Goal: Information Seeking & Learning: Learn about a topic

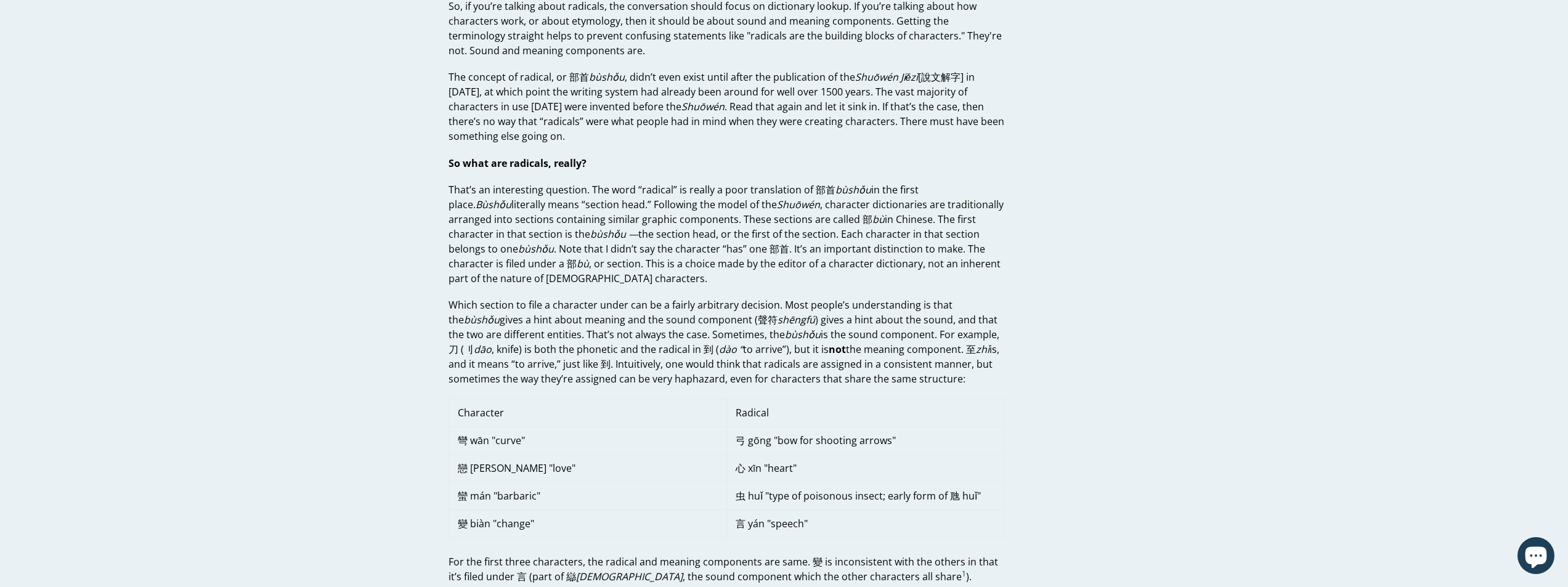
scroll to position [862, 0]
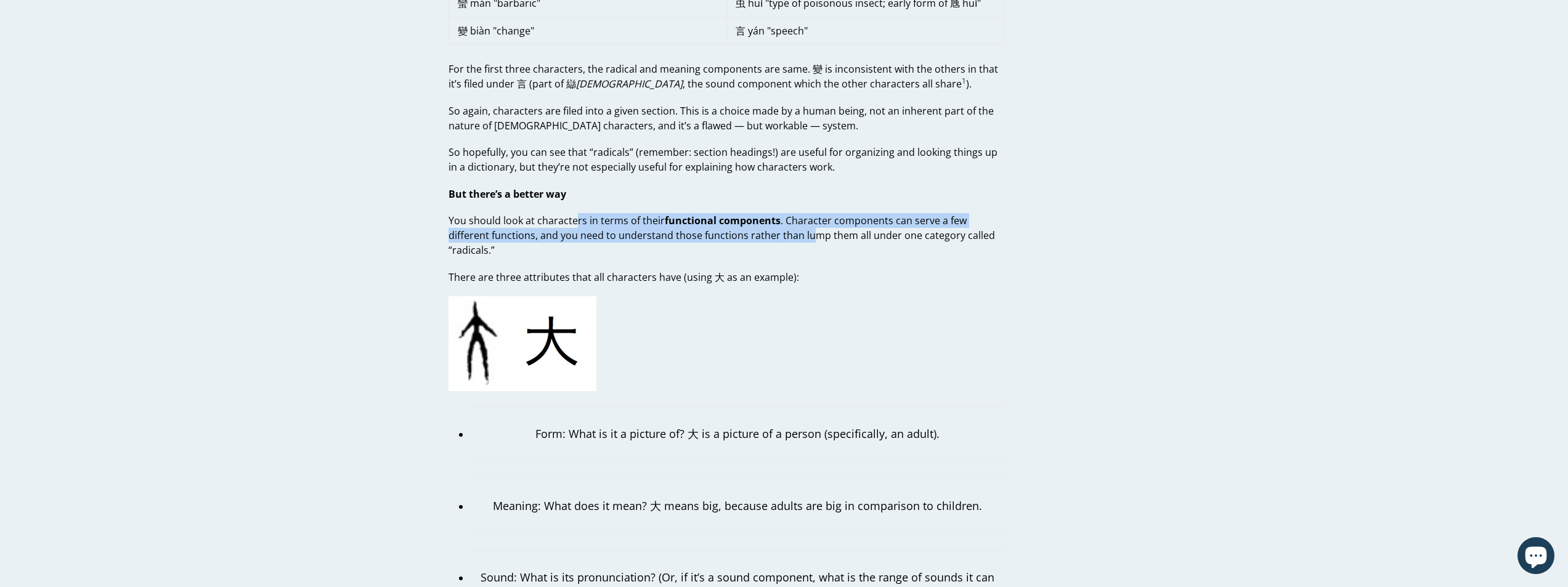
drag, startPoint x: 576, startPoint y: 214, endPoint x: 774, endPoint y: 236, distance: 199.2
click at [769, 235] on p "You should look at characters in terms of their functional components . Charact…" at bounding box center [726, 235] width 556 height 45
click at [806, 239] on p "You should look at characters in terms of their functional components . Charact…" at bounding box center [726, 235] width 556 height 45
drag, startPoint x: 576, startPoint y: 234, endPoint x: 724, endPoint y: 239, distance: 148.1
click at [723, 239] on p "You should look at characters in terms of their functional components . Charact…" at bounding box center [726, 235] width 556 height 45
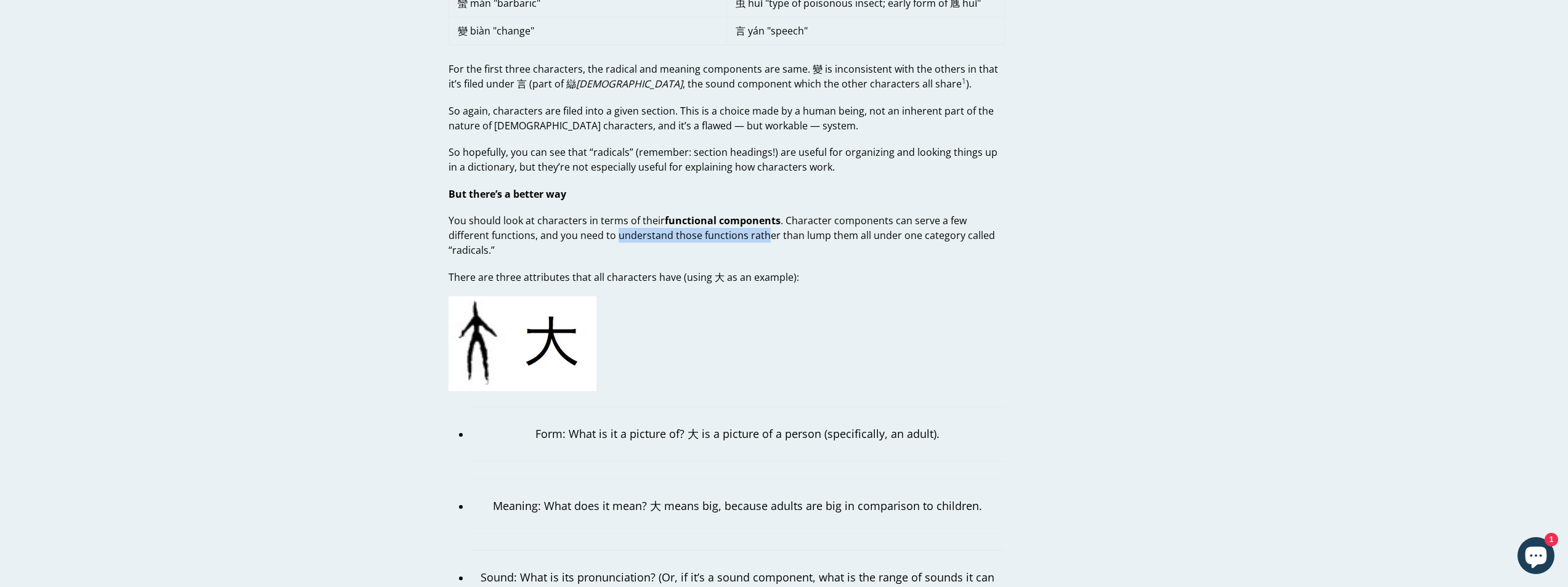
click at [724, 239] on p "You should look at characters in terms of their functional components . Charact…" at bounding box center [726, 235] width 556 height 45
drag, startPoint x: 582, startPoint y: 261, endPoint x: 748, endPoint y: 264, distance: 166.0
click at [748, 269] on p "There are three attributes that all characters have (using 大 as an example):" at bounding box center [726, 277] width 556 height 15
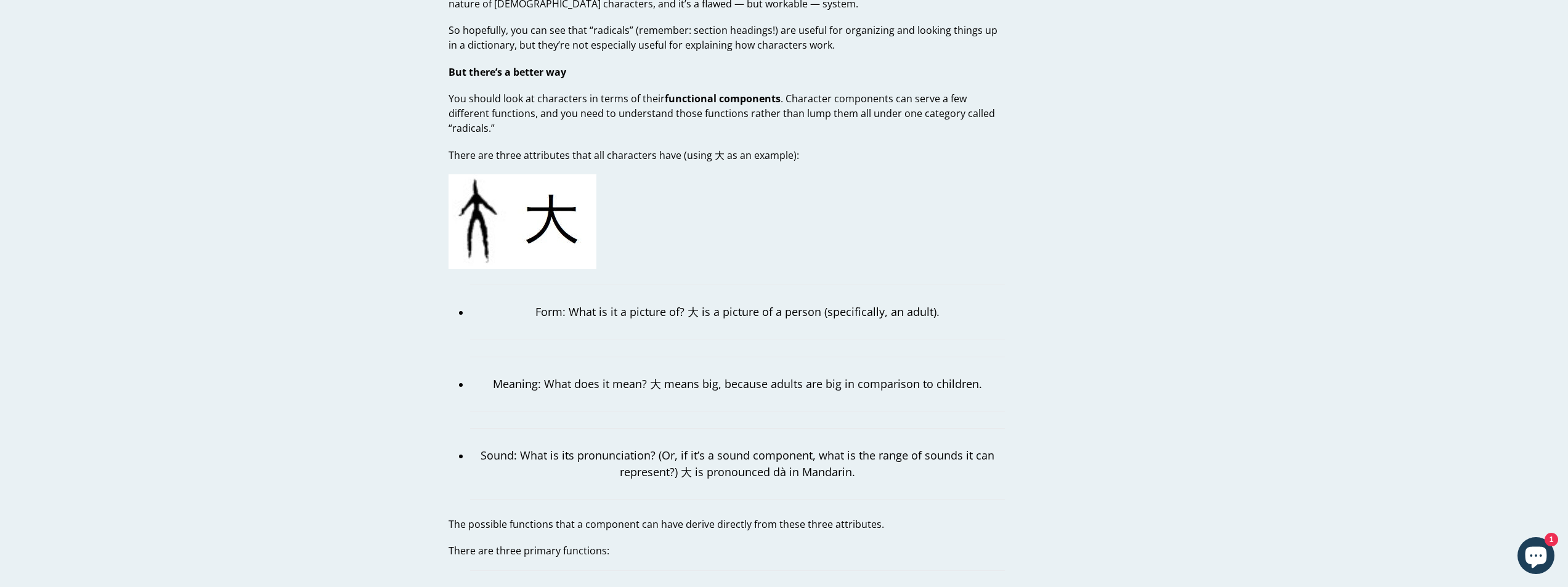
scroll to position [986, 0]
drag, startPoint x: 652, startPoint y: 294, endPoint x: 812, endPoint y: 299, distance: 160.1
click at [809, 302] on p "Form: What is it a picture of? 大 is a picture of a person (specifically, an adu…" at bounding box center [738, 311] width 535 height 16
click at [818, 302] on p "Form: What is it a picture of? 大 is a picture of a person (specifically, an adu…" at bounding box center [738, 311] width 535 height 16
drag, startPoint x: 613, startPoint y: 372, endPoint x: 822, endPoint y: 375, distance: 209.0
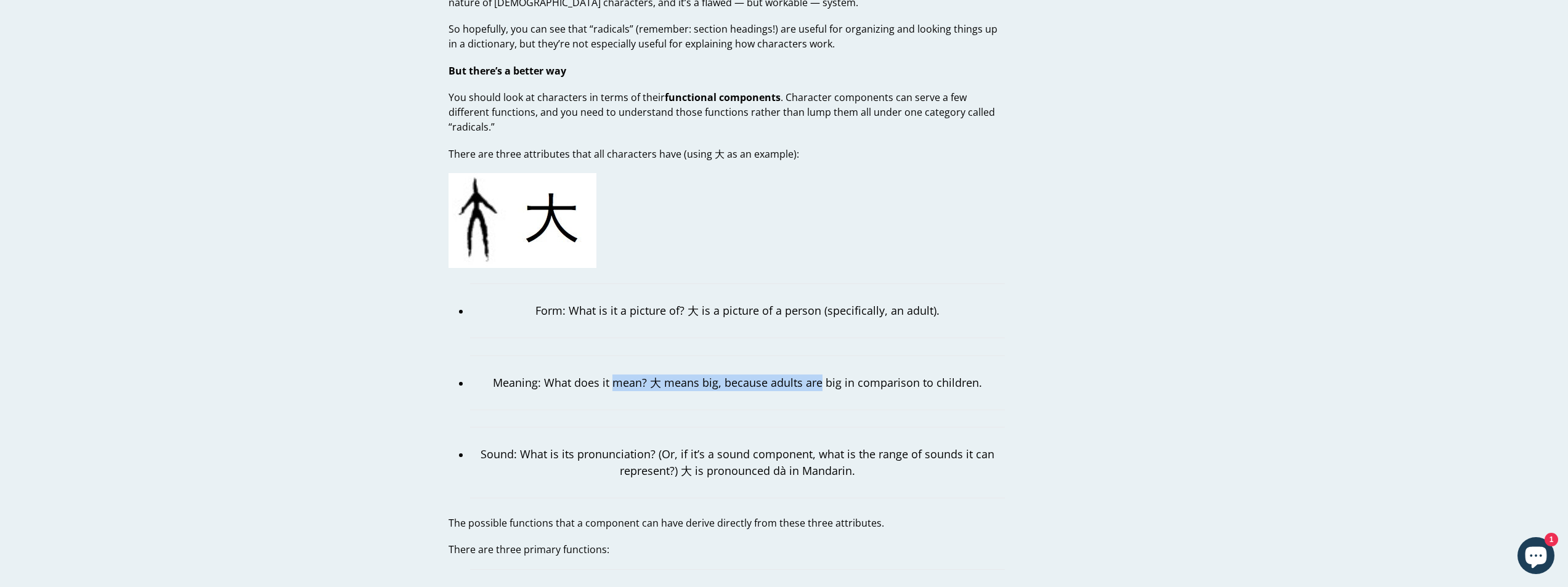
click at [822, 375] on p "Meaning: What does it mean? 大 means big, because adults are big in comparison t…" at bounding box center [738, 383] width 535 height 16
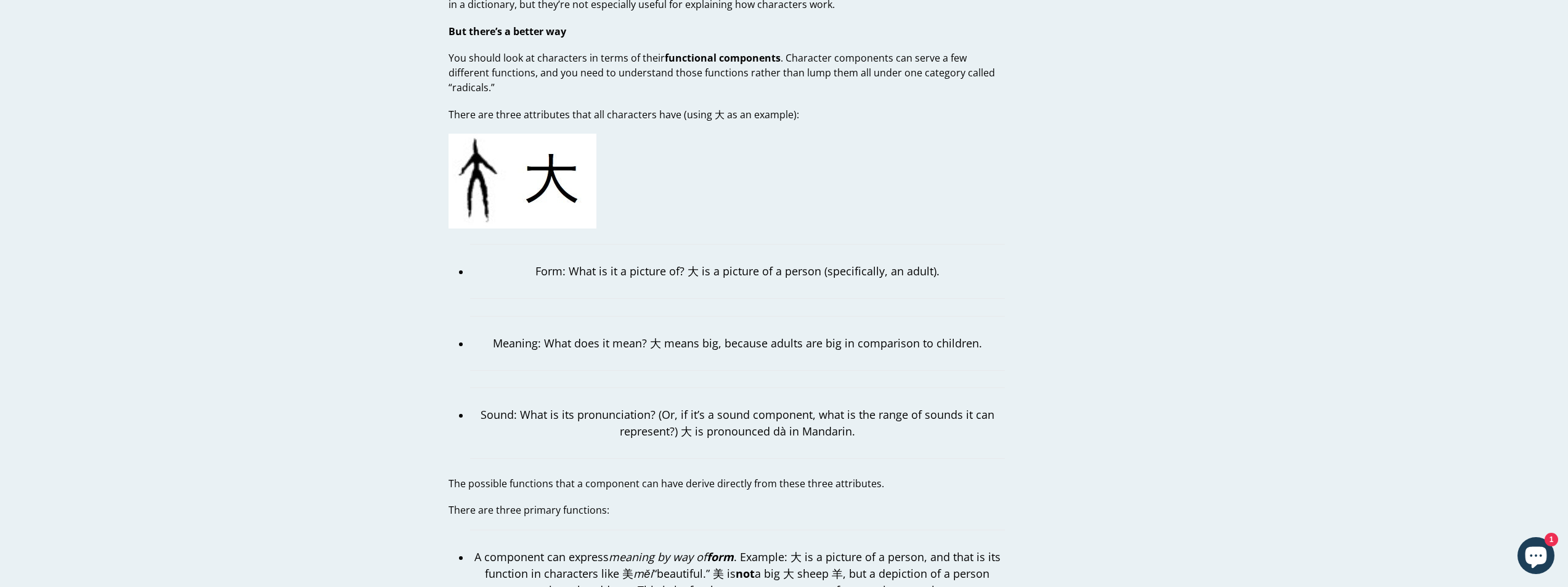
scroll to position [1047, 0]
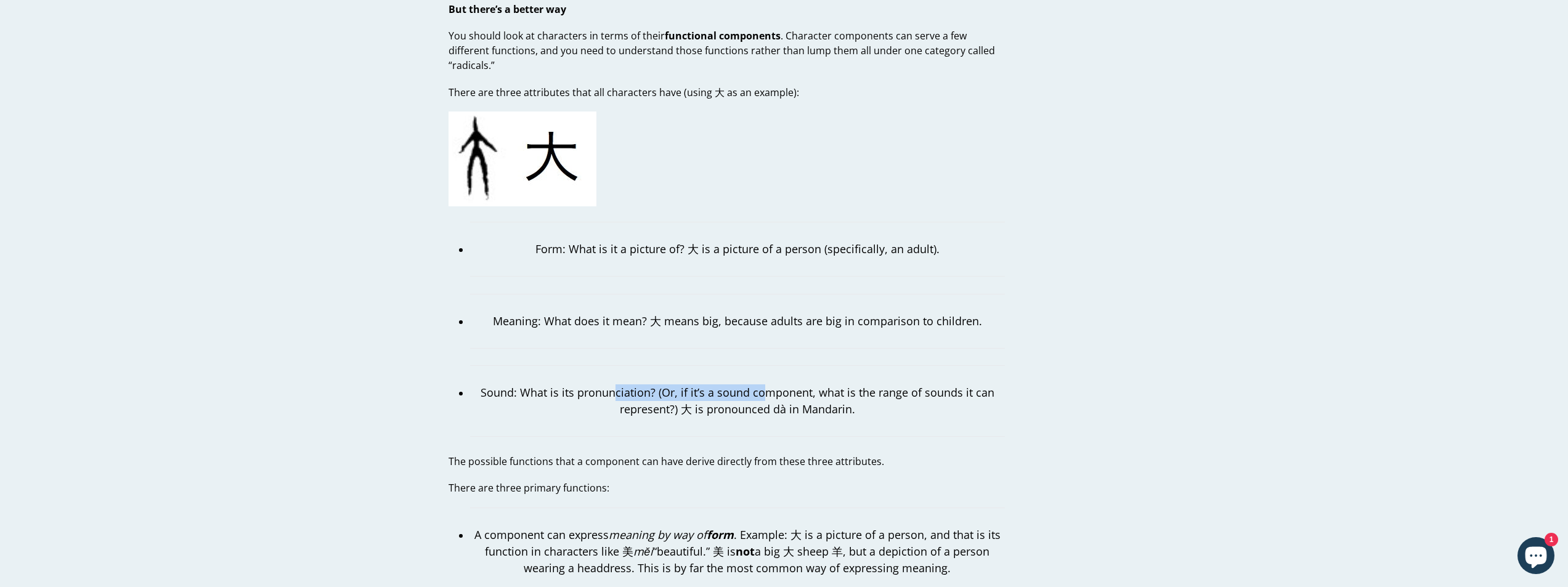
drag, startPoint x: 618, startPoint y: 373, endPoint x: 825, endPoint y: 377, distance: 207.0
click at [805, 384] on p "Sound: What is its pronunciation? (Or, if it’s a sound component, what is the r…" at bounding box center [738, 401] width 535 height 33
click at [825, 384] on p "Sound: What is its pronunciation? (Or, if it’s a sound component, what is the r…" at bounding box center [738, 401] width 535 height 33
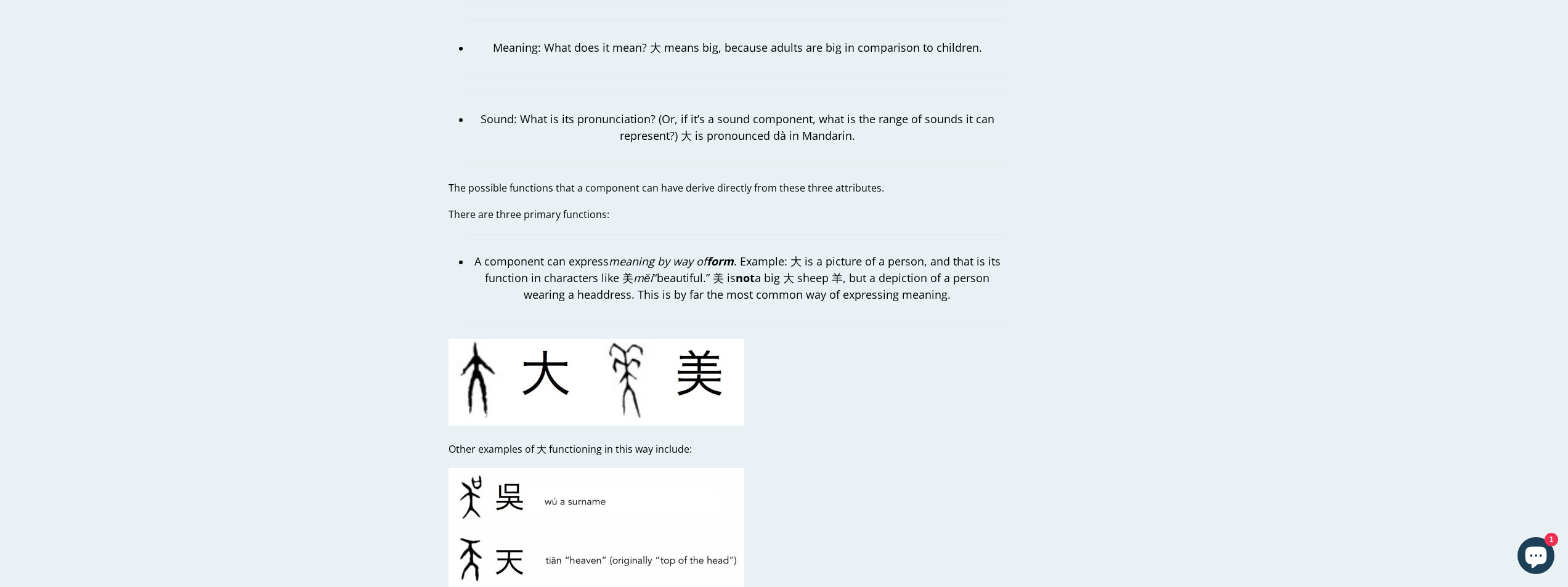
scroll to position [1417, 0]
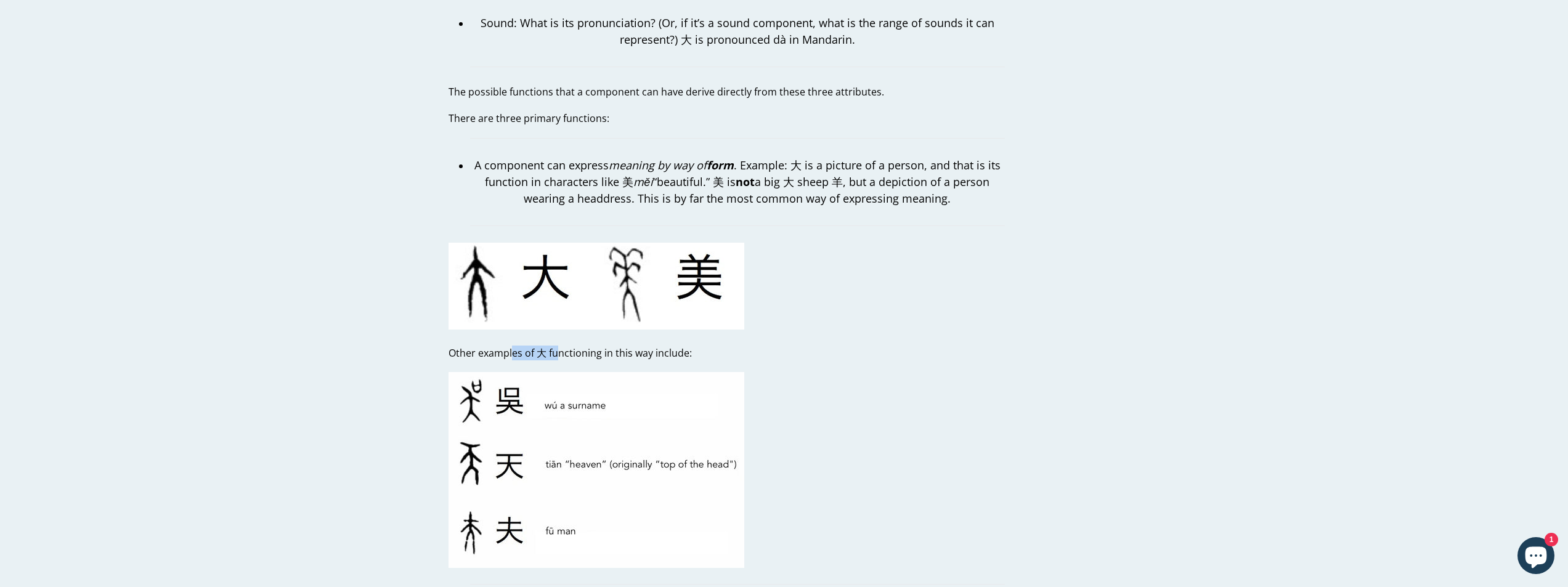
drag, startPoint x: 514, startPoint y: 344, endPoint x: 621, endPoint y: 342, distance: 107.0
click at [609, 346] on p "Other examples of 大 functioning in this way include:" at bounding box center [726, 353] width 556 height 15
click at [621, 346] on p "Other examples of 大 functioning in this way include:" at bounding box center [726, 353] width 556 height 15
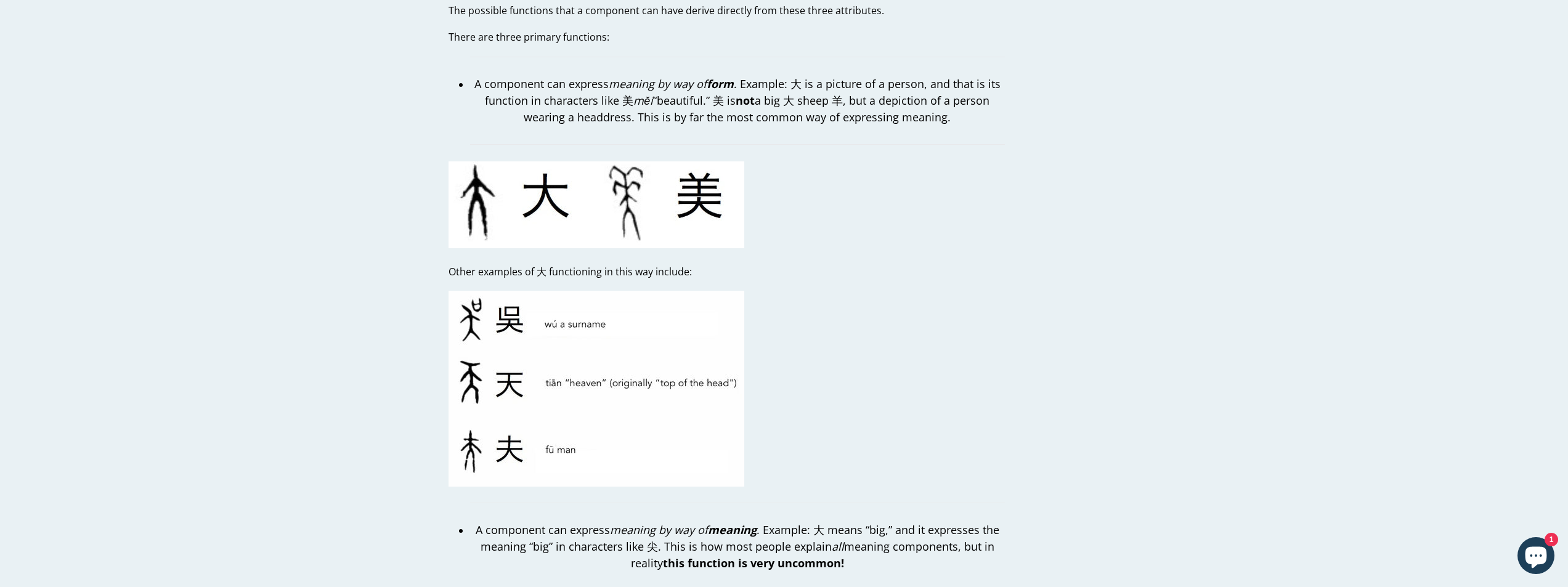
scroll to position [1602, 0]
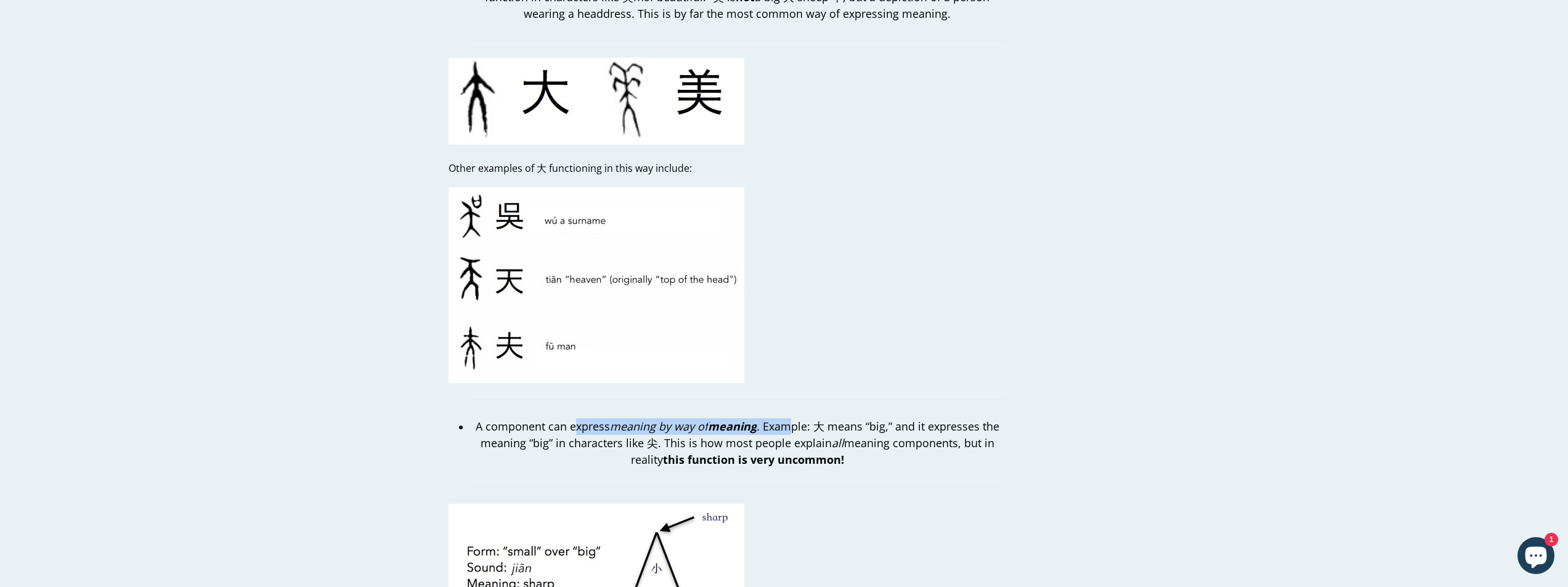
drag, startPoint x: 577, startPoint y: 405, endPoint x: 798, endPoint y: 414, distance: 221.2
click at [795, 418] on p "A component can express meaning by way of meaning . Example: 大 means “big,” and…" at bounding box center [738, 443] width 535 height 50
click at [798, 418] on p "A component can express meaning by way of meaning . Example: 大 means “big,” and…" at bounding box center [738, 443] width 535 height 50
drag, startPoint x: 589, startPoint y: 407, endPoint x: 845, endPoint y: 414, distance: 256.1
click at [845, 418] on p "A component can express meaning by way of meaning . Example: 大 means “big,” and…" at bounding box center [738, 443] width 535 height 50
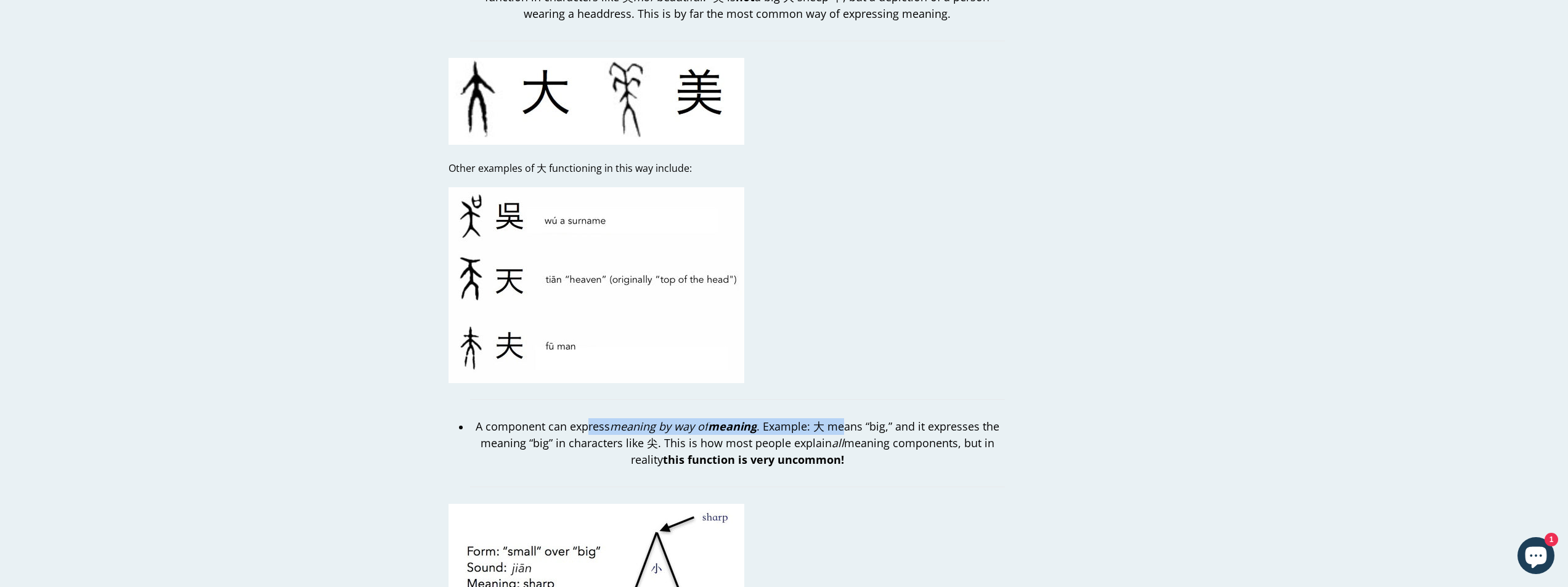
click at [845, 418] on p "A component can express meaning by way of meaning . Example: 大 means “big,” and…" at bounding box center [738, 443] width 535 height 50
drag, startPoint x: 580, startPoint y: 424, endPoint x: 793, endPoint y: 429, distance: 213.1
click at [792, 429] on p "A component can express meaning by way of meaning . Example: 大 means “big,” and…" at bounding box center [738, 443] width 535 height 50
click at [794, 429] on p "A component can express meaning by way of meaning . Example: 大 means “big,” and…" at bounding box center [738, 443] width 535 height 50
drag, startPoint x: 587, startPoint y: 423, endPoint x: 848, endPoint y: 430, distance: 261.1
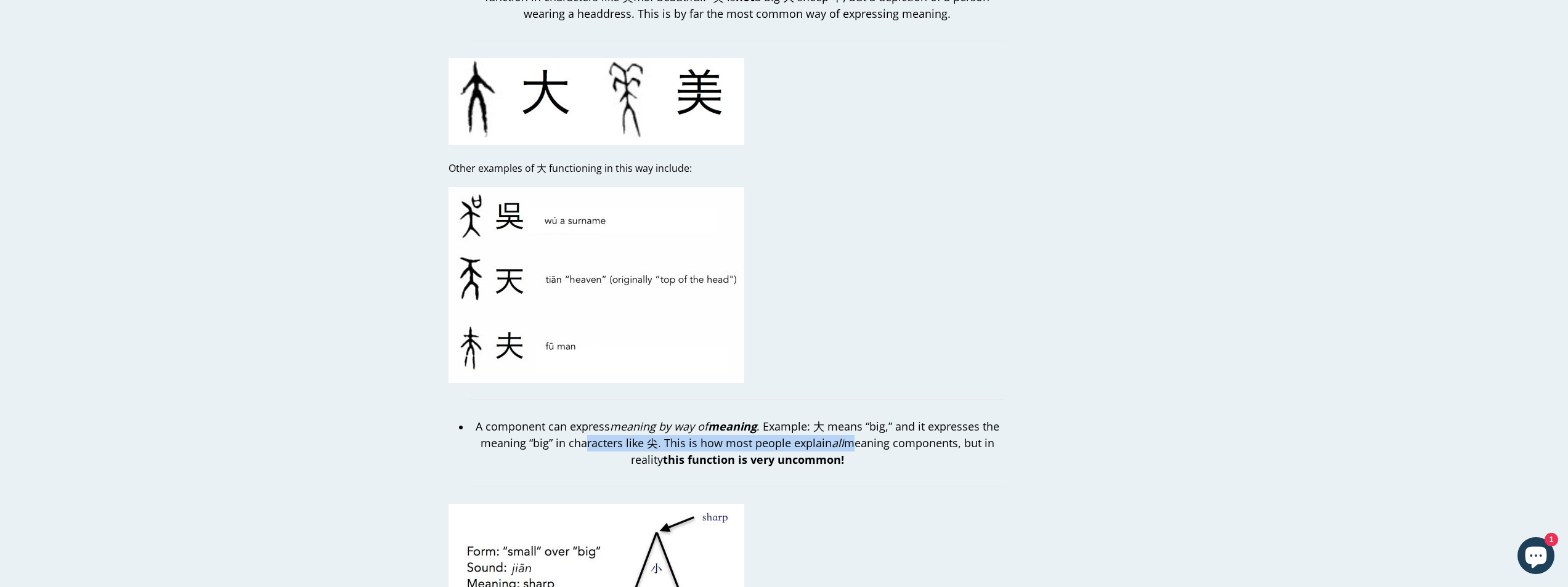
click at [847, 430] on p "A component can express meaning by way of meaning . Example: 大 means “big,” and…" at bounding box center [738, 443] width 535 height 50
click at [848, 430] on p "A component can express meaning by way of meaning . Example: 大 means “big,” and…" at bounding box center [738, 443] width 535 height 50
drag, startPoint x: 557, startPoint y: 427, endPoint x: 838, endPoint y: 430, distance: 281.0
click at [838, 430] on p "A component can express meaning by way of meaning . Example: 大 means “big,” and…" at bounding box center [738, 443] width 535 height 50
click at [838, 436] on em "all" at bounding box center [838, 443] width 12 height 15
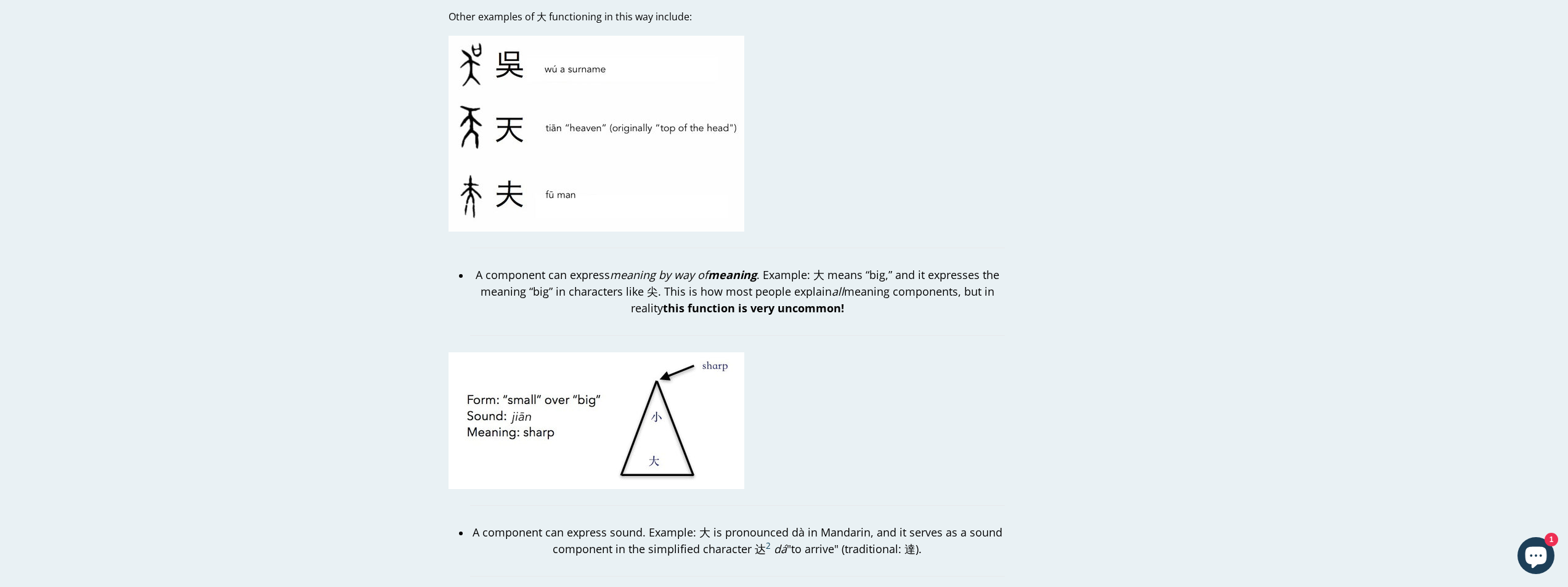
scroll to position [1971, 0]
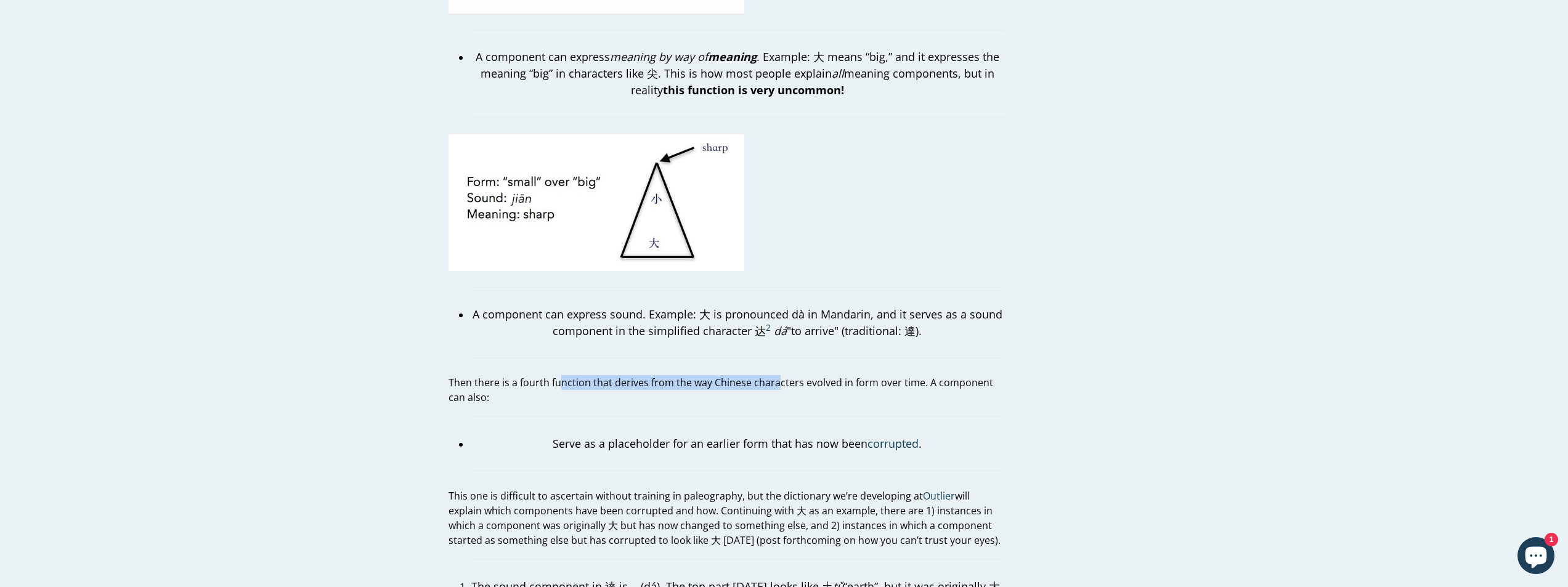
drag, startPoint x: 559, startPoint y: 367, endPoint x: 816, endPoint y: 370, distance: 257.0
click at [814, 375] on p "Then there is a fourth function that derives from the way Chinese characters ev…" at bounding box center [726, 390] width 556 height 30
click at [816, 375] on p "Then there is a fourth function that derives from the way Chinese characters ev…" at bounding box center [726, 390] width 556 height 30
drag, startPoint x: 558, startPoint y: 366, endPoint x: 827, endPoint y: 379, distance: 269.3
click at [827, 379] on p "Then there is a fourth function that derives from the way Chinese characters ev…" at bounding box center [726, 390] width 556 height 30
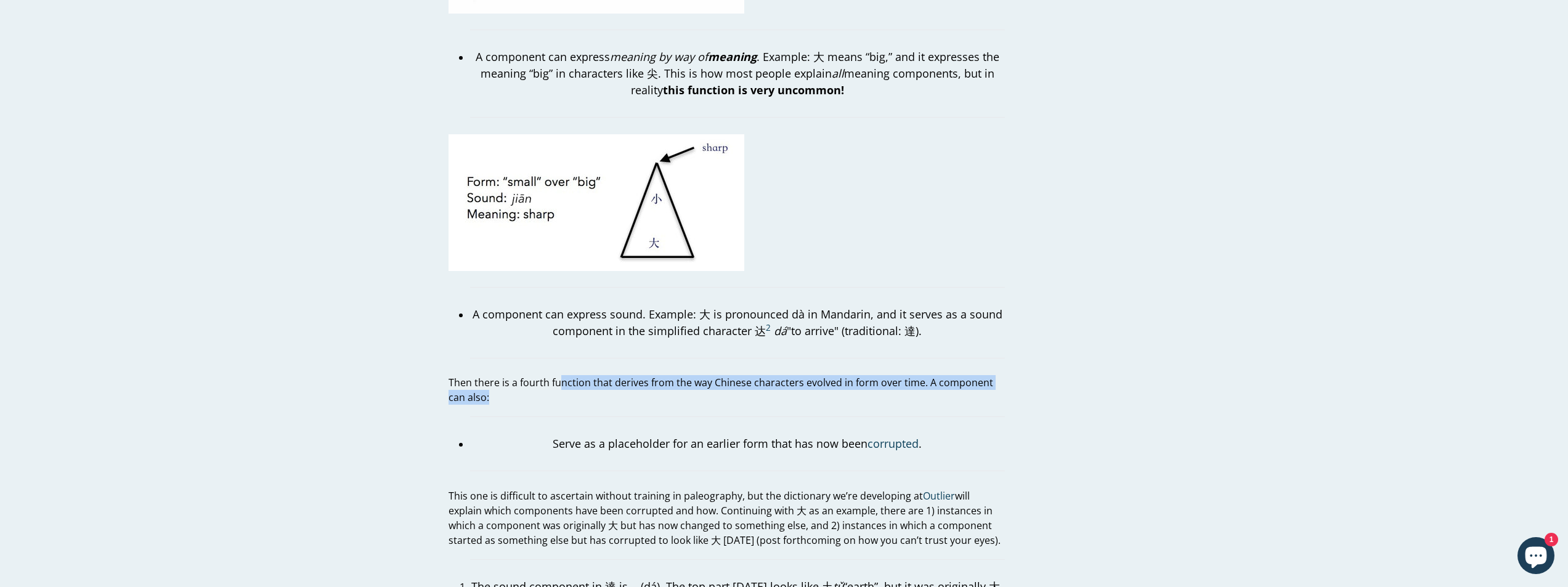
click at [827, 379] on p "Then there is a fourth function that derives from the way Chinese characters ev…" at bounding box center [726, 390] width 556 height 30
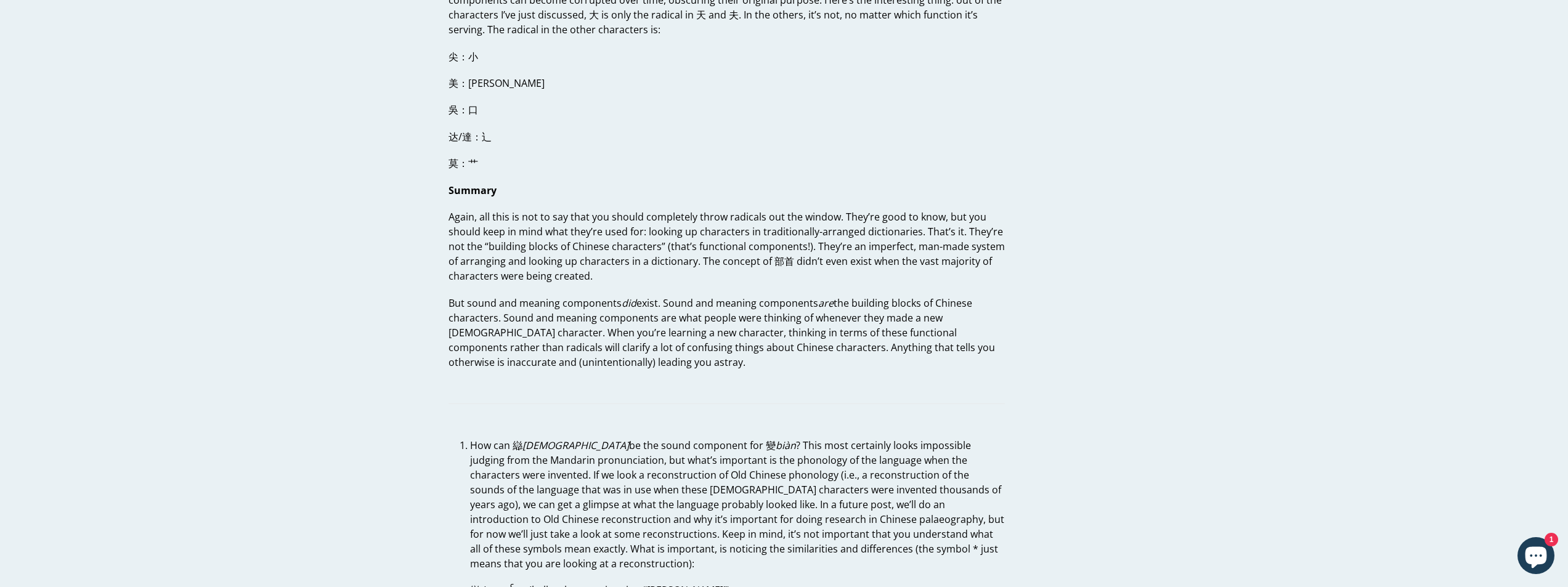
scroll to position [3141, 0]
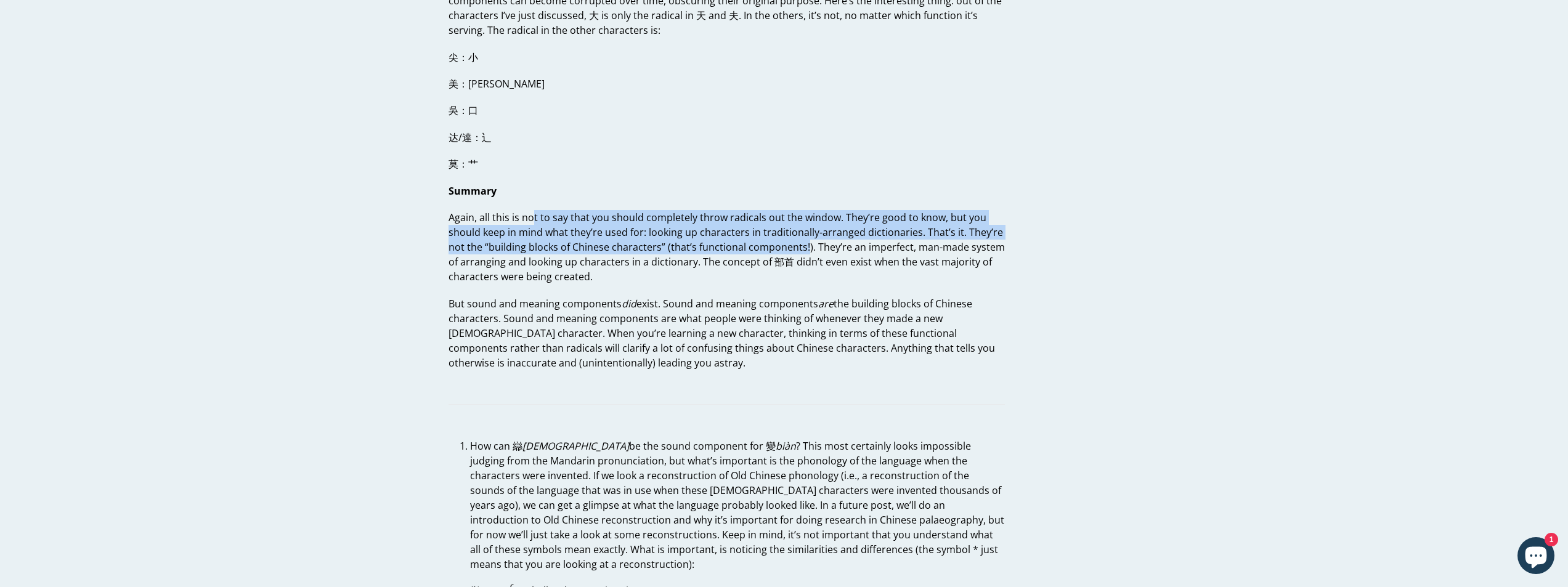
drag, startPoint x: 532, startPoint y: 203, endPoint x: 803, endPoint y: 225, distance: 271.9
click at [803, 225] on p "Again, all this is not to say that you should completely throw radicals out the…" at bounding box center [726, 247] width 556 height 74
click at [793, 236] on p "Again, all this is not to say that you should completely throw radicals out the…" at bounding box center [726, 247] width 556 height 74
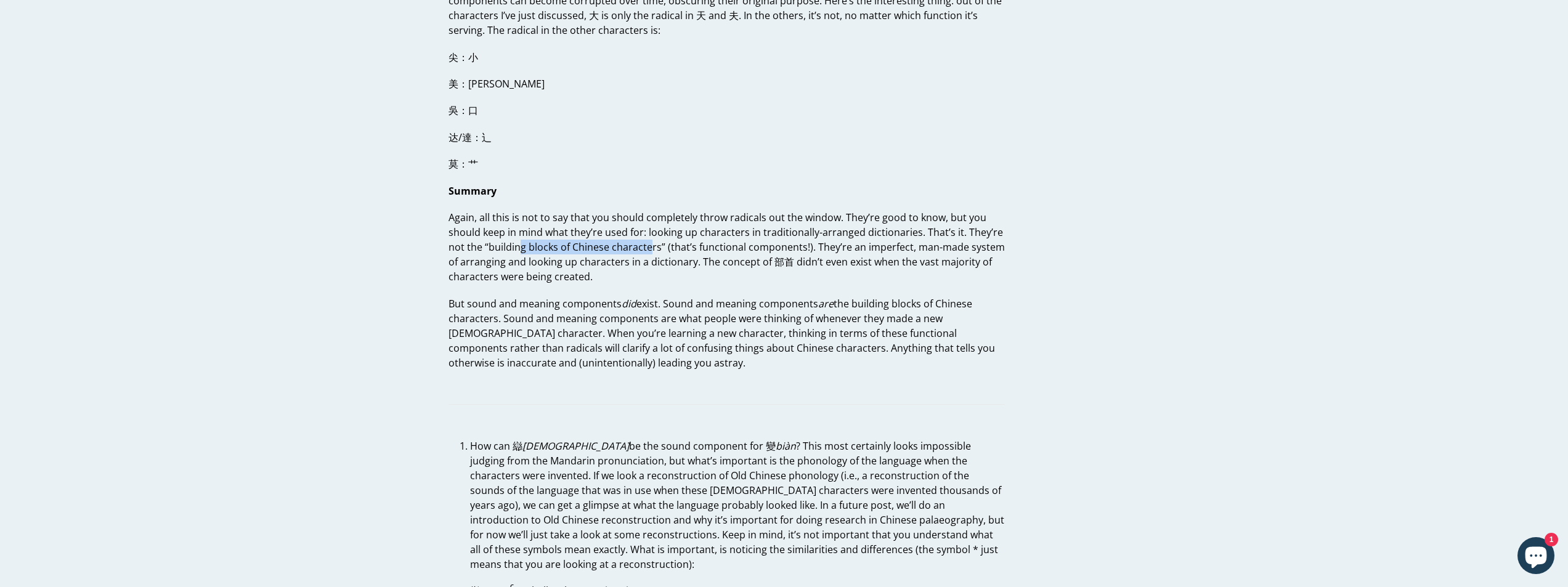
drag, startPoint x: 521, startPoint y: 234, endPoint x: 686, endPoint y: 243, distance: 165.2
click at [682, 242] on p "Again, all this is not to say that you should completely throw radicals out the…" at bounding box center [726, 247] width 556 height 74
click at [686, 243] on p "Again, all this is not to say that you should completely throw radicals out the…" at bounding box center [726, 247] width 556 height 74
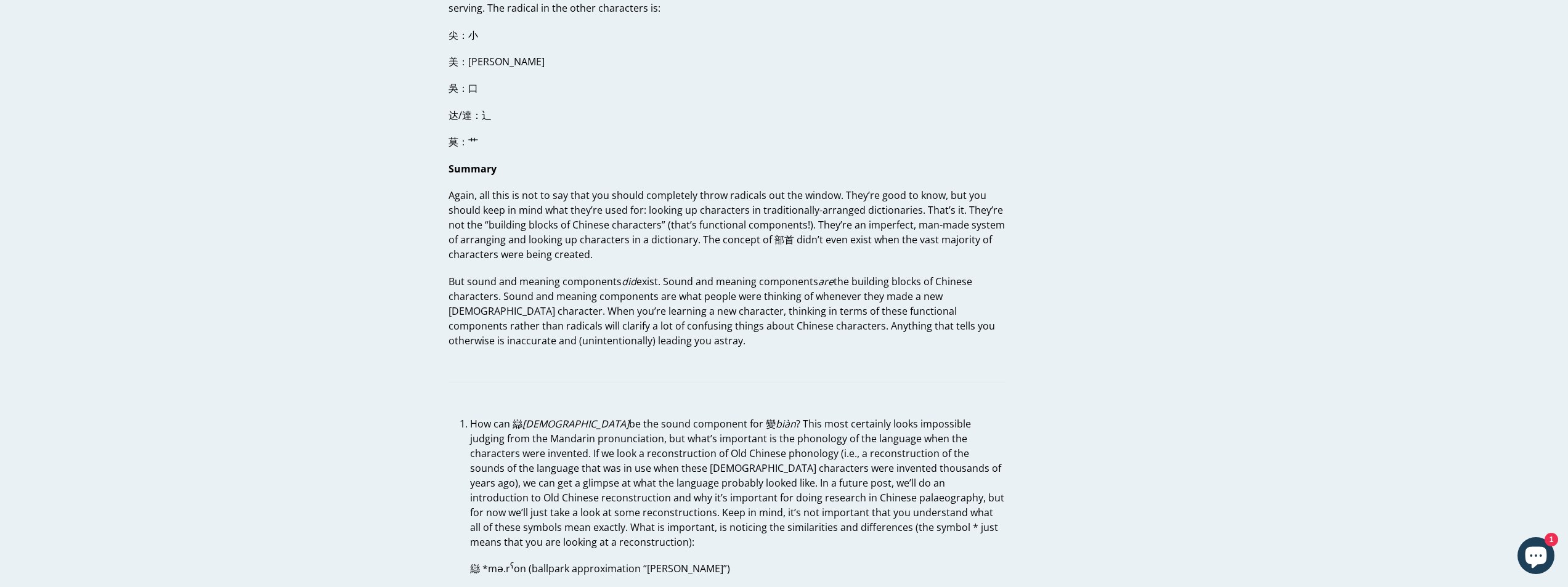
scroll to position [3203, 0]
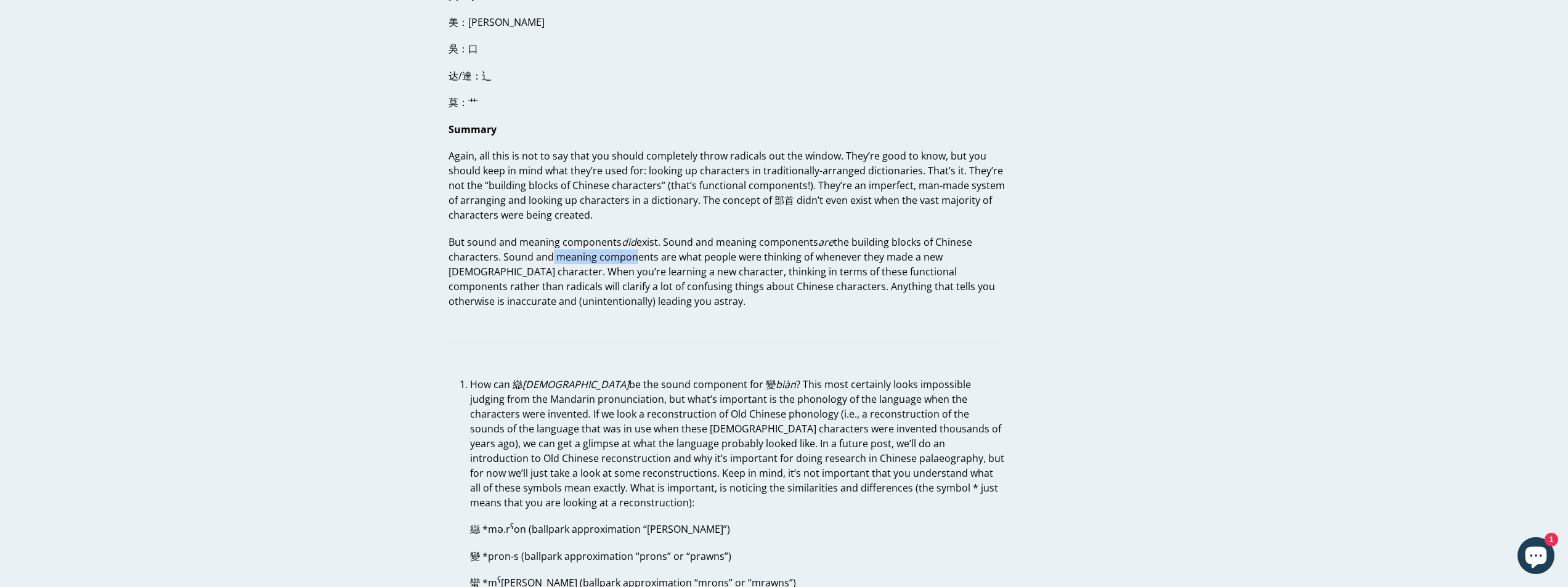
drag, startPoint x: 549, startPoint y: 239, endPoint x: 647, endPoint y: 250, distance: 98.6
click at [646, 250] on p "But sound and meaning components did exist. Sound and meaning components are th…" at bounding box center [726, 272] width 556 height 74
click at [647, 250] on p "But sound and meaning components did exist. Sound and meaning components are th…" at bounding box center [726, 272] width 556 height 74
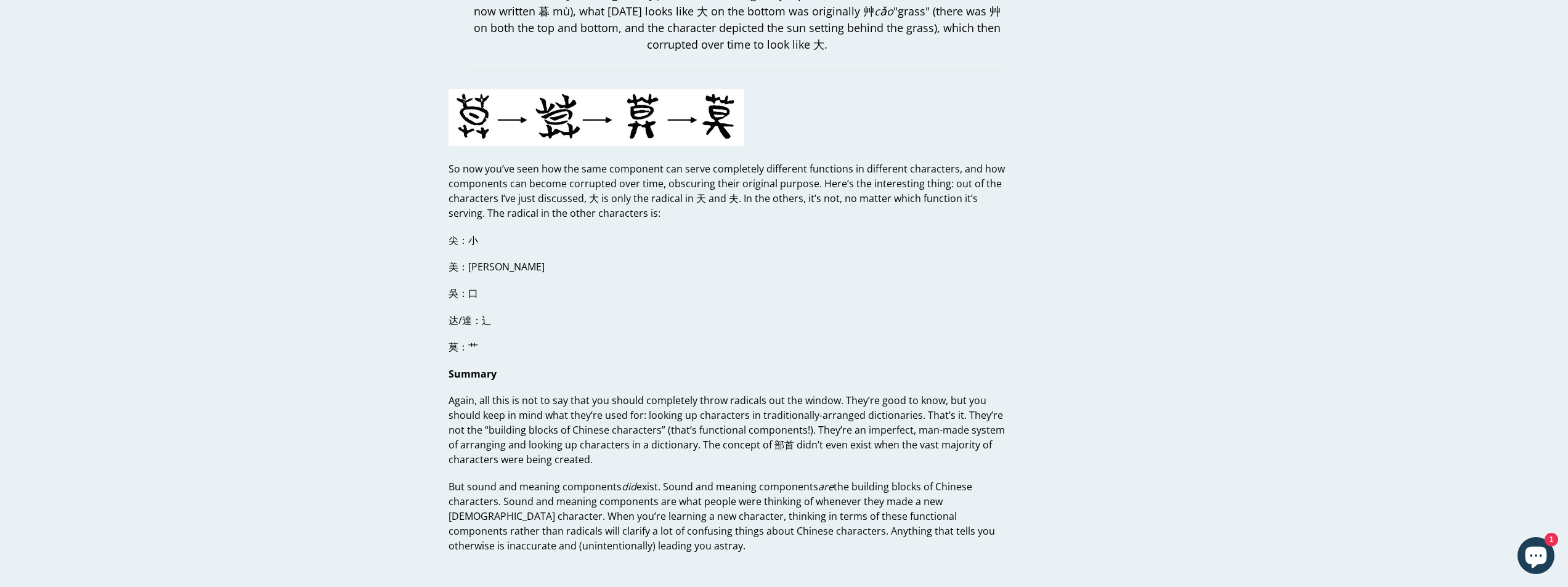
scroll to position [2833, 0]
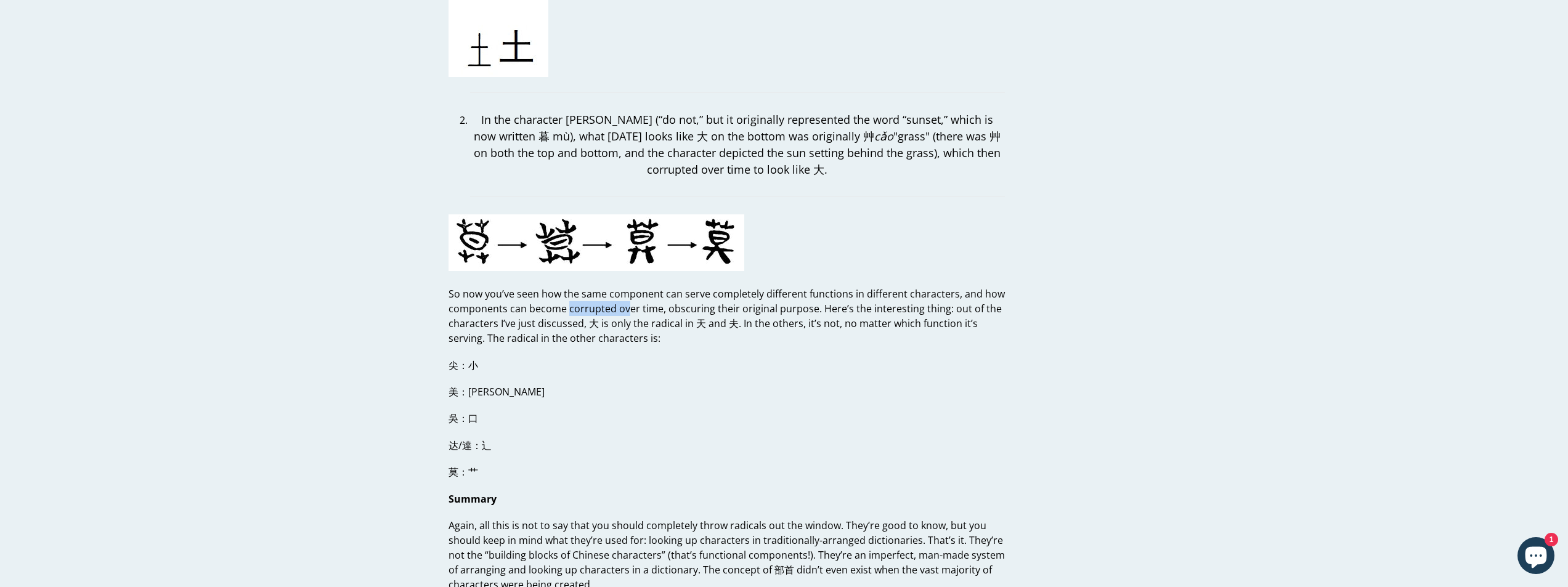
drag, startPoint x: 567, startPoint y: 294, endPoint x: 714, endPoint y: 296, distance: 147.0
click at [700, 294] on p "So now you’ve seen how the same component can serve completely different functi…" at bounding box center [726, 316] width 556 height 59
click at [718, 296] on p "So now you’ve seen how the same component can serve completely different functi…" at bounding box center [726, 316] width 556 height 59
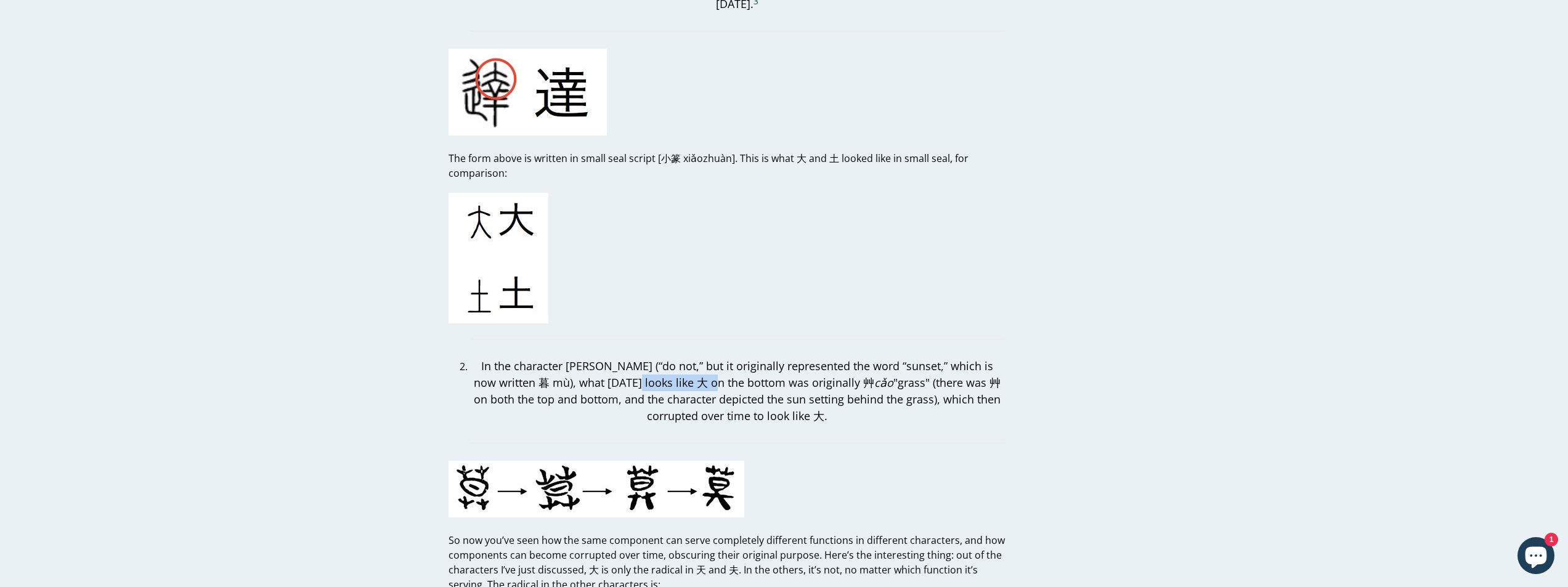
drag, startPoint x: 605, startPoint y: 361, endPoint x: 727, endPoint y: 366, distance: 122.1
click at [723, 366] on p "In the character [PERSON_NAME] (“do not,” but it originally represented the wor…" at bounding box center [738, 391] width 535 height 67
click at [732, 366] on p "In the character [PERSON_NAME] (“do not,” but it originally represented the wor…" at bounding box center [738, 391] width 535 height 67
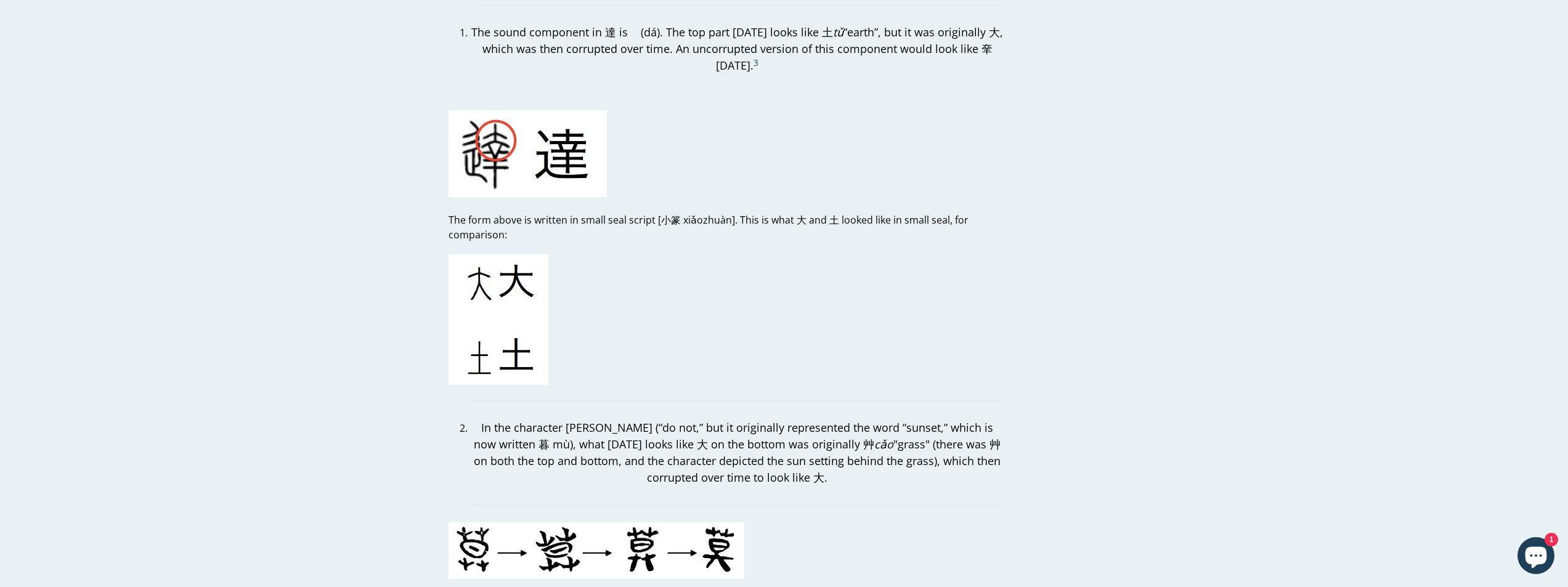
scroll to position [2402, 0]
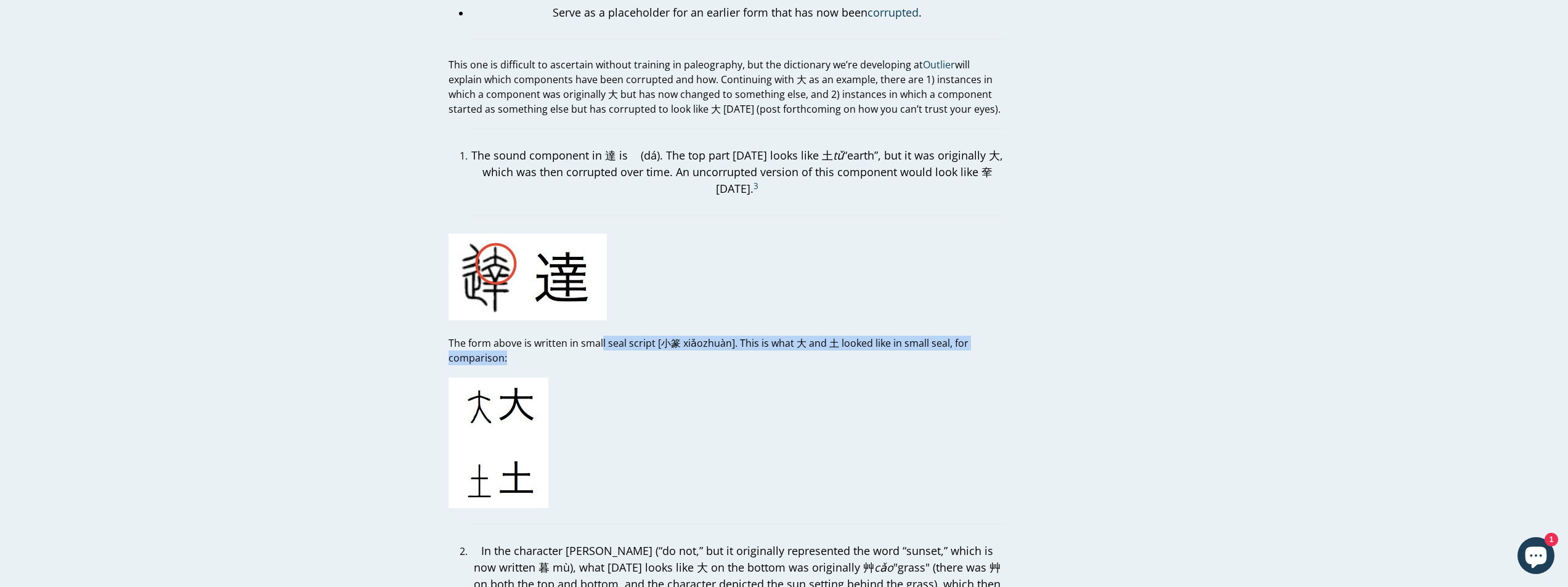
drag, startPoint x: 602, startPoint y: 331, endPoint x: 803, endPoint y: 339, distance: 201.2
click at [803, 339] on p "The form above is written in small seal script [小篆 xiǎozhuàn]. This is what 大 a…" at bounding box center [726, 350] width 556 height 30
click at [753, 335] on p "The form above is written in small seal script [小篆 xiǎozhuàn]. This is what 大 a…" at bounding box center [726, 350] width 556 height 30
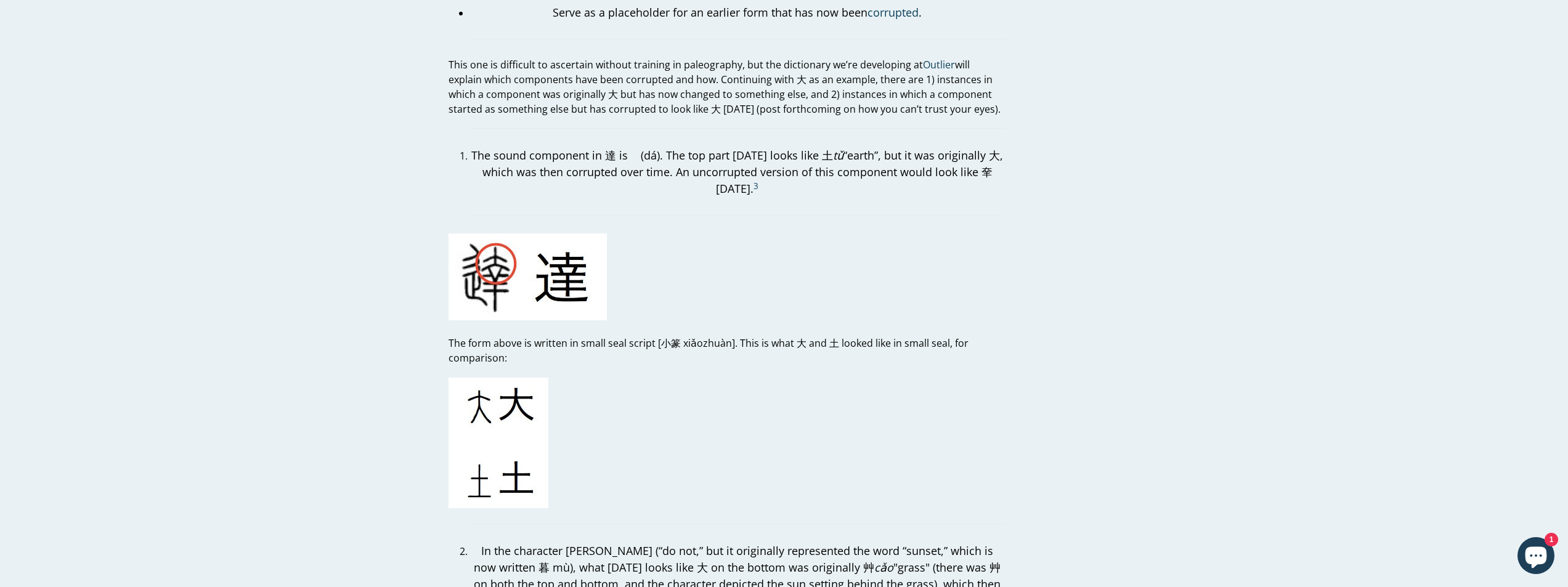
click at [778, 335] on p "The form above is written in small seal script [小篆 xiǎozhuàn]. This is what 大 a…" at bounding box center [726, 350] width 556 height 30
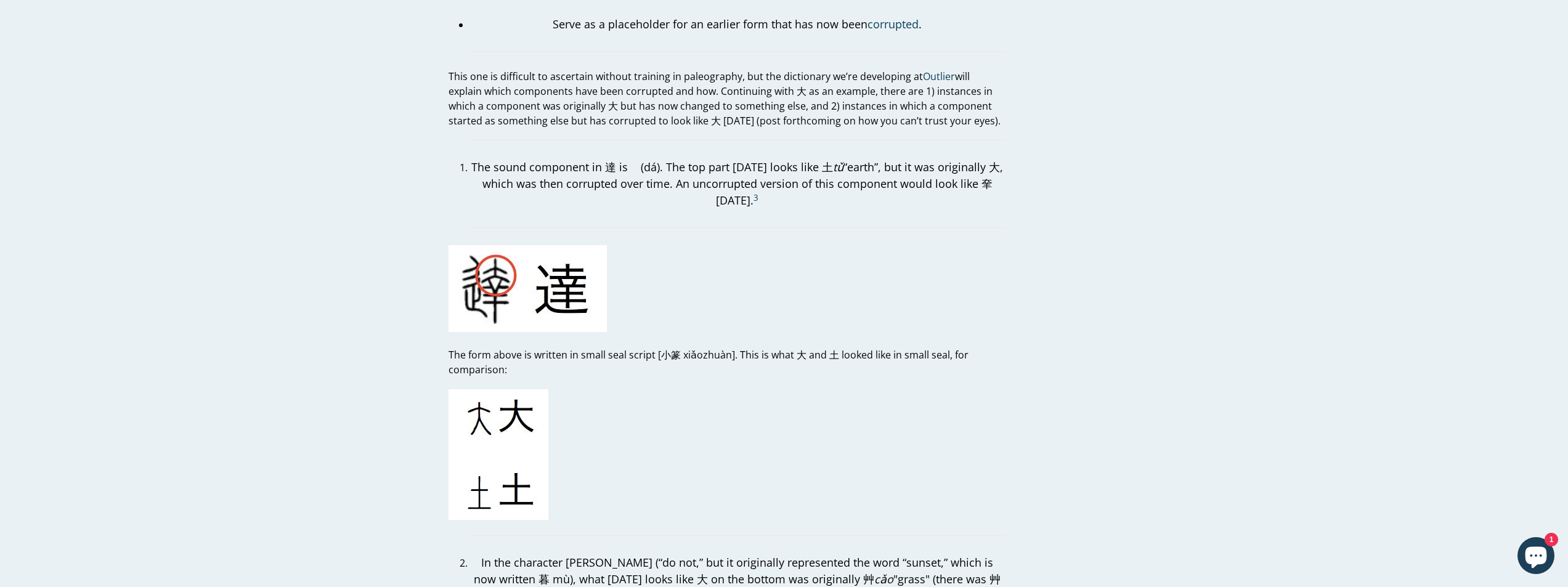
scroll to position [2156, 0]
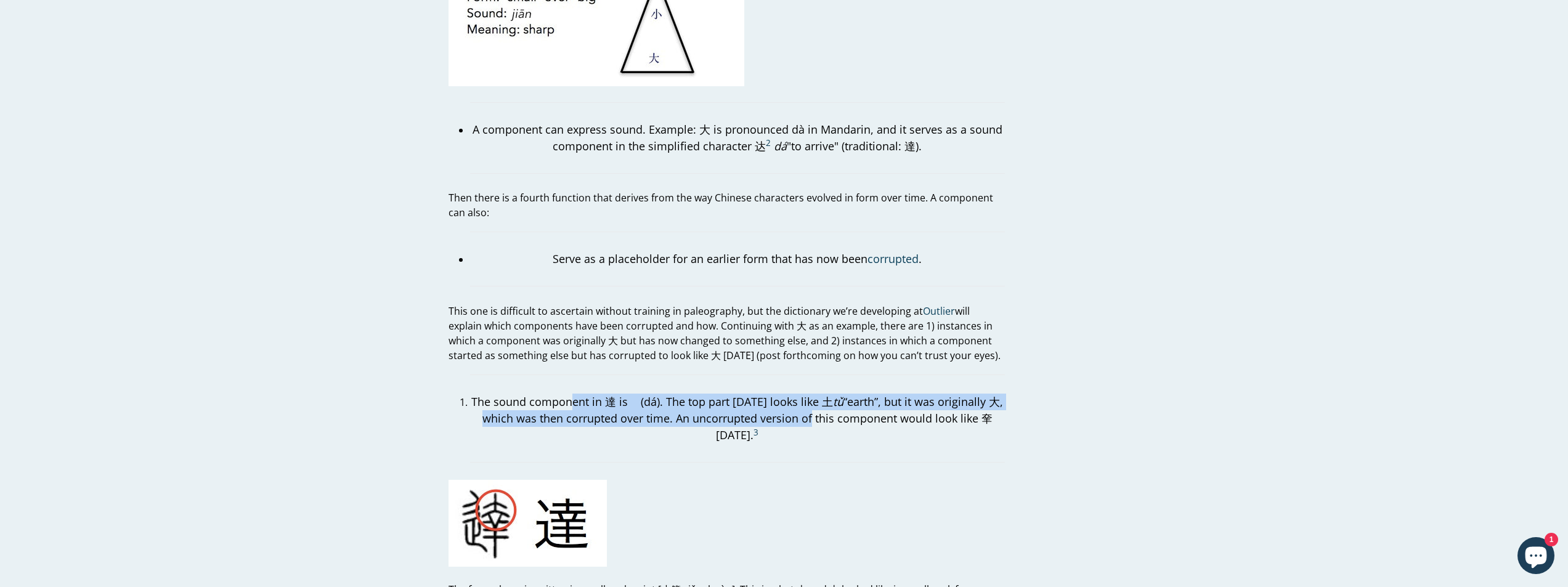
drag, startPoint x: 572, startPoint y: 385, endPoint x: 809, endPoint y: 397, distance: 237.3
click at [809, 397] on p "The sound component in 達 is 𦍒 (dá). The top part [DATE] looks like 土 tǔ “earth”…" at bounding box center [738, 419] width 535 height 50
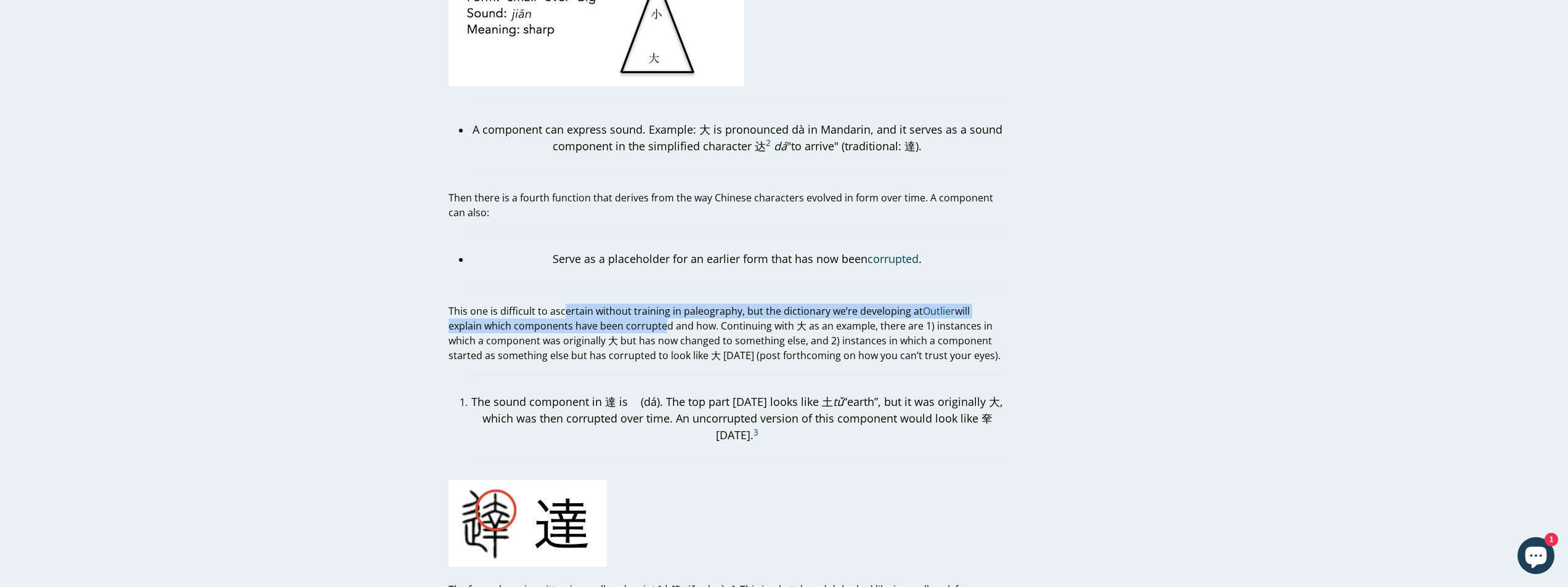
drag, startPoint x: 563, startPoint y: 300, endPoint x: 709, endPoint y: 319, distance: 147.2
click at [692, 316] on p "This one is difficult to ascertain without training in paleography, but the dic…" at bounding box center [726, 333] width 556 height 59
click at [724, 323] on p "This one is difficult to ascertain without training in paleography, but the dic…" at bounding box center [726, 333] width 556 height 59
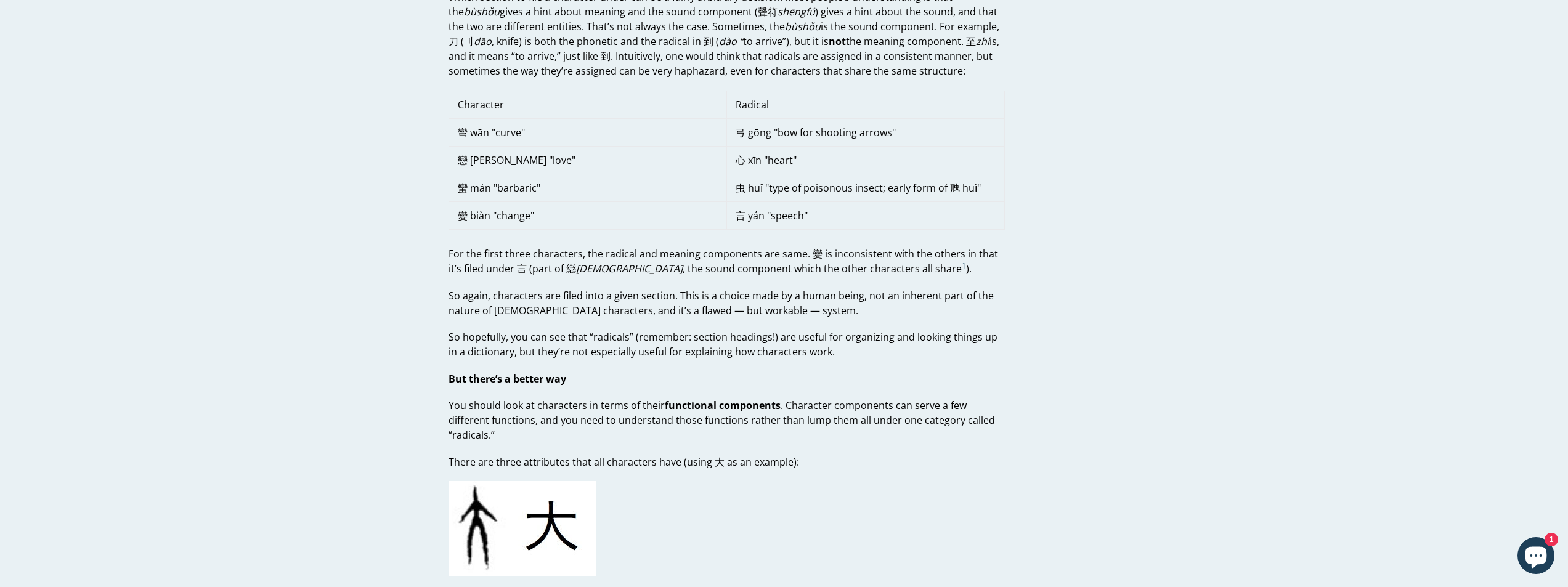
scroll to position [801, 0]
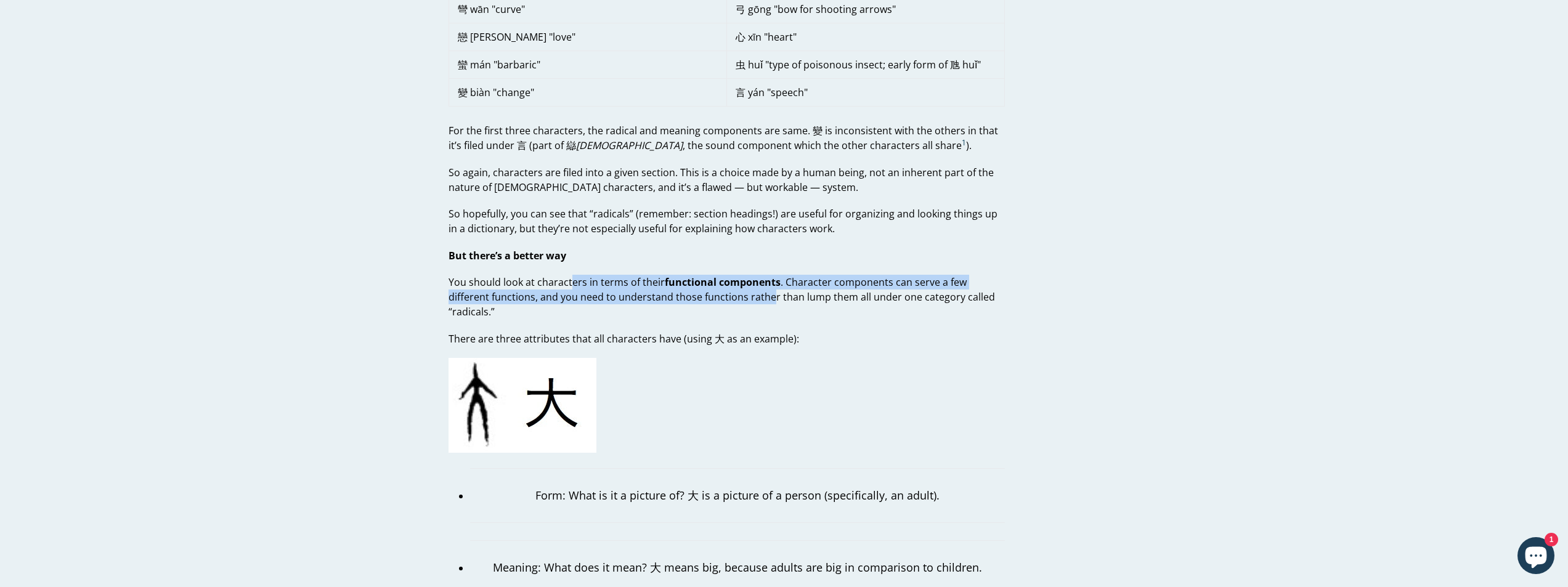
drag, startPoint x: 568, startPoint y: 283, endPoint x: 727, endPoint y: 300, distance: 159.9
click at [727, 300] on p "You should look at characters in terms of their functional components . Charact…" at bounding box center [726, 297] width 556 height 45
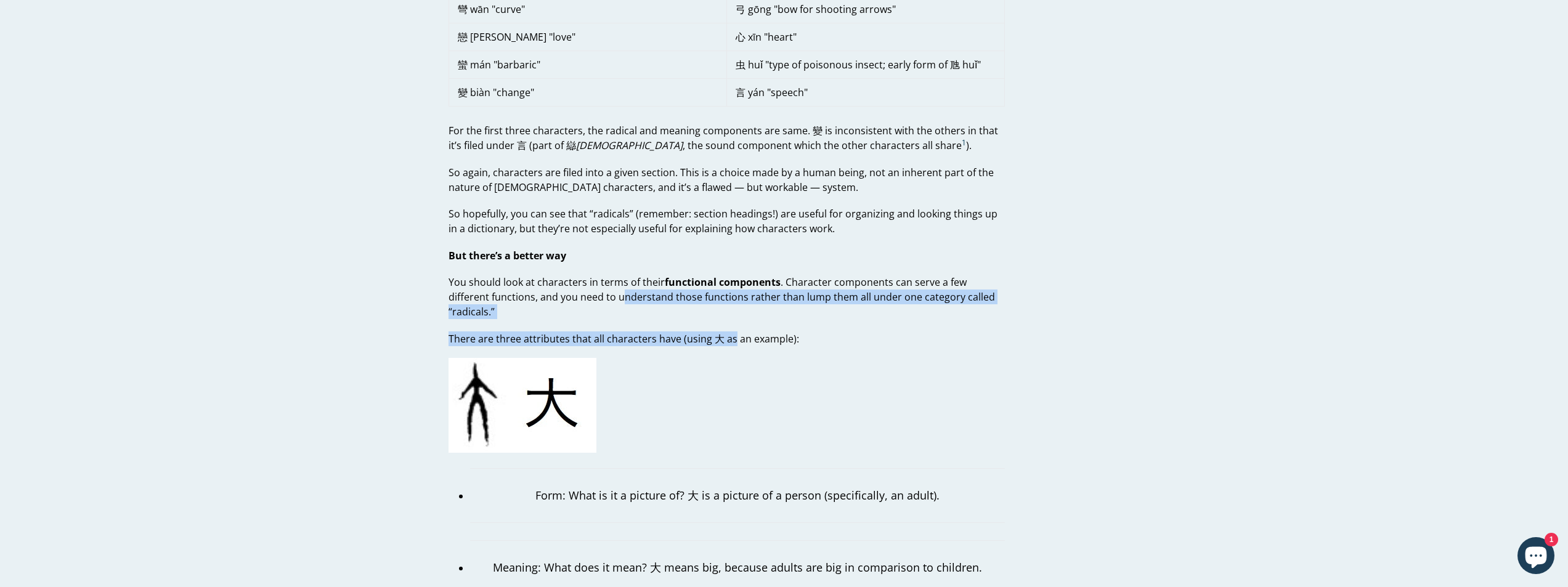
drag, startPoint x: 578, startPoint y: 295, endPoint x: 732, endPoint y: 307, distance: 154.5
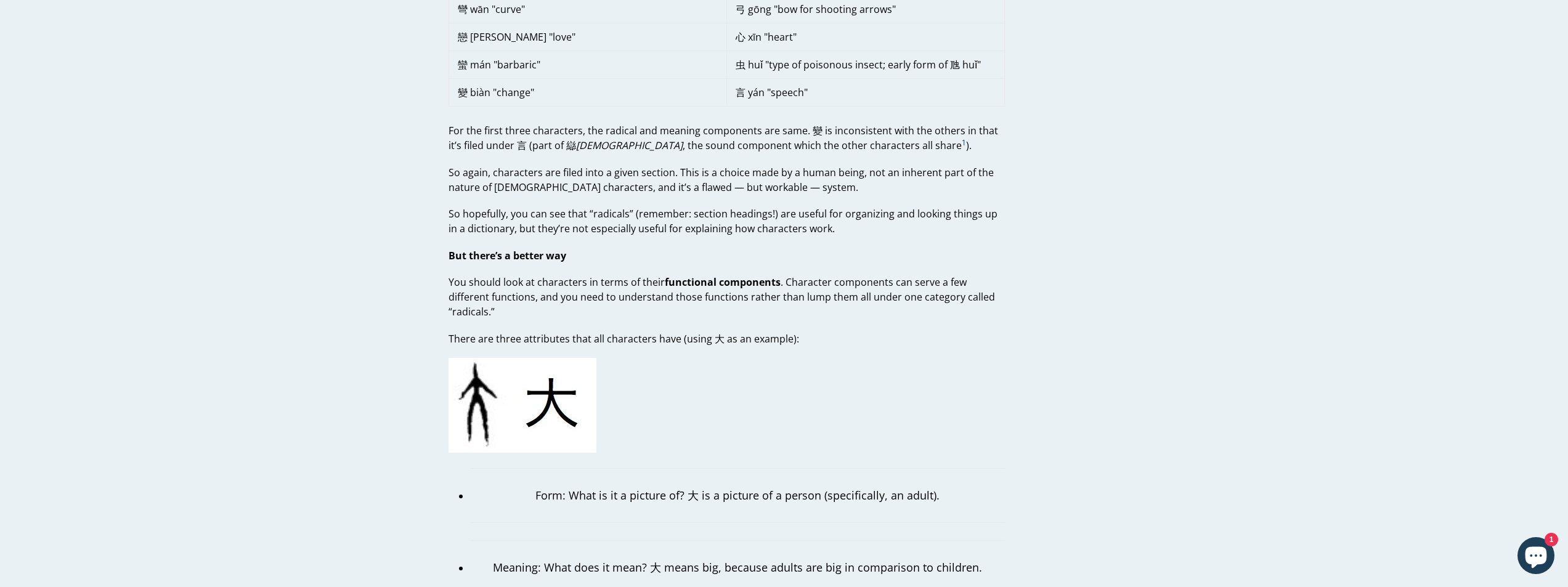
click at [733, 331] on p "There are three attributes that all characters have (using 大 as an example):" at bounding box center [726, 339] width 556 height 15
drag, startPoint x: 560, startPoint y: 324, endPoint x: 687, endPoint y: 330, distance: 127.1
click at [679, 331] on p "There are three attributes that all characters have (using 大 as an example):" at bounding box center [726, 339] width 556 height 15
click at [692, 331] on p "There are three attributes that all characters have (using 大 as an example):" at bounding box center [726, 339] width 556 height 15
drag, startPoint x: 554, startPoint y: 324, endPoint x: 735, endPoint y: 331, distance: 181.1
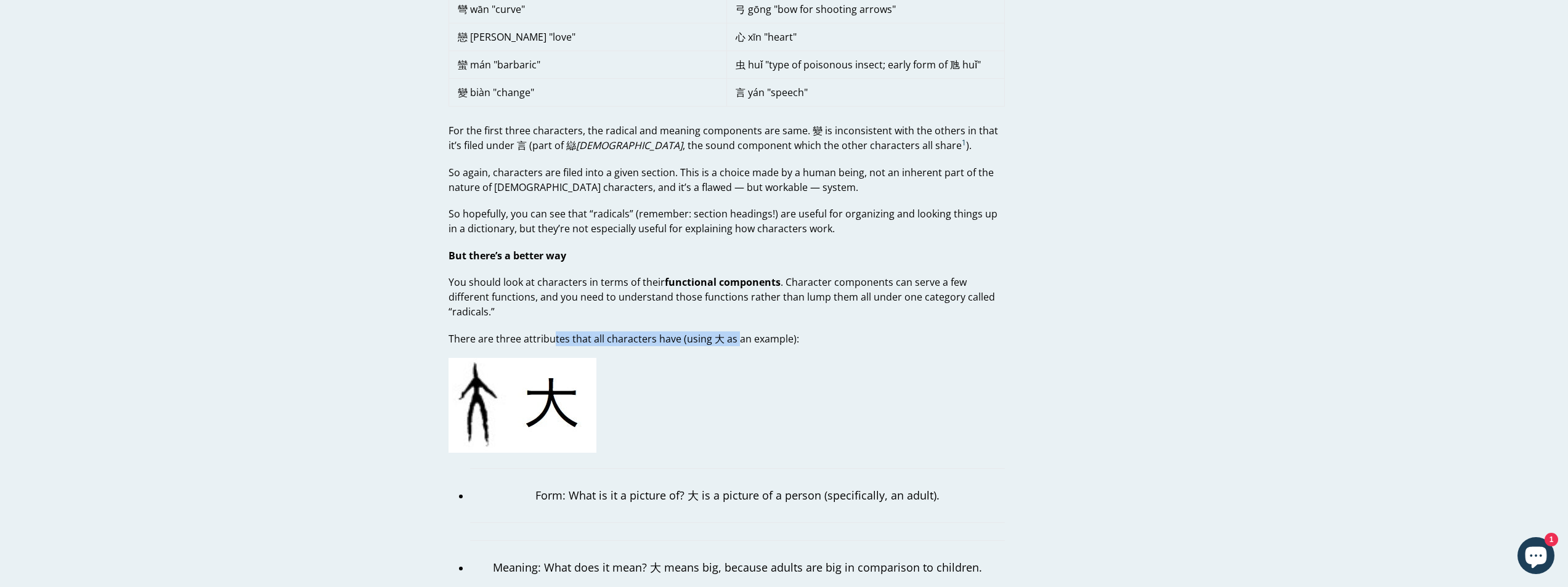
click at [735, 331] on p "There are three attributes that all characters have (using 大 as an example):" at bounding box center [726, 339] width 556 height 15
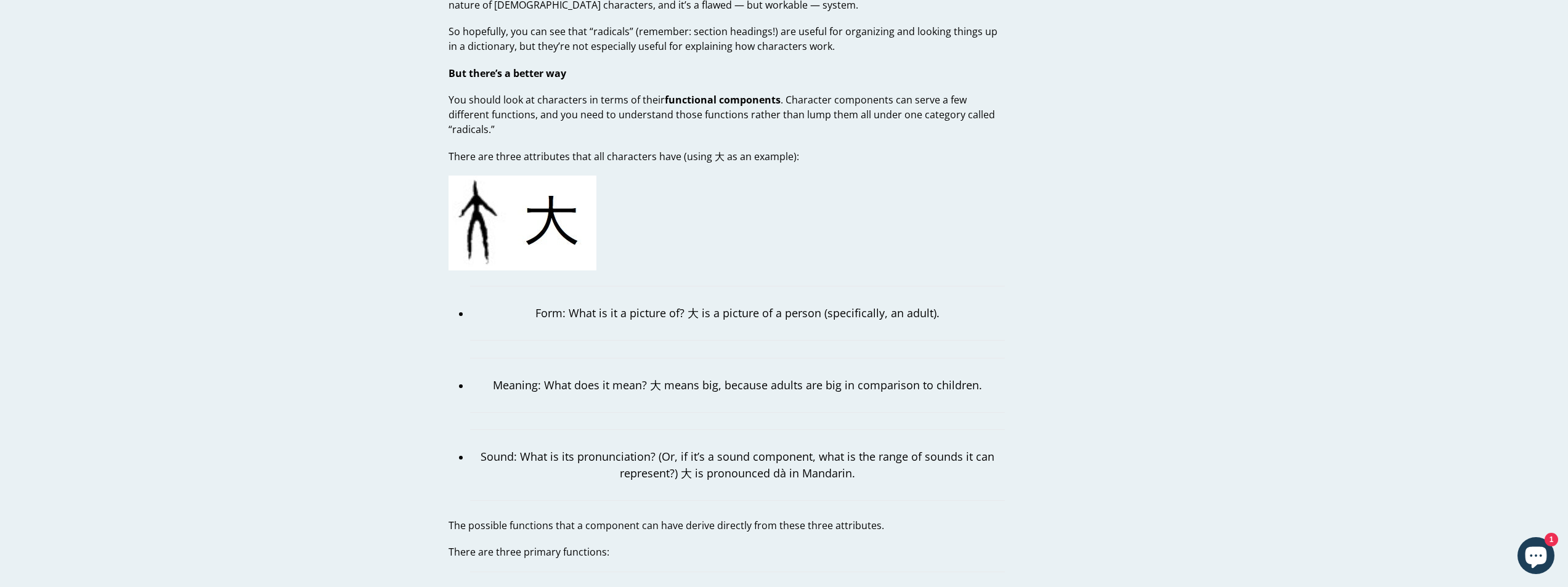
scroll to position [986, 0]
drag, startPoint x: 587, startPoint y: 298, endPoint x: 752, endPoint y: 301, distance: 165.0
click at [752, 302] on p "Form: What is it a picture of? 大 is a picture of a person (specifically, an adu…" at bounding box center [738, 311] width 535 height 16
click at [749, 311] on blockquote "Form: What is it a picture of? 大 is a picture of a person (specifically, an adu…" at bounding box center [738, 311] width 535 height 55
drag, startPoint x: 645, startPoint y: 297, endPoint x: 830, endPoint y: 303, distance: 185.1
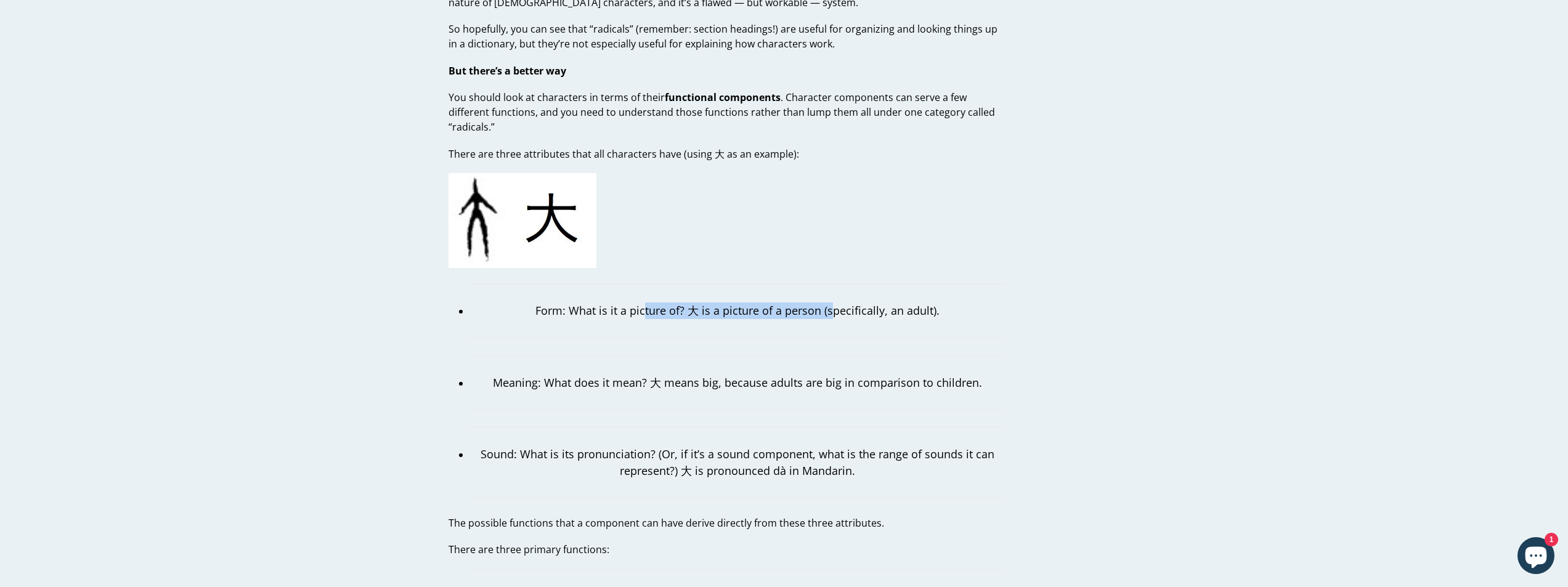
click at [830, 303] on p "Form: What is it a picture of? 大 is a picture of a person (specifically, an adu…" at bounding box center [738, 311] width 535 height 16
drag, startPoint x: 616, startPoint y: 368, endPoint x: 862, endPoint y: 370, distance: 246.0
click at [862, 375] on p "Meaning: What does it mean? 大 means big, because adults are big in comparison t…" at bounding box center [738, 383] width 535 height 16
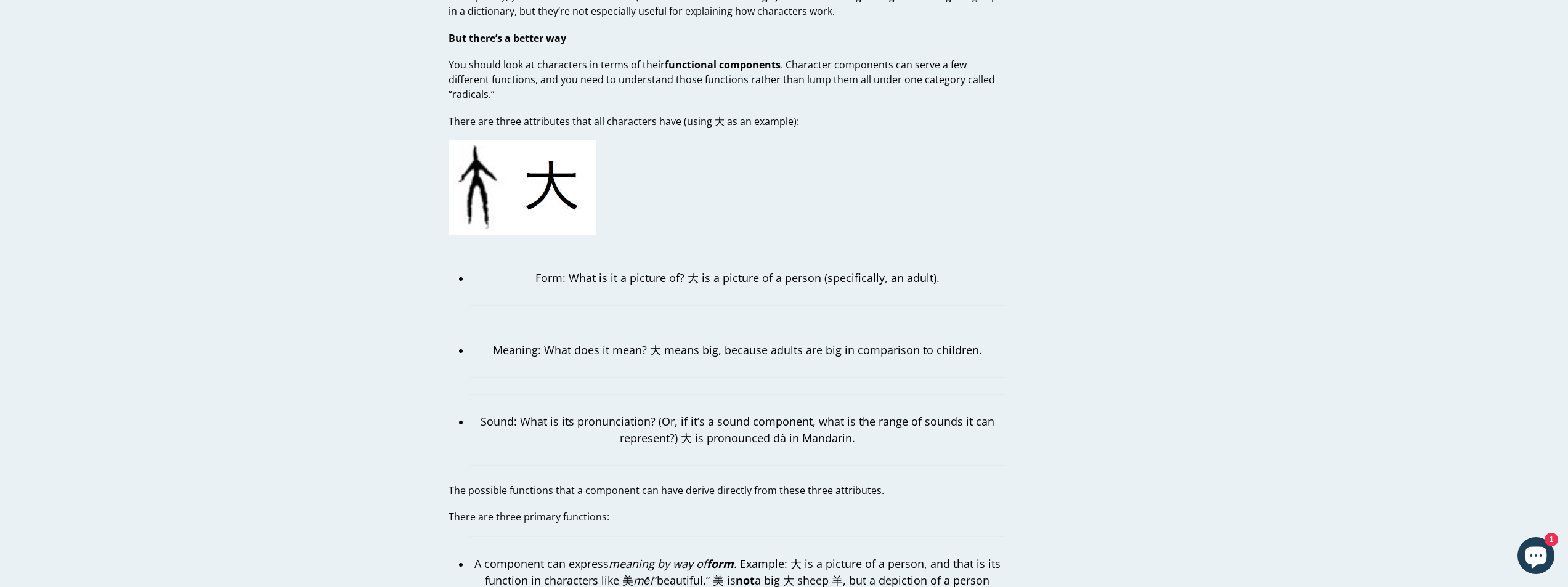
scroll to position [1047, 0]
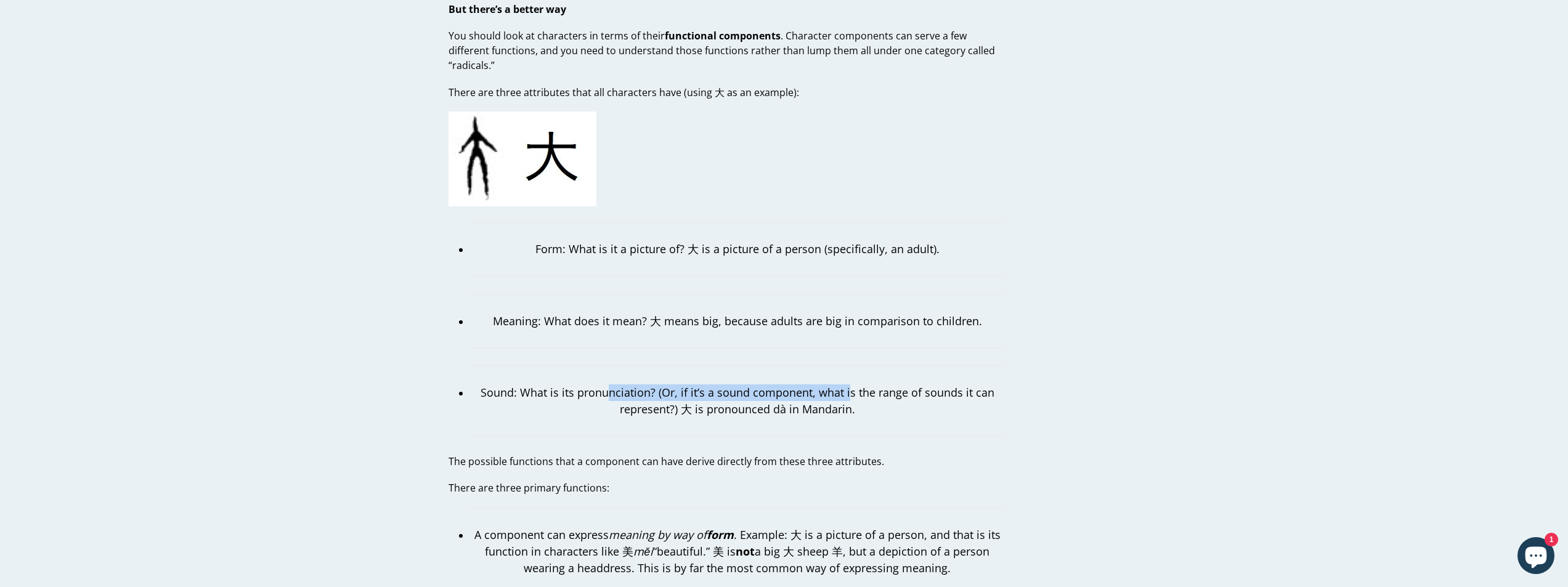
drag, startPoint x: 608, startPoint y: 375, endPoint x: 849, endPoint y: 381, distance: 241.1
click at [849, 384] on p "Sound: What is its pronunciation? (Or, if it’s a sound component, what is the r…" at bounding box center [738, 401] width 535 height 33
drag, startPoint x: 620, startPoint y: 376, endPoint x: 907, endPoint y: 392, distance: 287.4
click at [907, 392] on p "Sound: What is its pronunciation? (Or, if it’s a sound component, what is the r…" at bounding box center [738, 401] width 535 height 33
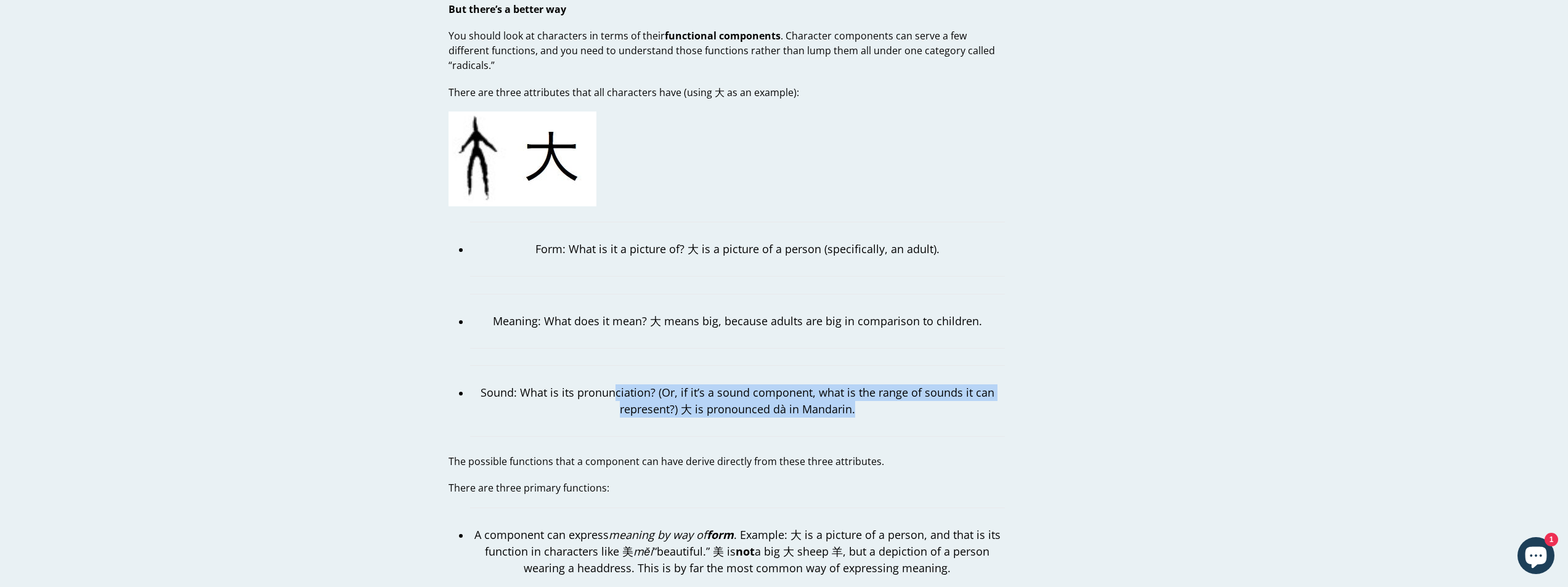
click at [848, 400] on p "Sound: What is its pronunciation? (Or, if it’s a sound component, what is the r…" at bounding box center [738, 401] width 535 height 33
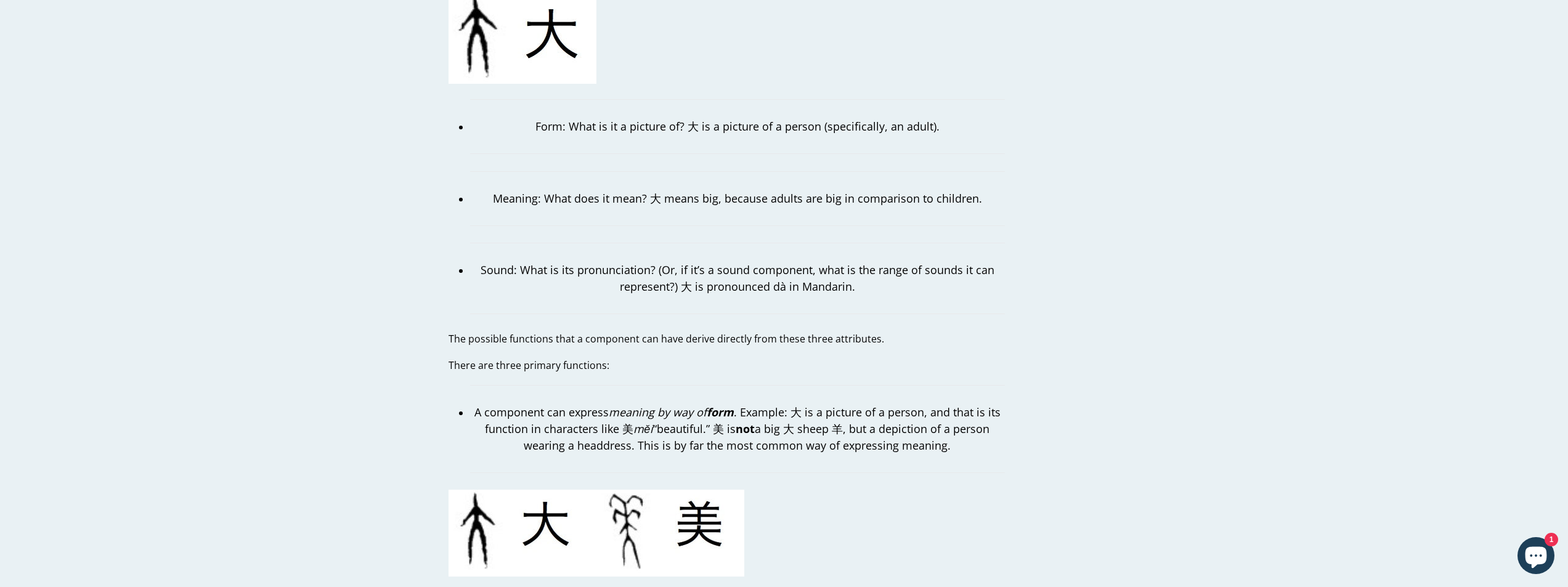
scroll to position [1171, 0]
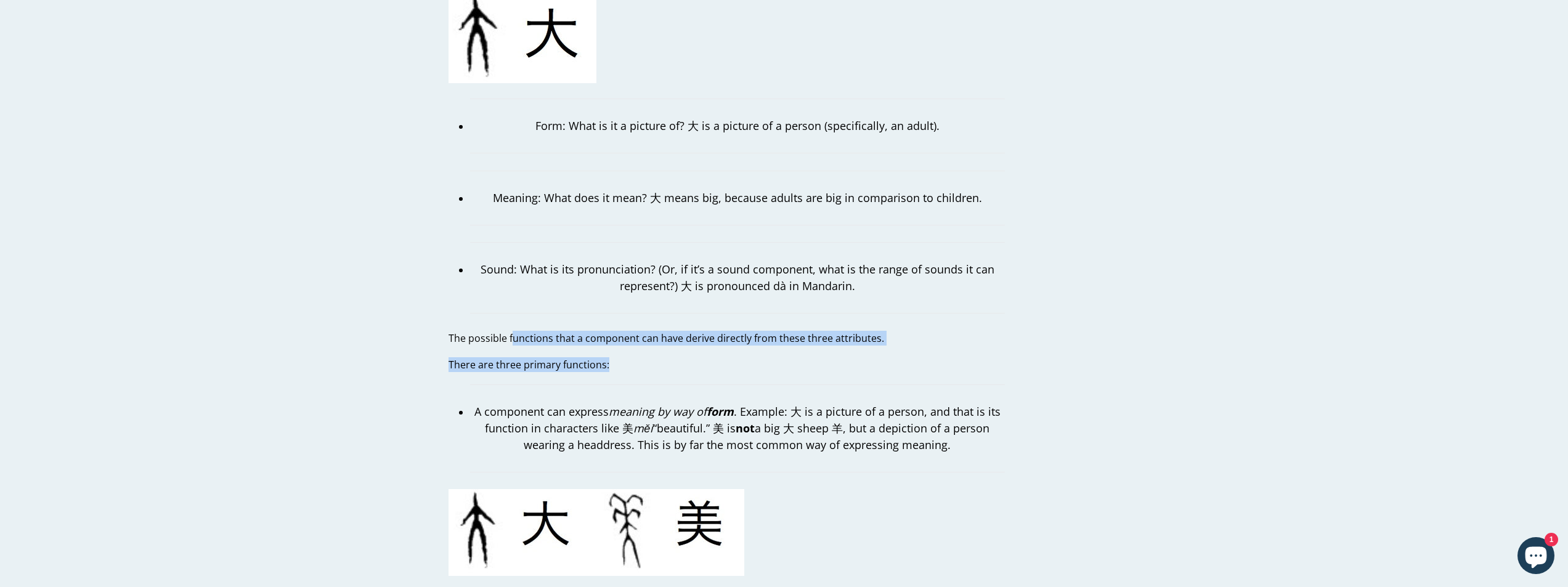
drag, startPoint x: 512, startPoint y: 321, endPoint x: 752, endPoint y: 333, distance: 240.3
click at [745, 357] on p "There are three primary functions:" at bounding box center [726, 365] width 556 height 15
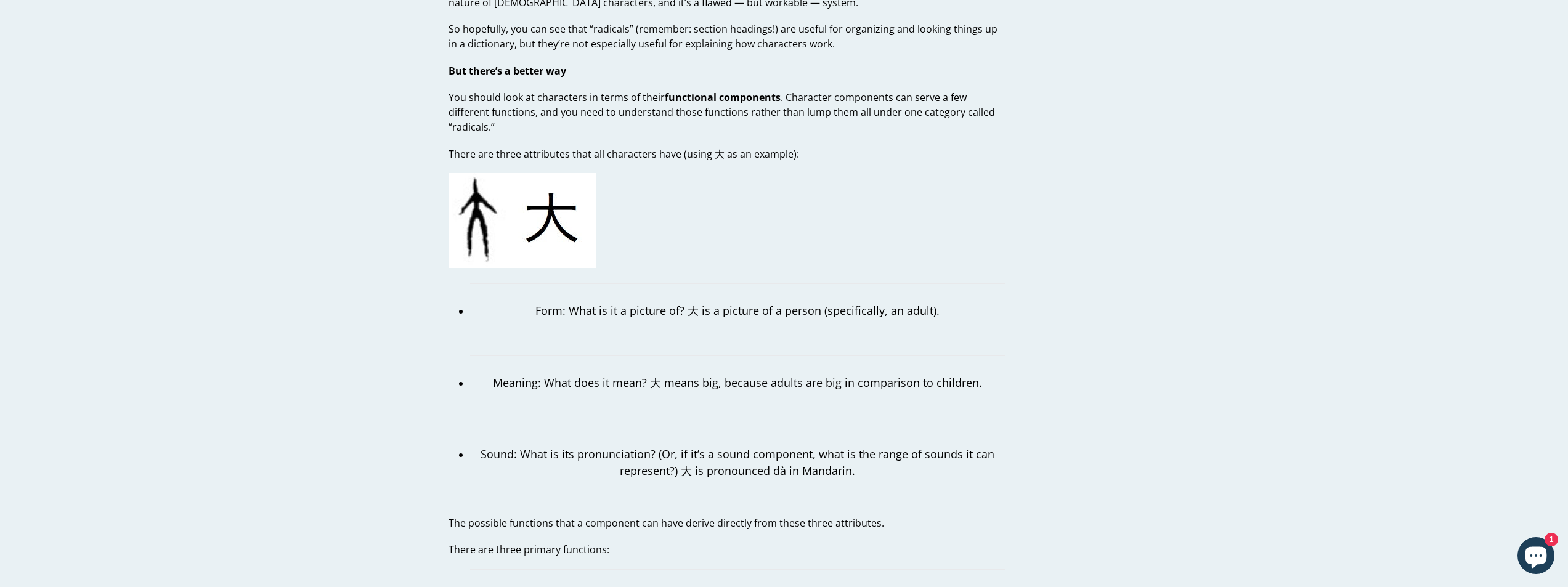
click at [721, 375] on p "Meaning: What does it mean? 大 means big, because adults are big in comparison t…" at bounding box center [738, 383] width 535 height 16
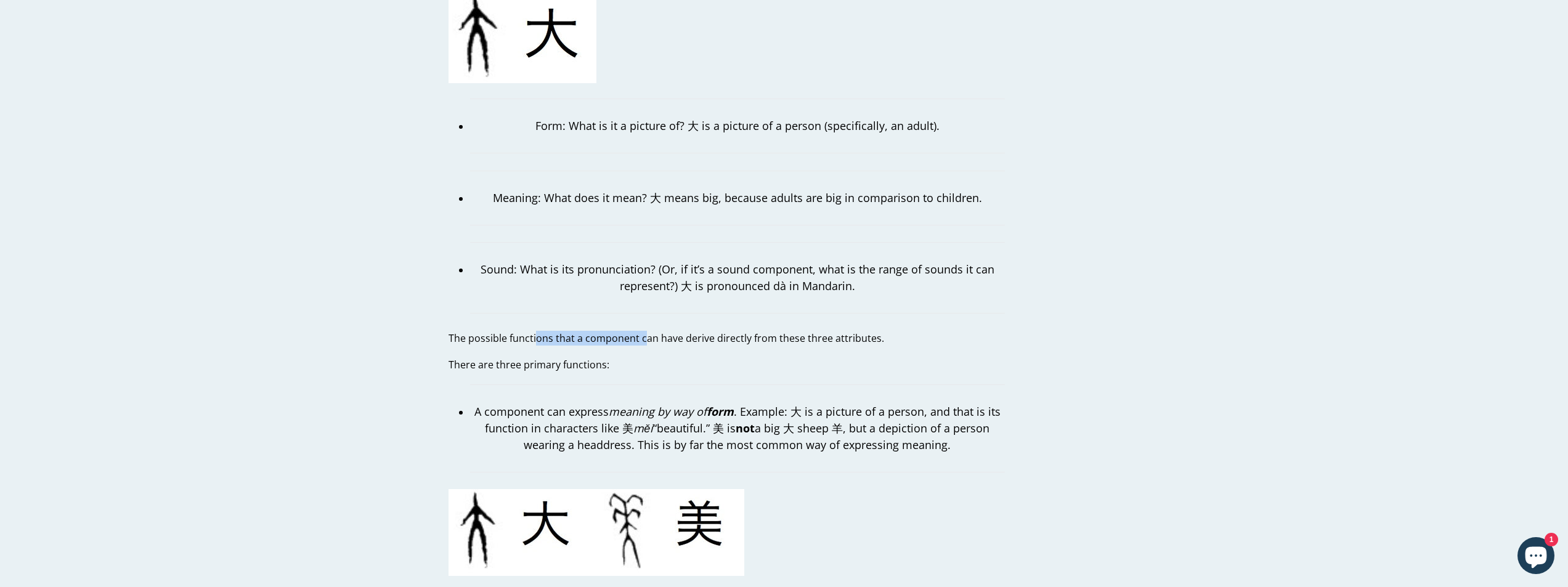
drag, startPoint x: 536, startPoint y: 321, endPoint x: 664, endPoint y: 330, distance: 128.3
click at [664, 331] on p "The possible functions that a component can have derive directly from these thr…" at bounding box center [726, 338] width 556 height 15
drag, startPoint x: 534, startPoint y: 330, endPoint x: 668, endPoint y: 326, distance: 134.1
click at [668, 331] on p "The possible functions that a component can have derive directly from these thr…" at bounding box center [726, 338] width 556 height 15
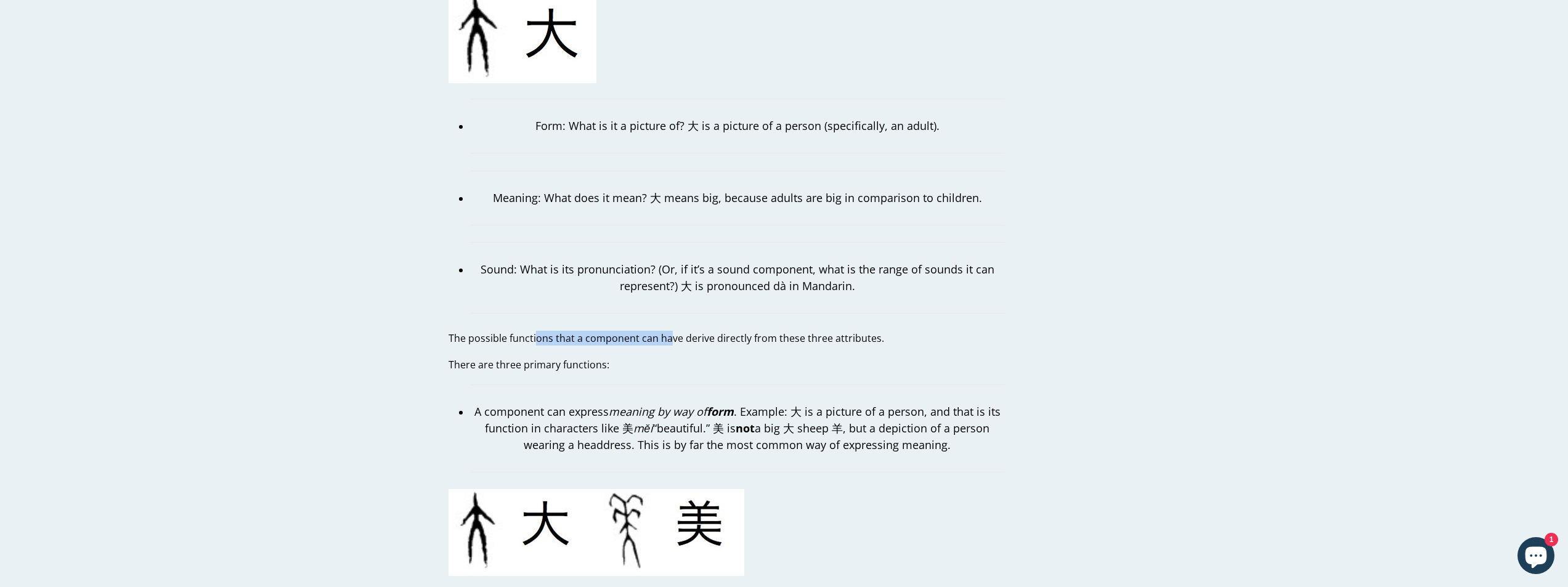
click at [668, 331] on p "The possible functions that a component can have derive directly from these thr…" at bounding box center [726, 338] width 556 height 15
drag, startPoint x: 634, startPoint y: 427, endPoint x: 758, endPoint y: 431, distance: 124.1
click at [756, 431] on p "A component can express meaning by way of form . Example: 大 is a picture of a p…" at bounding box center [738, 428] width 535 height 50
click at [758, 431] on p "A component can express meaning by way of form . Example: 大 is a picture of a p…" at bounding box center [738, 428] width 535 height 50
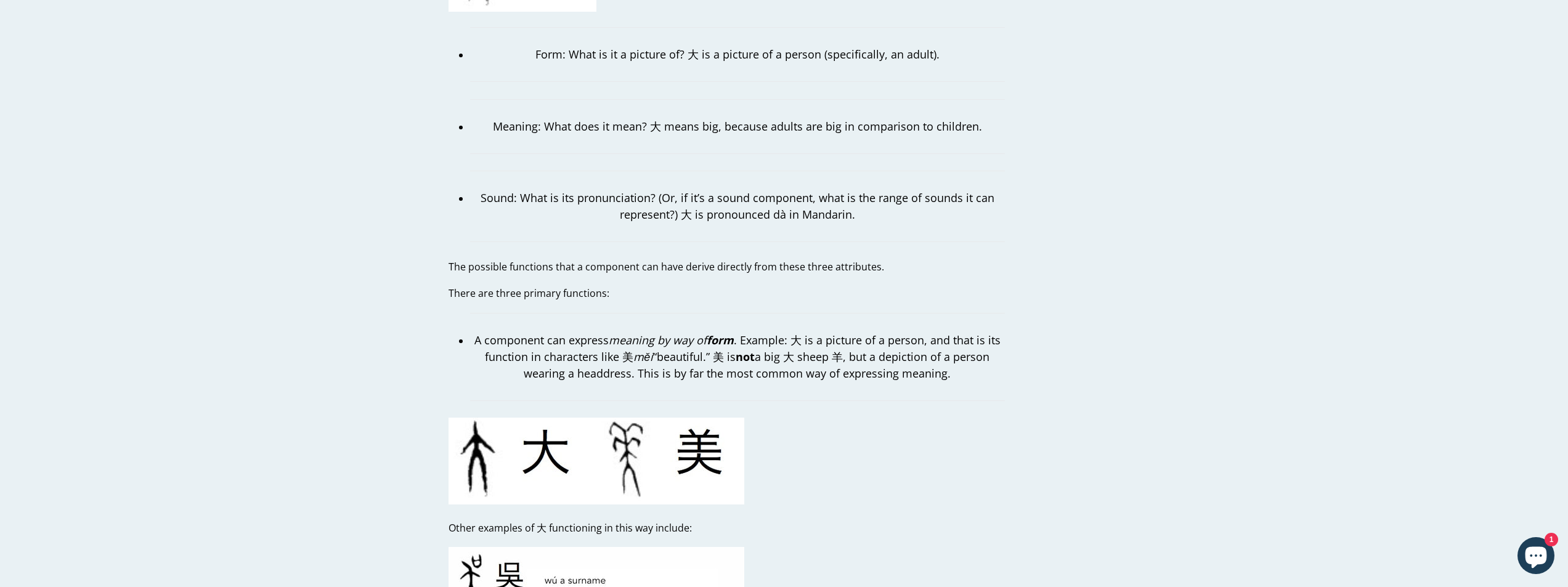
scroll to position [1355, 0]
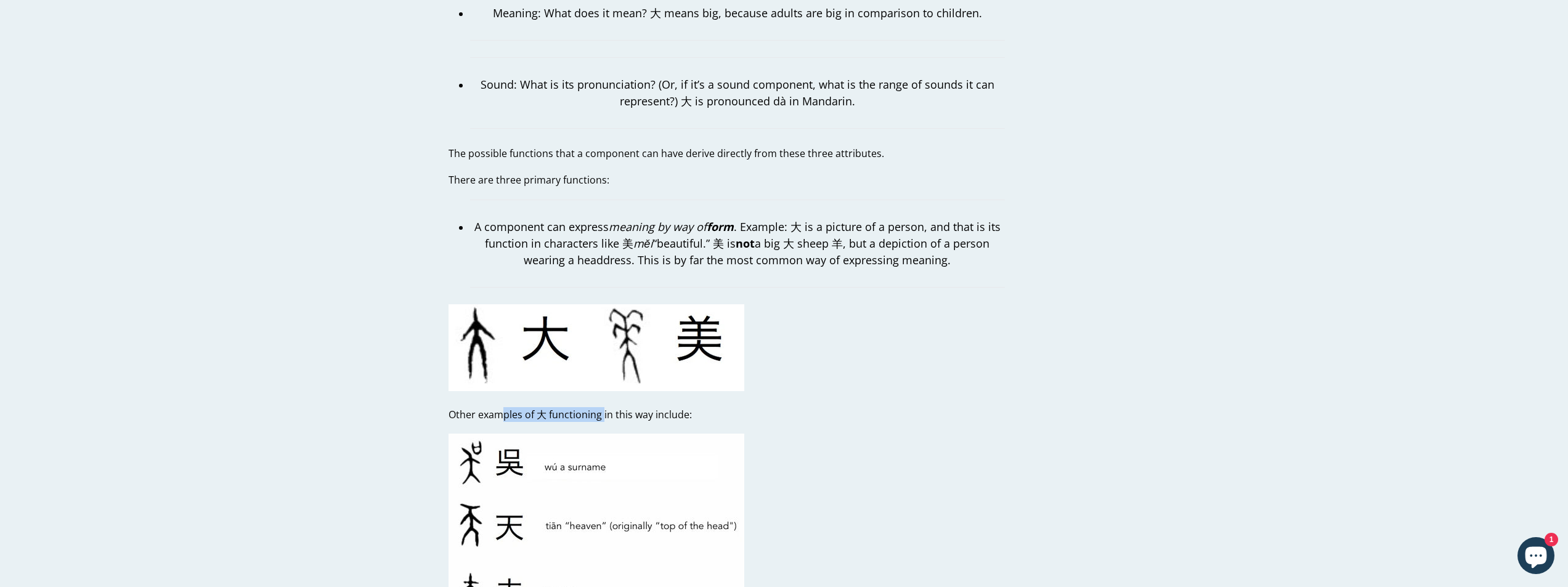
drag, startPoint x: 513, startPoint y: 399, endPoint x: 603, endPoint y: 405, distance: 90.2
click at [603, 407] on p "Other examples of 大 functioning in this way include:" at bounding box center [726, 414] width 556 height 15
drag, startPoint x: 501, startPoint y: 397, endPoint x: 602, endPoint y: 403, distance: 101.2
click at [602, 407] on p "Other examples of 大 functioning in this way include:" at bounding box center [726, 414] width 556 height 15
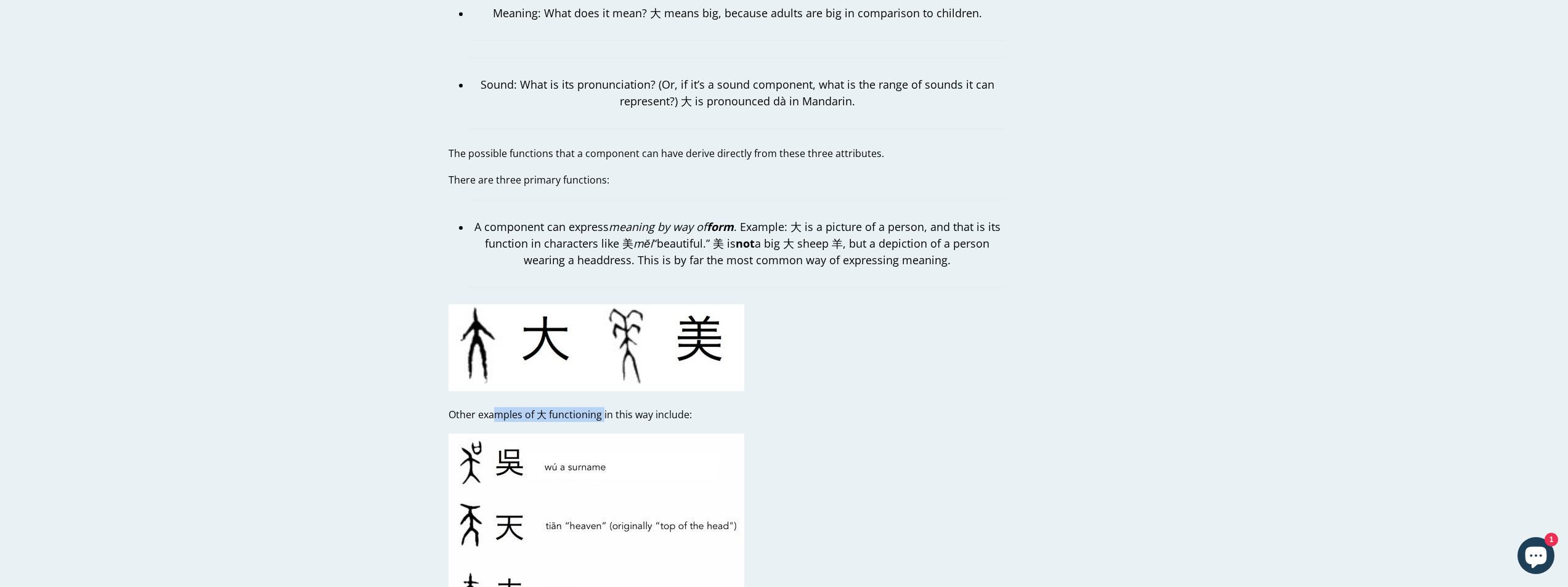
click at [602, 407] on p "Other examples of 大 functioning in this way include:" at bounding box center [726, 414] width 556 height 15
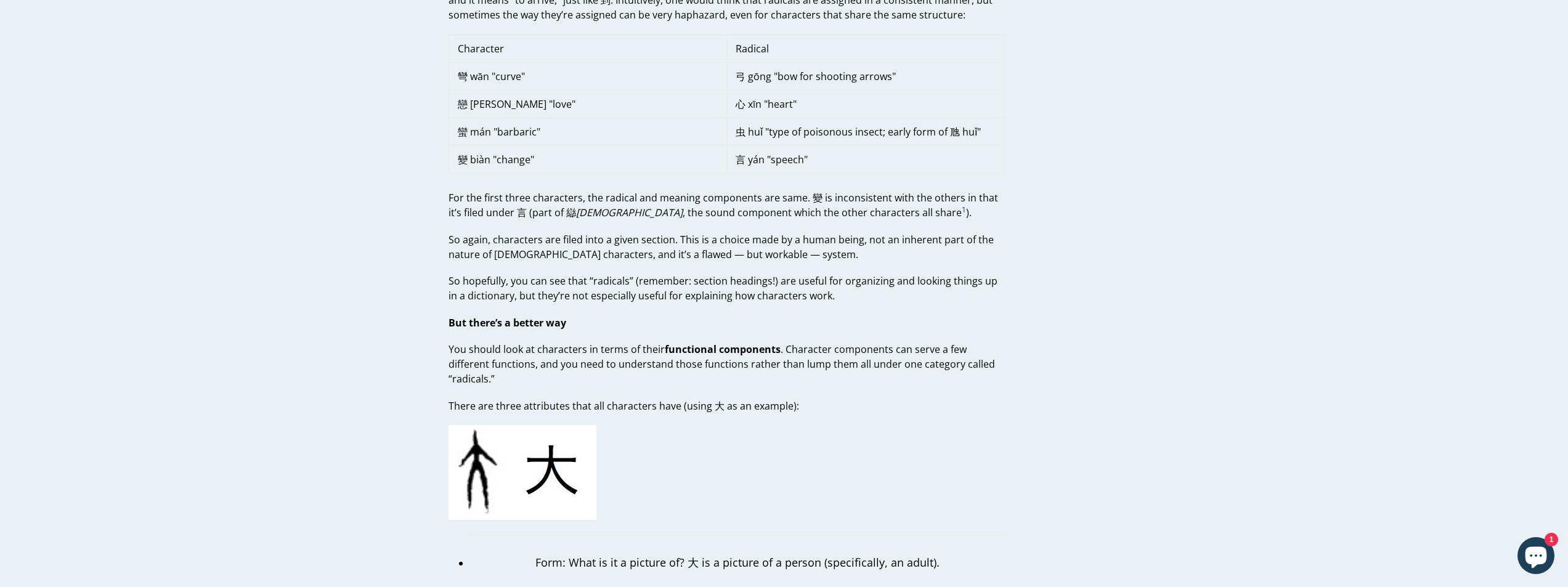
scroll to position [739, 0]
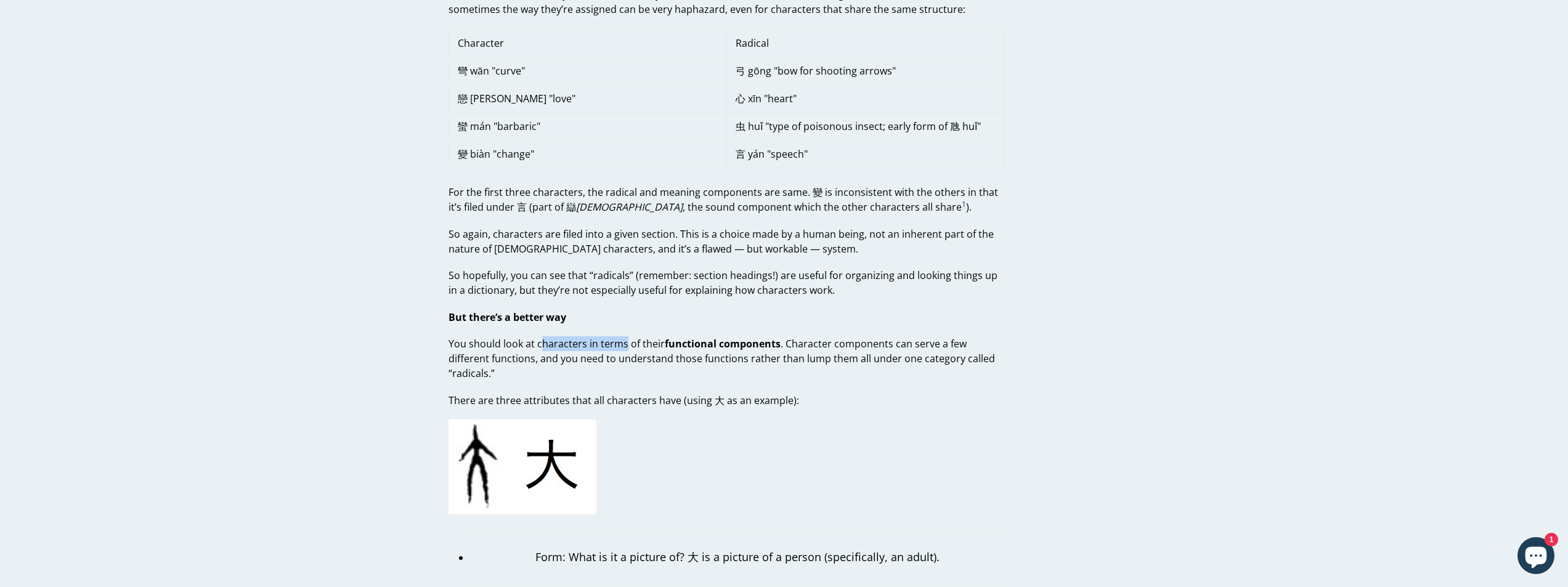
drag, startPoint x: 538, startPoint y: 339, endPoint x: 709, endPoint y: 351, distance: 171.4
click at [676, 346] on p "You should look at characters in terms of their functional components . Charact…" at bounding box center [726, 358] width 556 height 45
click at [719, 352] on p "You should look at characters in terms of their functional components . Charact…" at bounding box center [726, 358] width 556 height 45
drag, startPoint x: 546, startPoint y: 359, endPoint x: 774, endPoint y: 357, distance: 228.0
click at [774, 357] on p "You should look at characters in terms of their functional components . Charact…" at bounding box center [726, 358] width 556 height 45
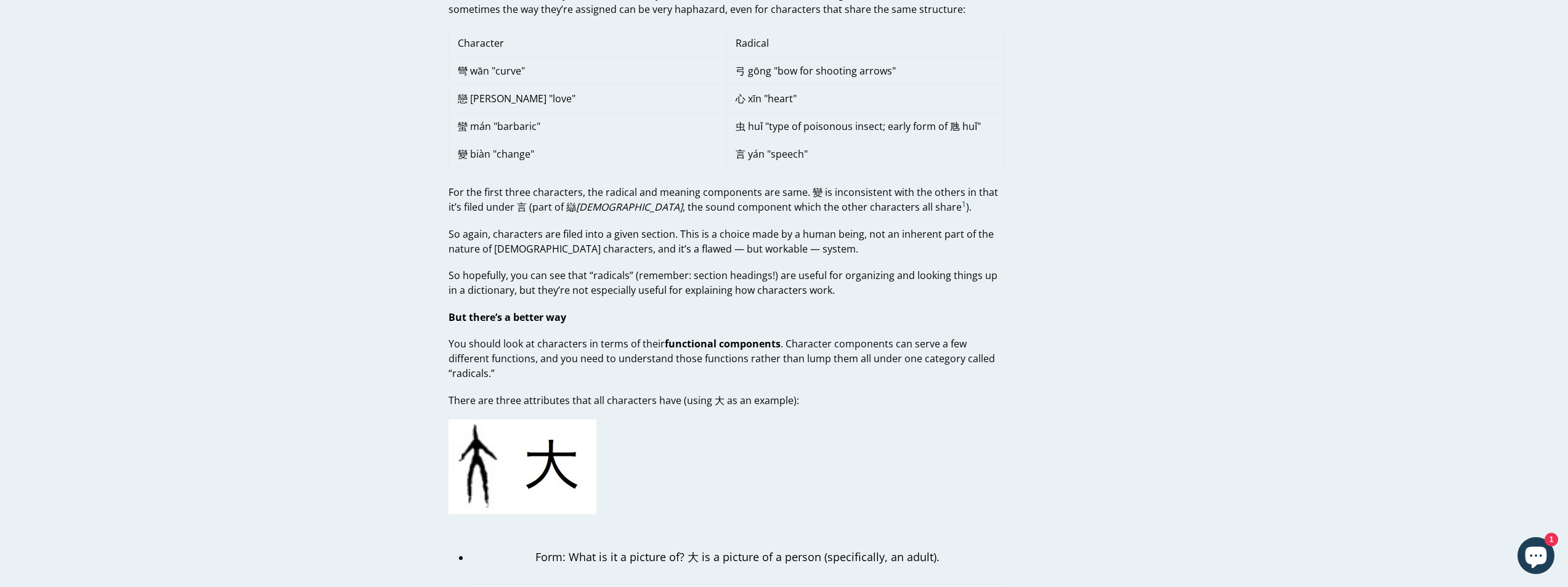
drag, startPoint x: 534, startPoint y: 385, endPoint x: 690, endPoint y: 390, distance: 156.1
click at [690, 393] on p "There are three attributes that all characters have (using 大 as an example):" at bounding box center [726, 401] width 556 height 15
drag, startPoint x: 531, startPoint y: 384, endPoint x: 711, endPoint y: 389, distance: 180.1
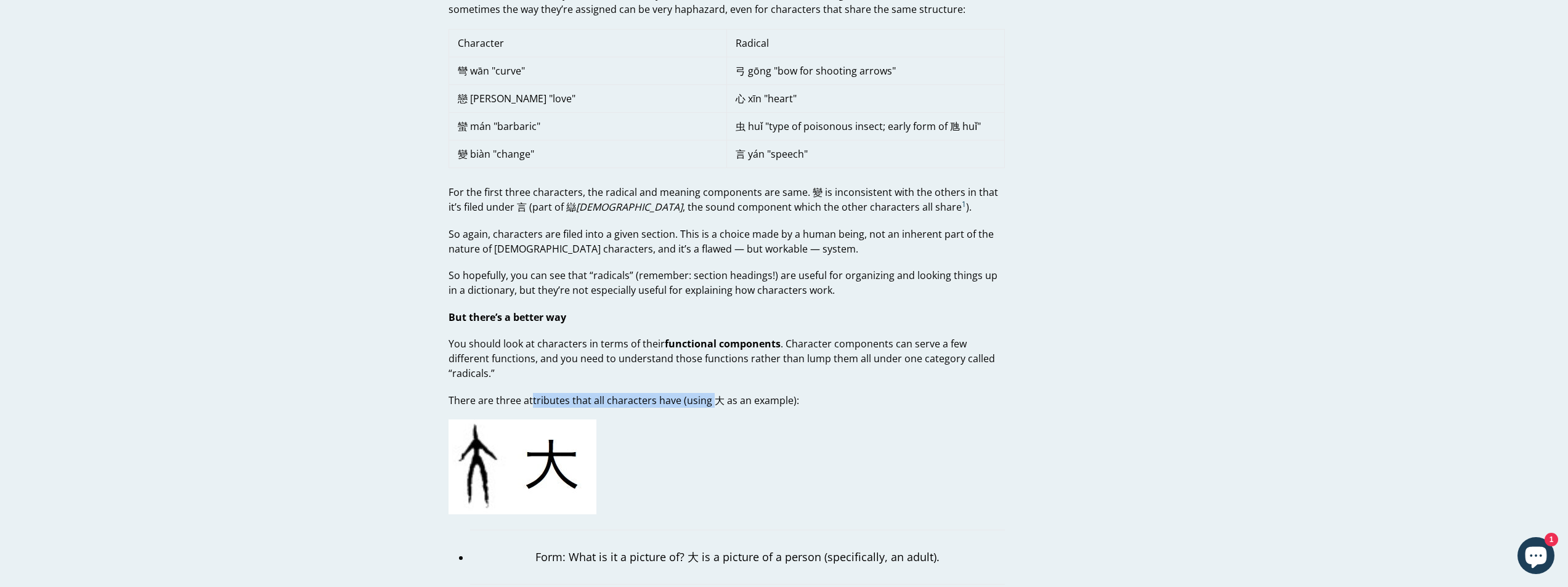
click at [711, 393] on p "There are three attributes that all characters have (using 大 as an example):" at bounding box center [726, 401] width 556 height 15
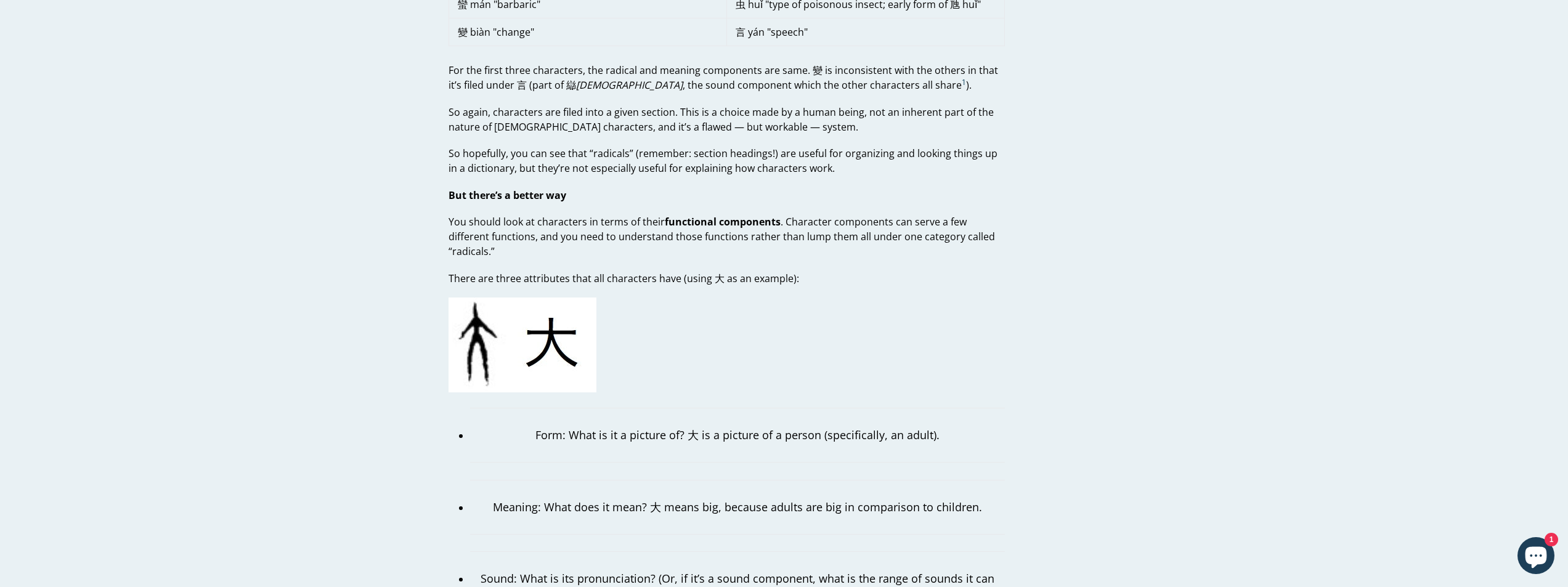
scroll to position [862, 0]
drag, startPoint x: 618, startPoint y: 416, endPoint x: 804, endPoint y: 419, distance: 186.0
click at [804, 425] on p "Form: What is it a picture of? 大 is a picture of a person (specifically, an adu…" at bounding box center [738, 434] width 535 height 16
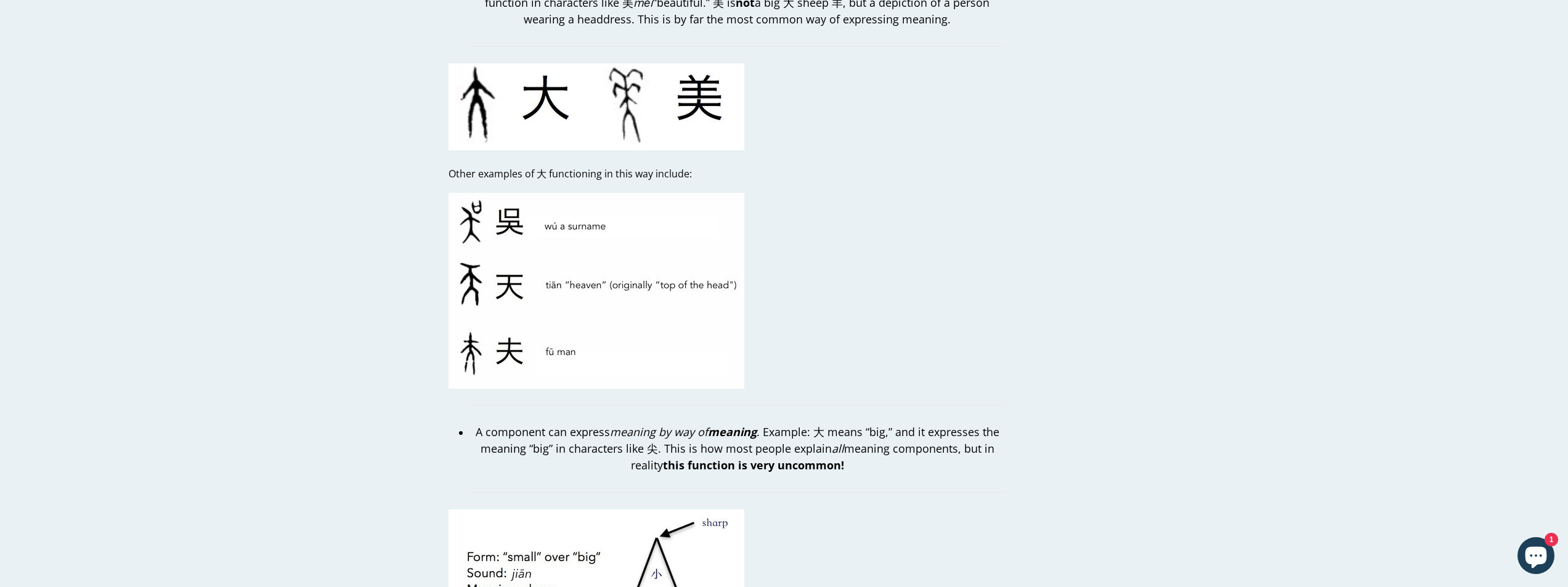
scroll to position [1602, 0]
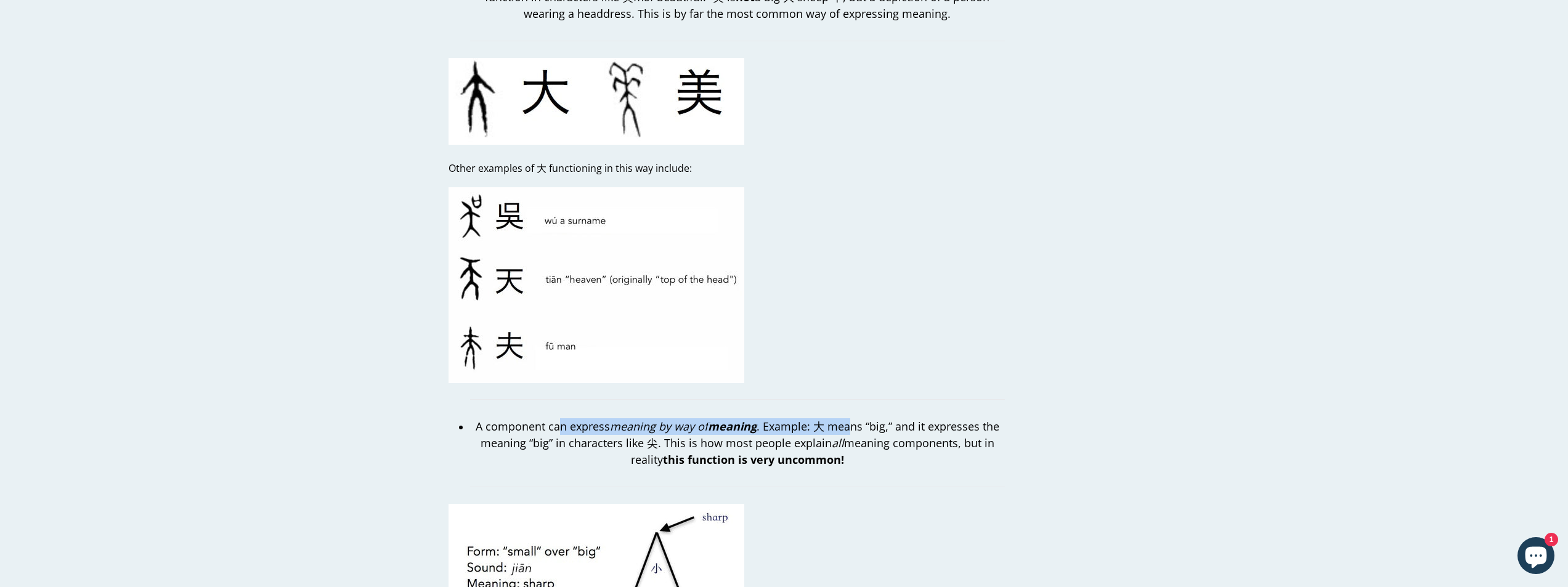
drag, startPoint x: 577, startPoint y: 412, endPoint x: 851, endPoint y: 418, distance: 274.1
click at [851, 418] on p "A component can express meaning by way of meaning . Example: 大 means “big,” and…" at bounding box center [738, 443] width 535 height 50
drag, startPoint x: 523, startPoint y: 428, endPoint x: 703, endPoint y: 433, distance: 180.1
click at [703, 433] on p "A component can express meaning by way of meaning . Example: 大 means “big,” and…" at bounding box center [738, 443] width 535 height 50
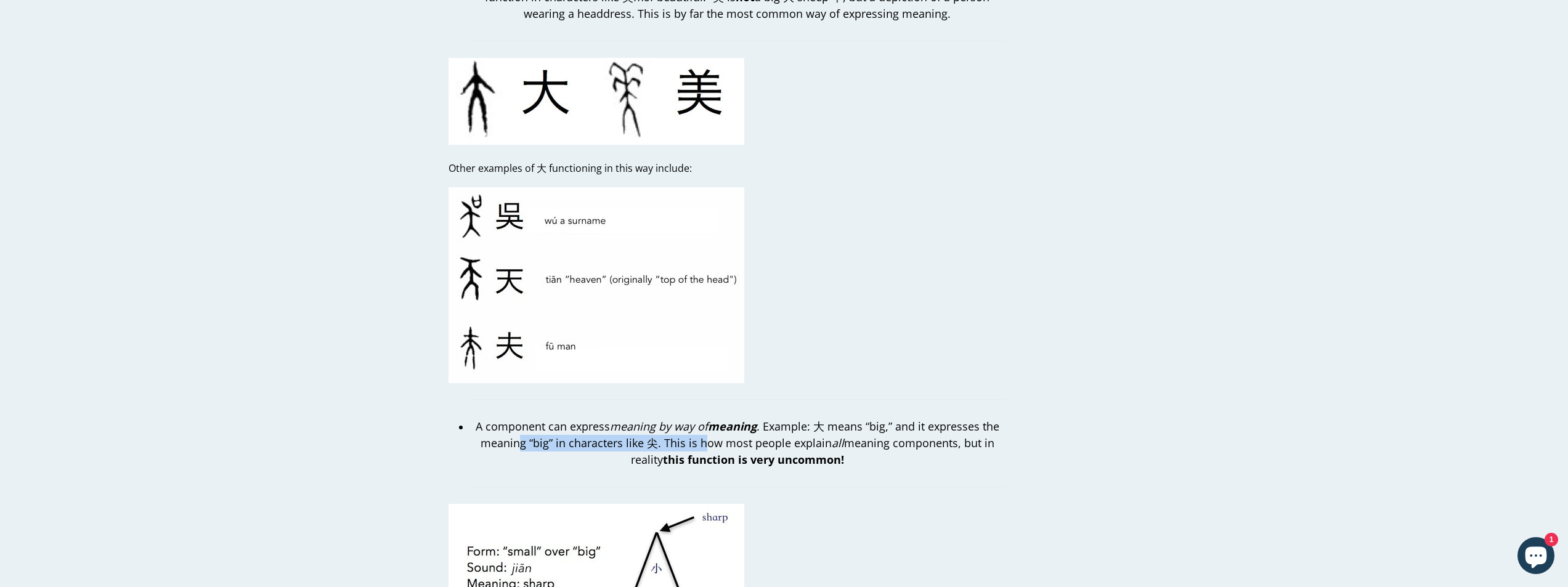
click at [703, 433] on p "A component can express meaning by way of meaning . Example: 大 means “big,” and…" at bounding box center [738, 443] width 535 height 50
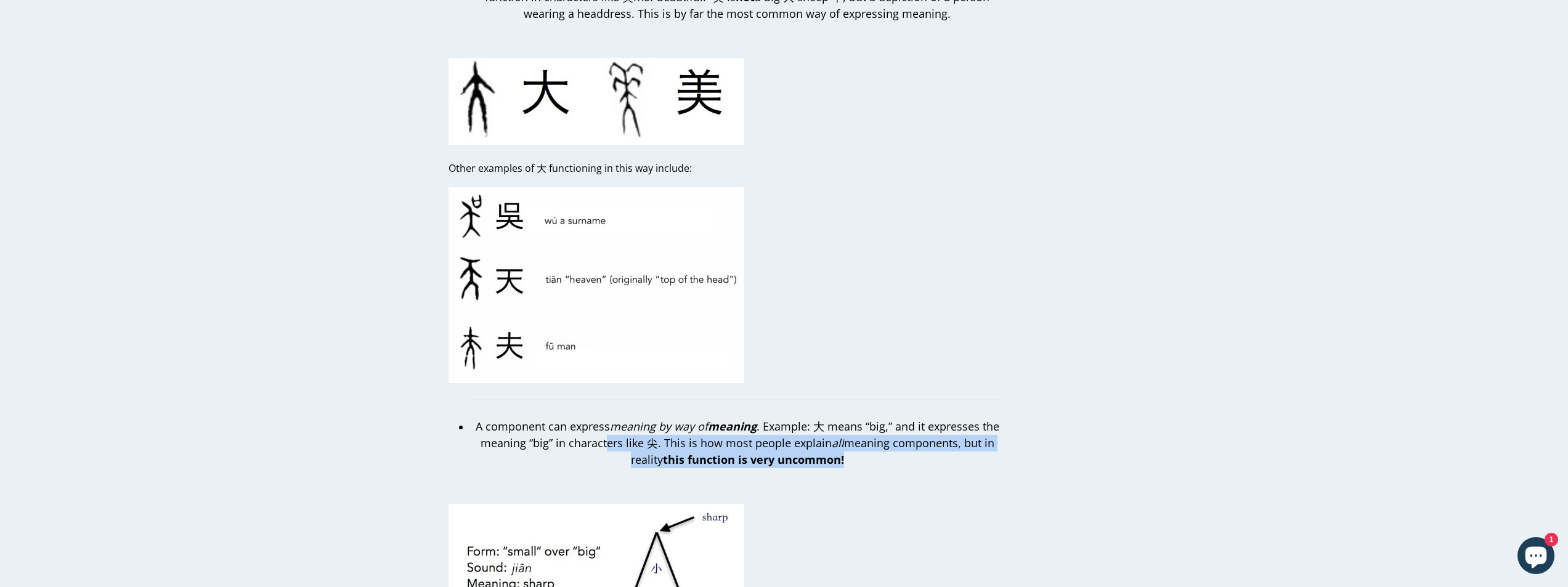
drag, startPoint x: 611, startPoint y: 428, endPoint x: 862, endPoint y: 440, distance: 251.3
click at [862, 440] on p "A component can express meaning by way of meaning . Example: 大 means “big,” and…" at bounding box center [738, 443] width 535 height 50
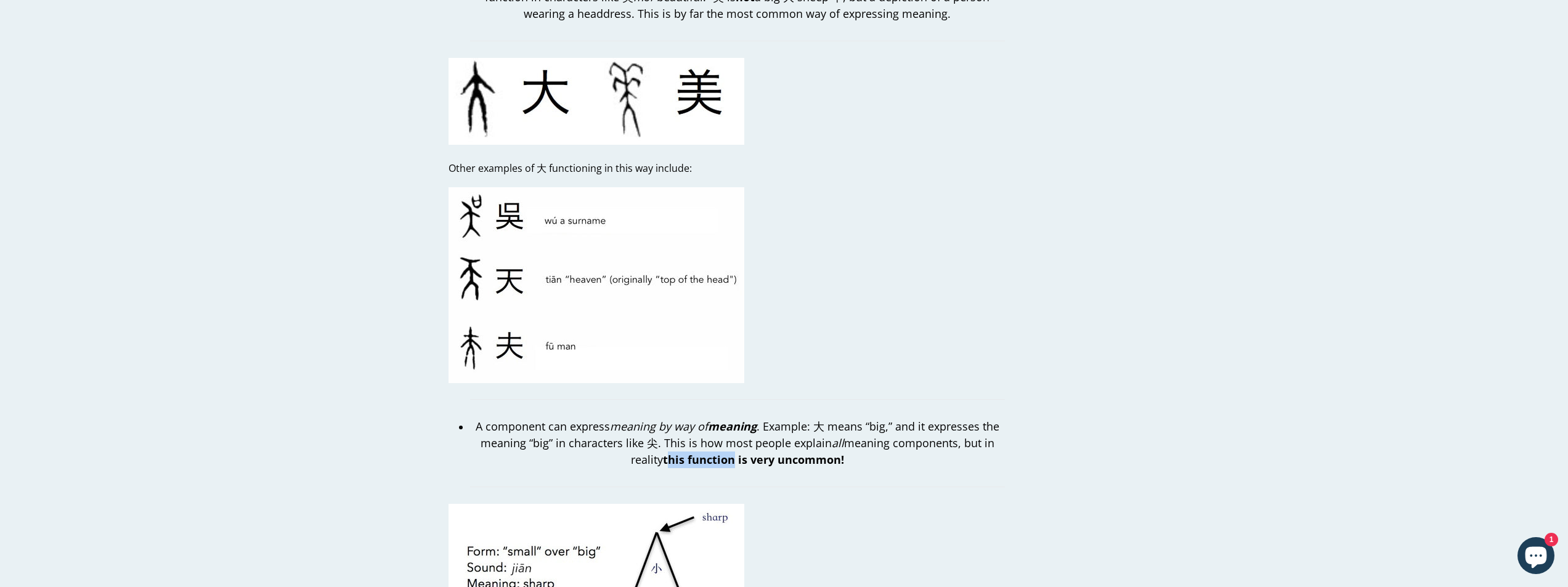
drag, startPoint x: 671, startPoint y: 442, endPoint x: 799, endPoint y: 446, distance: 128.1
click at [794, 452] on strong "this function is very uncommon!" at bounding box center [753, 460] width 181 height 15
click at [803, 452] on strong "this function is very uncommon!" at bounding box center [753, 460] width 181 height 15
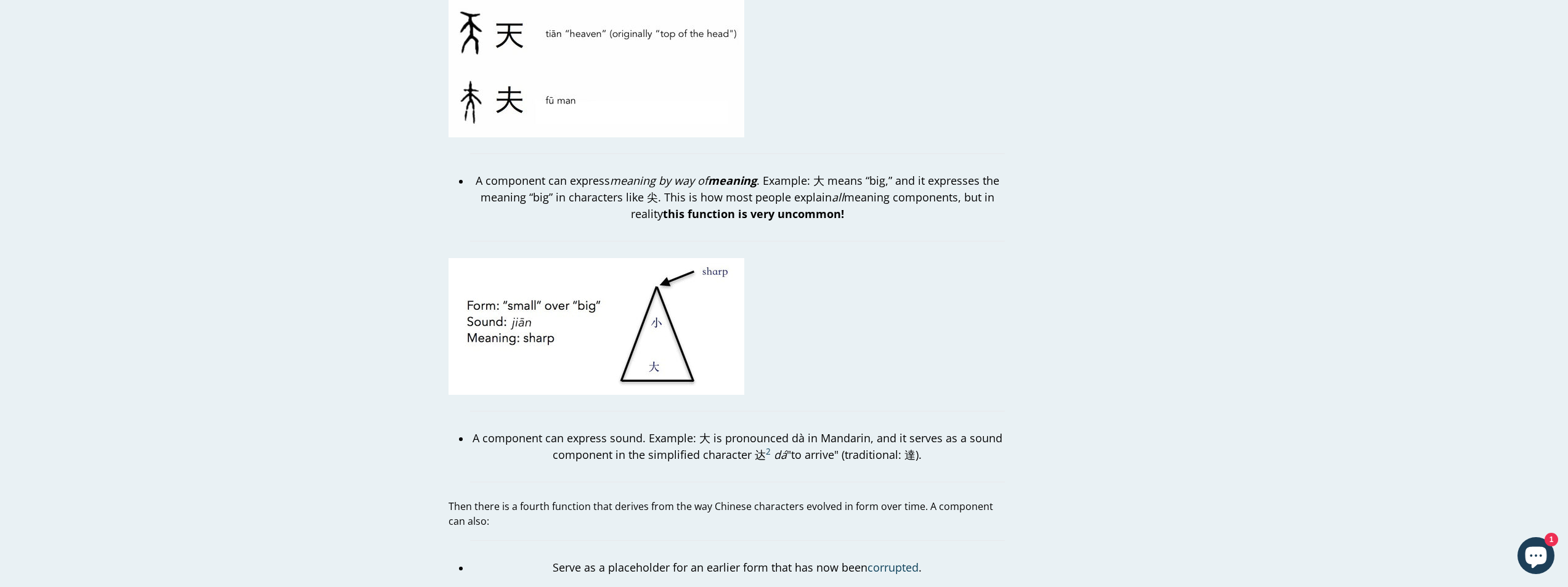
scroll to position [1848, 0]
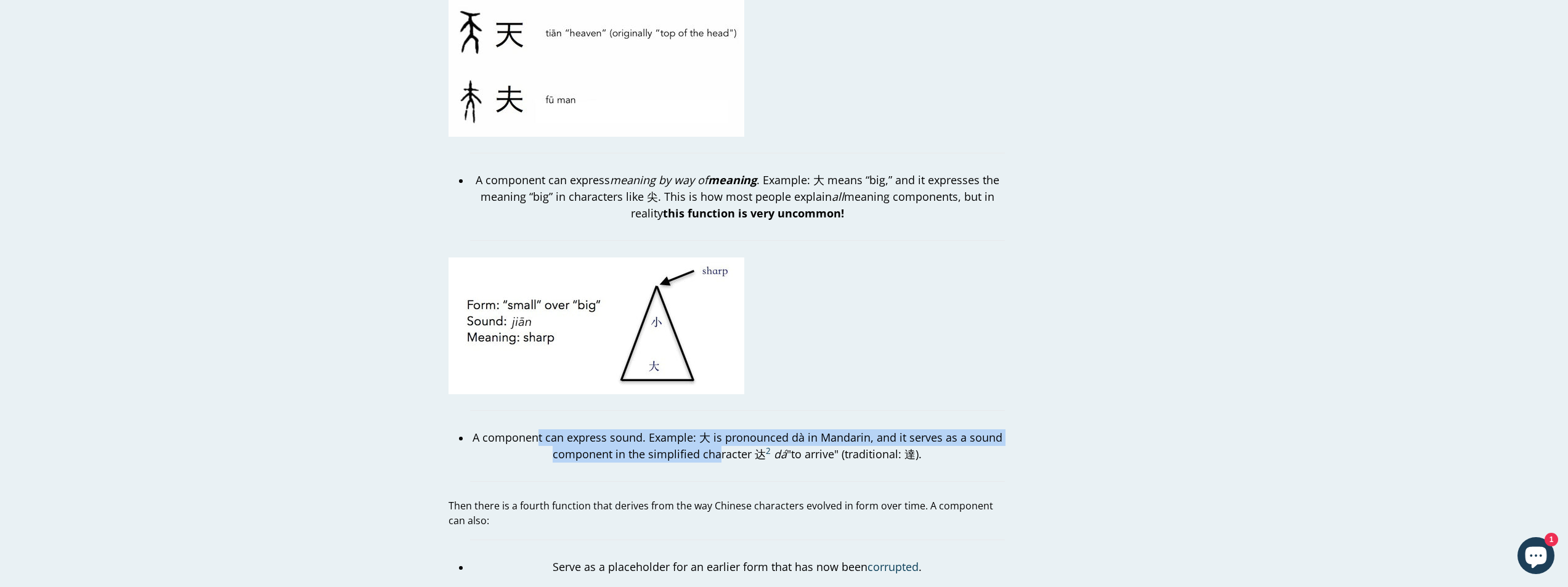
drag, startPoint x: 540, startPoint y: 418, endPoint x: 721, endPoint y: 431, distance: 181.5
click at [721, 431] on p "A component can express sound. Example: 大 is pronounced dà in Mandarin, and it …" at bounding box center [738, 446] width 535 height 33
drag, startPoint x: 662, startPoint y: 425, endPoint x: 839, endPoint y: 435, distance: 177.3
click at [839, 435] on p "A component can express sound. Example: 大 is pronounced dà in Mandarin, and it …" at bounding box center [738, 446] width 535 height 33
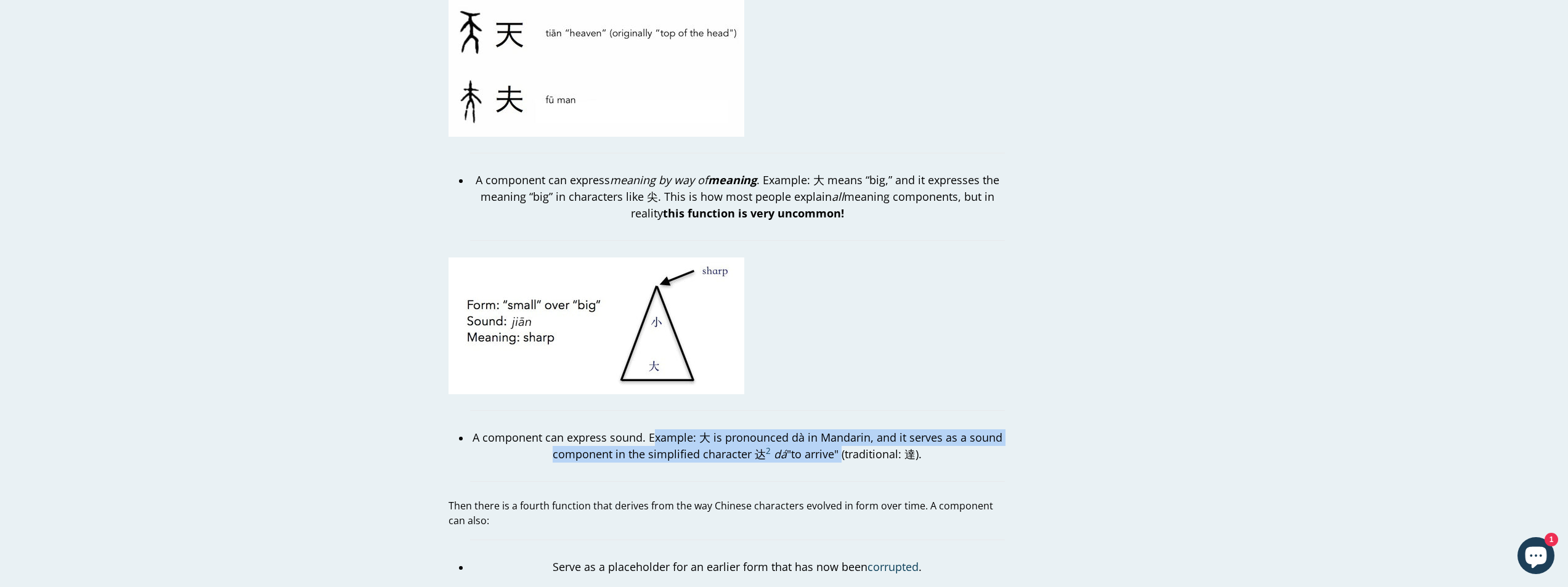
click at [839, 435] on p "A component can express sound. Example: 大 is pronounced dà in Mandarin, and it …" at bounding box center [738, 446] width 535 height 33
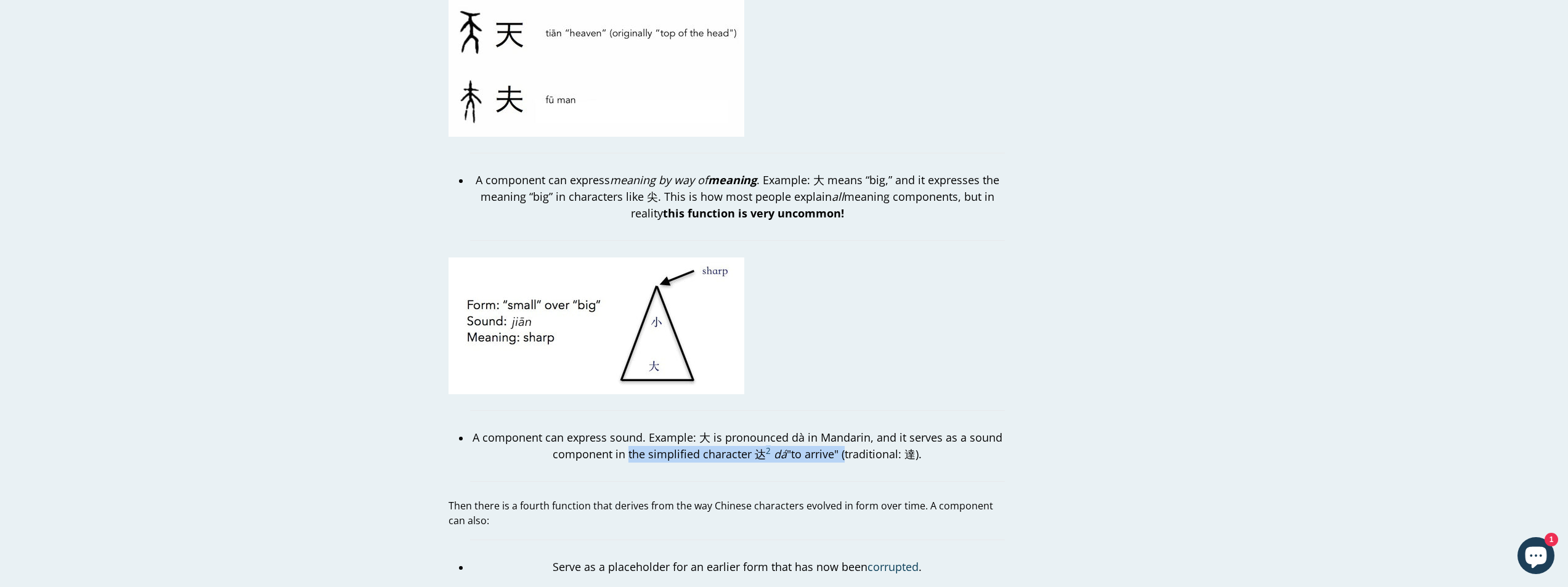
drag, startPoint x: 627, startPoint y: 441, endPoint x: 843, endPoint y: 445, distance: 216.0
click at [843, 445] on p "A component can express sound. Example: 大 is pronounced dà in Mandarin, and it …" at bounding box center [738, 446] width 535 height 33
drag, startPoint x: 666, startPoint y: 437, endPoint x: 835, endPoint y: 446, distance: 169.2
click at [835, 446] on p "A component can express sound. Example: 大 is pronounced dà in Mandarin, and it …" at bounding box center [738, 446] width 535 height 33
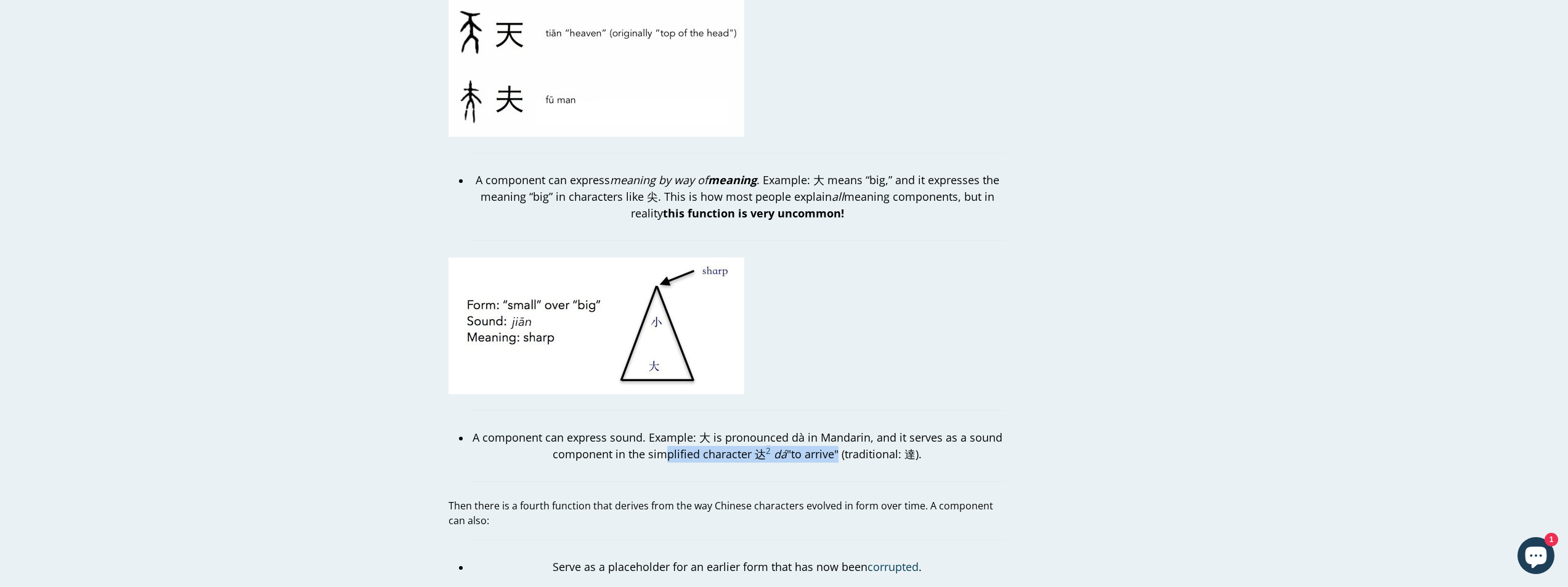
click at [835, 446] on p "A component can express sound. Example: 大 is pronounced dà in Mandarin, and it …" at bounding box center [738, 446] width 535 height 33
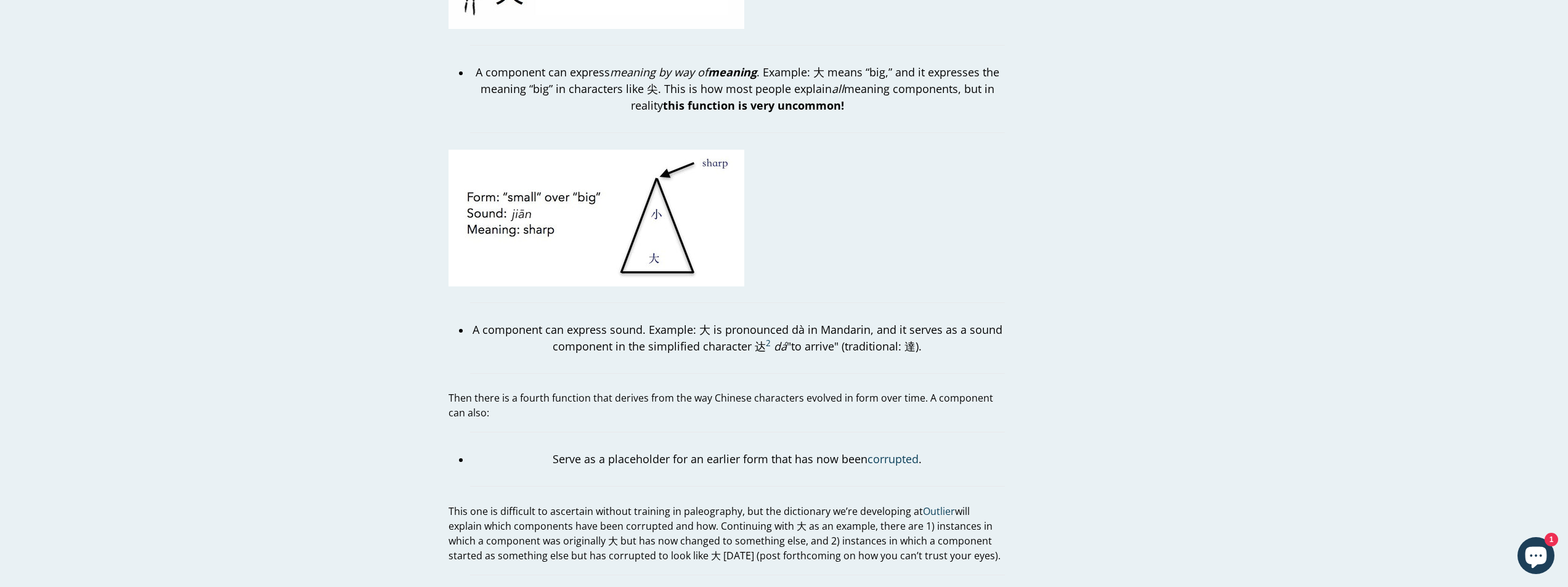
scroll to position [1971, 0]
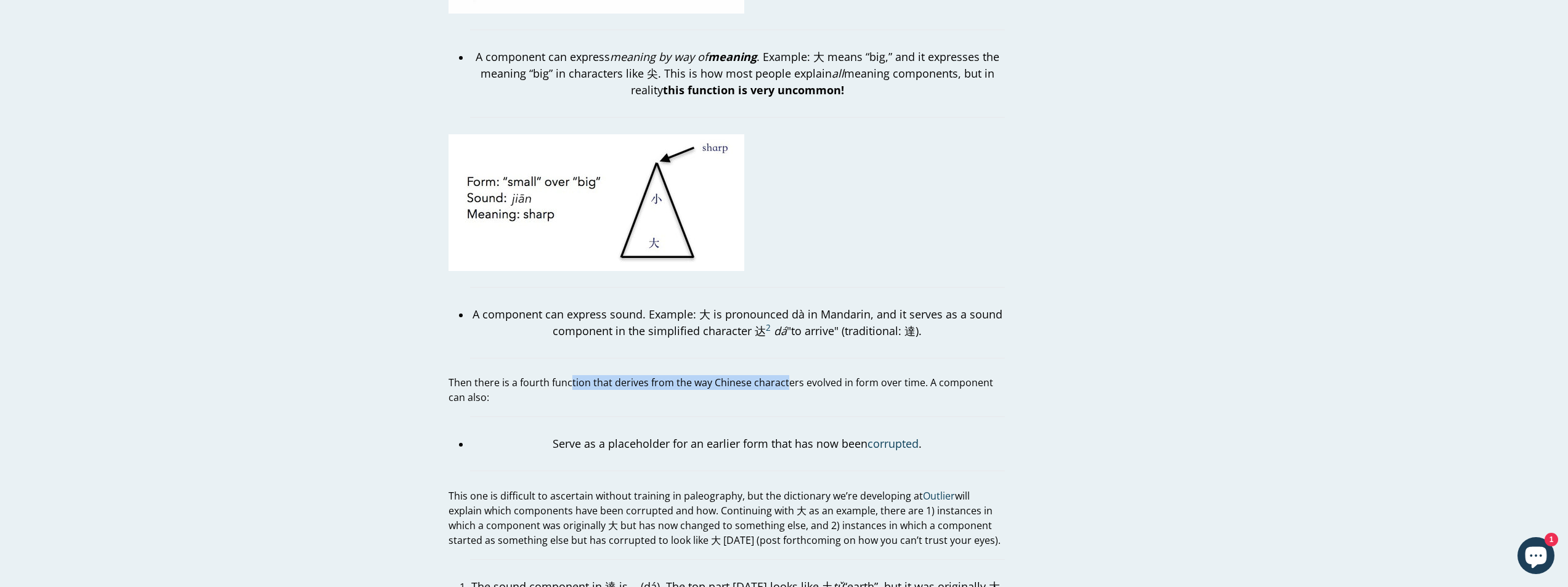
drag, startPoint x: 572, startPoint y: 365, endPoint x: 786, endPoint y: 375, distance: 214.2
click at [786, 375] on p "Then there is a fourth function that derives from the way Chinese characters ev…" at bounding box center [726, 390] width 556 height 30
drag, startPoint x: 604, startPoint y: 429, endPoint x: 851, endPoint y: 436, distance: 247.1
click at [851, 436] on p "Serve as a placeholder for an earlier form that has now been corrupted ." at bounding box center [738, 444] width 535 height 16
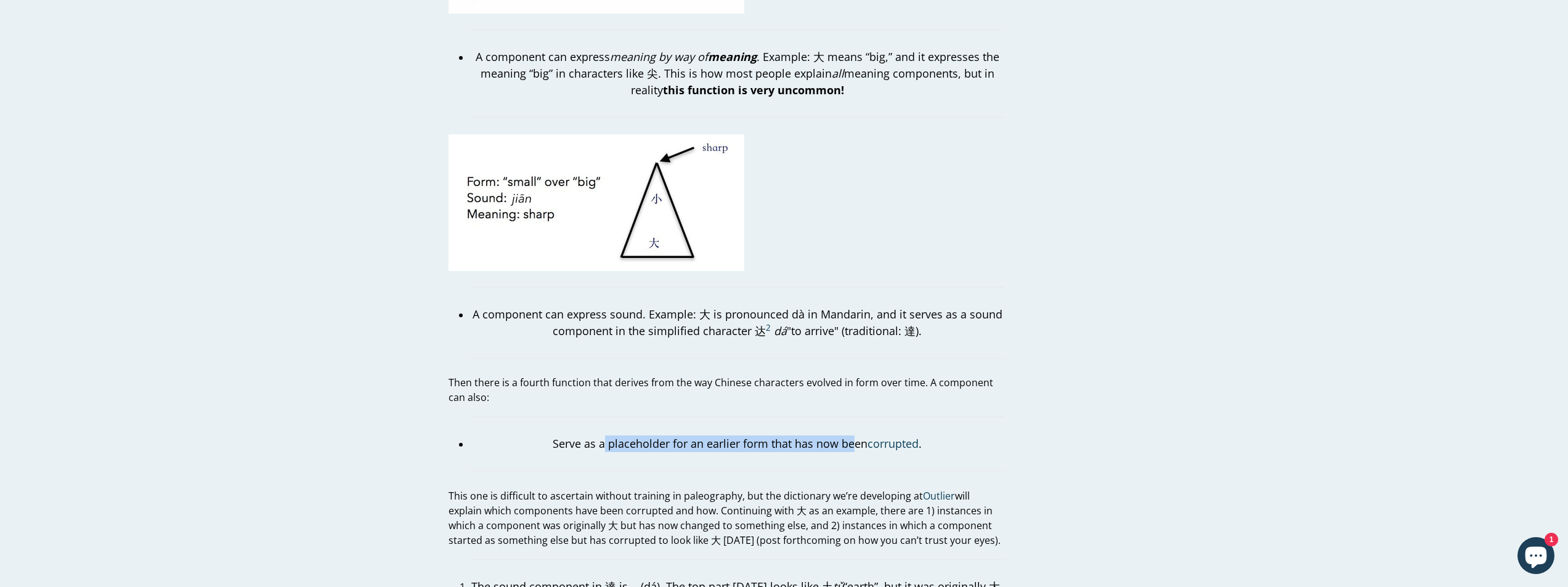
click at [851, 436] on p "Serve as a placeholder for an earlier form that has now been corrupted ." at bounding box center [738, 444] width 535 height 16
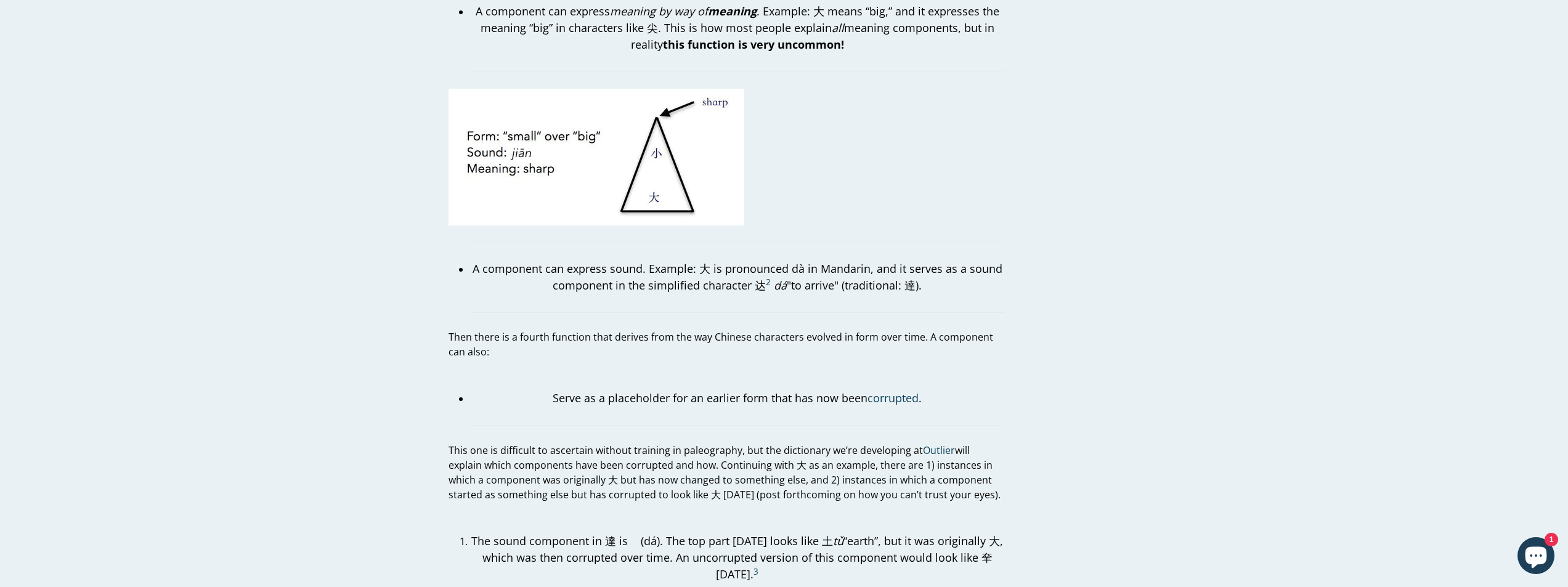
scroll to position [2094, 0]
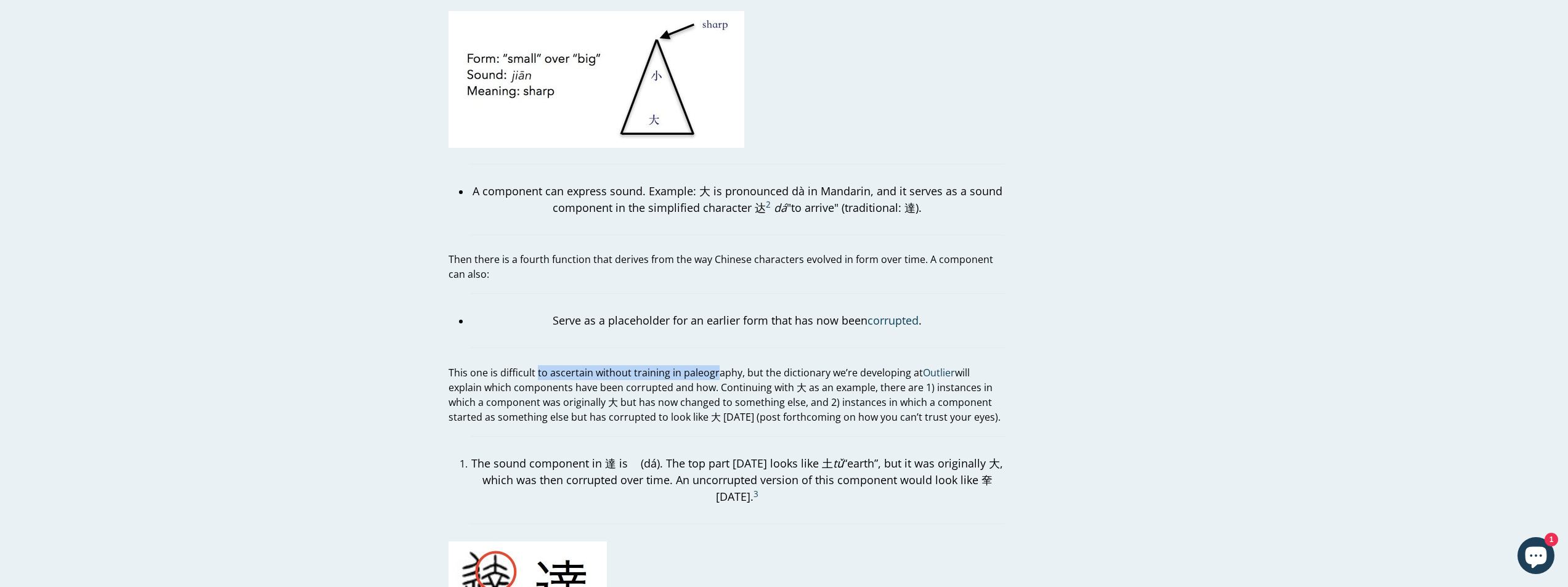
drag, startPoint x: 543, startPoint y: 355, endPoint x: 715, endPoint y: 364, distance: 172.2
click at [715, 365] on p "This one is difficult to ascertain without training in paleography, but the dic…" at bounding box center [726, 395] width 556 height 59
click at [756, 366] on p "This one is difficult to ascertain without training in paleography, but the dic…" at bounding box center [726, 395] width 556 height 59
drag, startPoint x: 639, startPoint y: 362, endPoint x: 805, endPoint y: 362, distance: 166.0
click at [805, 365] on p "This one is difficult to ascertain without training in paleography, but the dic…" at bounding box center [726, 395] width 556 height 59
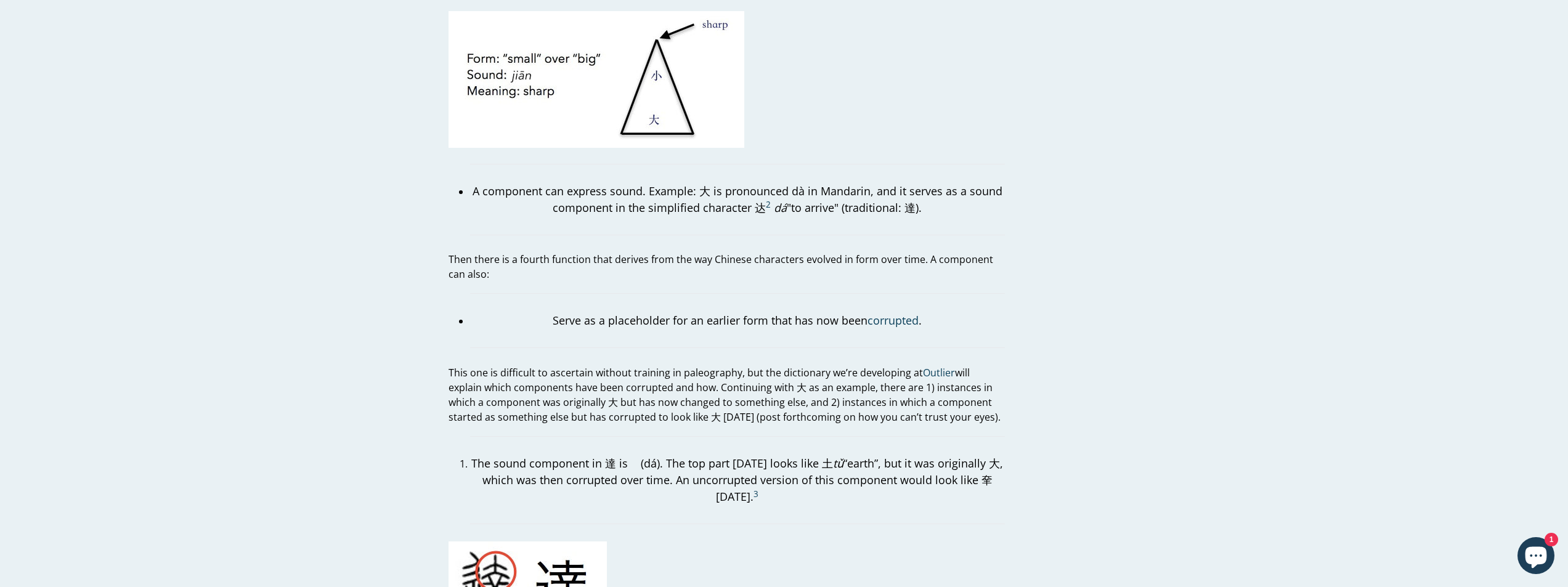
click at [808, 365] on p "This one is difficult to ascertain without training in paleography, but the dic…" at bounding box center [726, 395] width 556 height 59
drag, startPoint x: 554, startPoint y: 373, endPoint x: 845, endPoint y: 375, distance: 291.0
click at [845, 375] on p "This one is difficult to ascertain without training in paleography, but the dic…" at bounding box center [726, 395] width 556 height 59
click at [845, 386] on p "This one is difficult to ascertain without training in paleography, but the dic…" at bounding box center [726, 395] width 556 height 59
drag, startPoint x: 516, startPoint y: 381, endPoint x: 797, endPoint y: 388, distance: 281.1
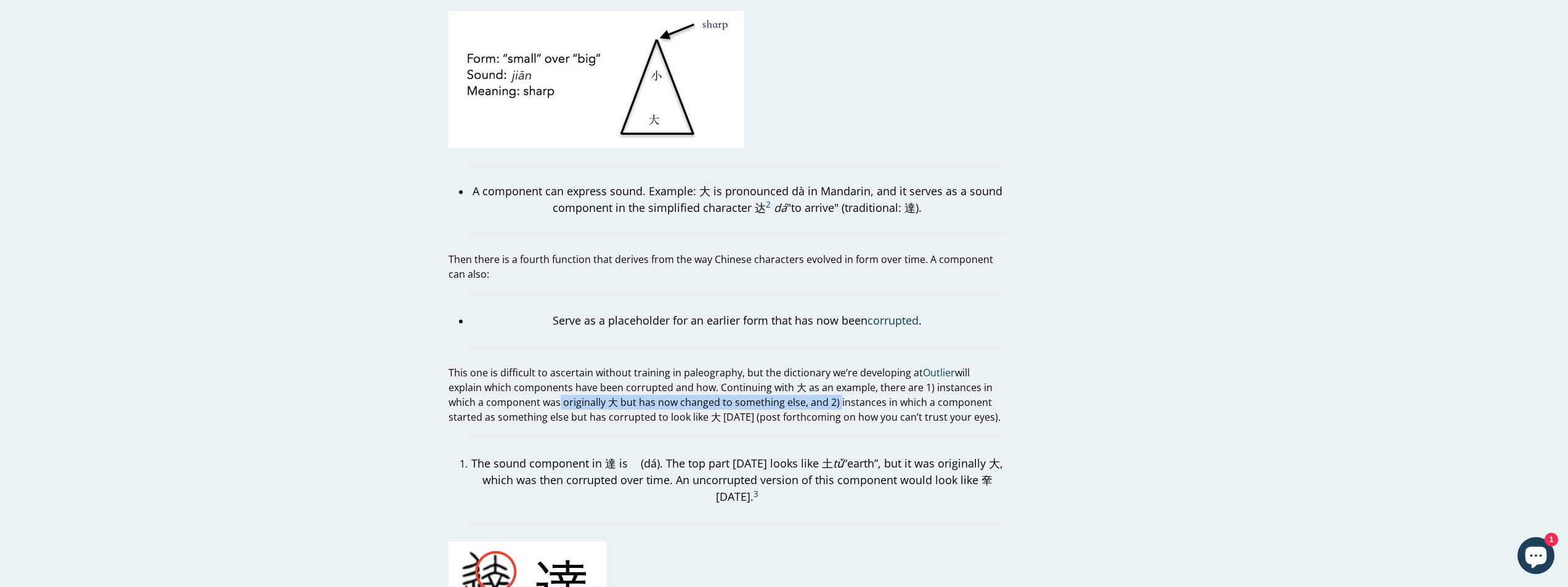
click at [797, 388] on p "This one is difficult to ascertain without training in paleography, but the dic…" at bounding box center [726, 395] width 556 height 59
click at [794, 393] on p "This one is difficult to ascertain without training in paleography, but the dic…" at bounding box center [726, 395] width 556 height 59
drag, startPoint x: 556, startPoint y: 402, endPoint x: 848, endPoint y: 410, distance: 292.1
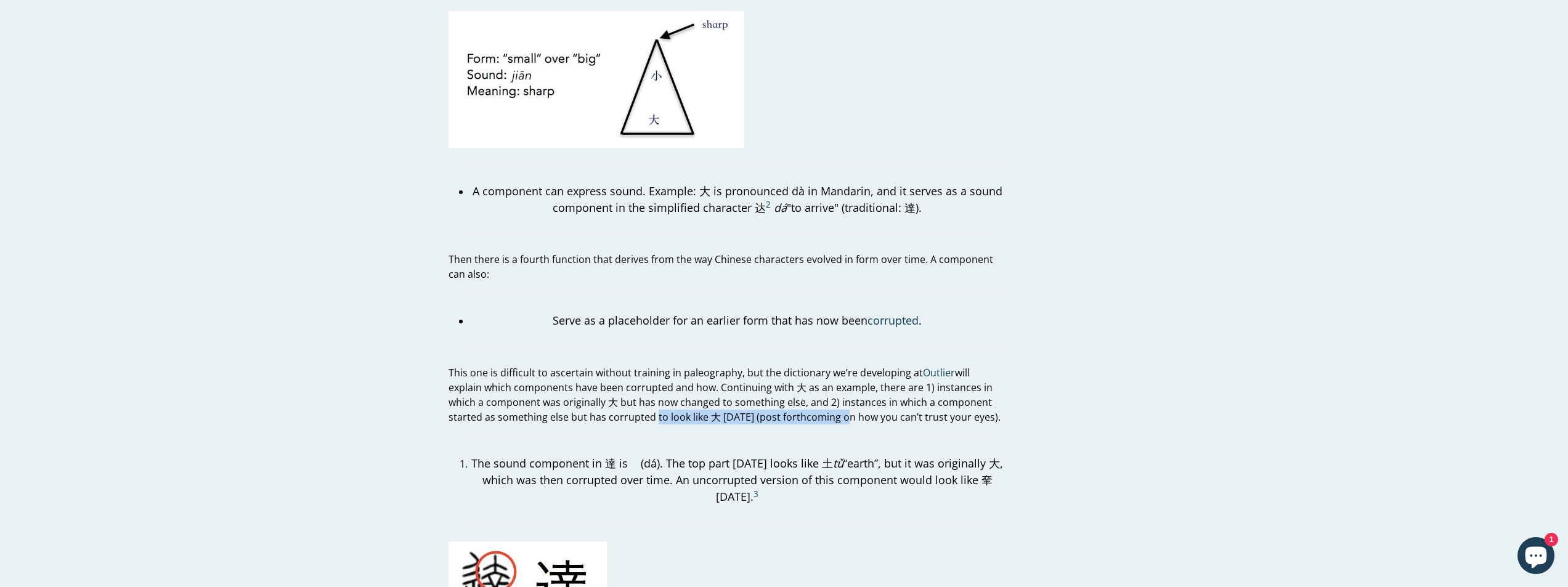
drag, startPoint x: 605, startPoint y: 400, endPoint x: 788, endPoint y: 400, distance: 183.0
click at [788, 400] on p "This one is difficult to ascertain without training in paleography, but the dic…" at bounding box center [726, 395] width 556 height 59
drag, startPoint x: 560, startPoint y: 445, endPoint x: 806, endPoint y: 447, distance: 246.0
click at [792, 455] on p "The sound component in 達 is 𦍒 (dá). The top part [DATE] looks like 土 tǔ “earth”…" at bounding box center [738, 480] width 535 height 50
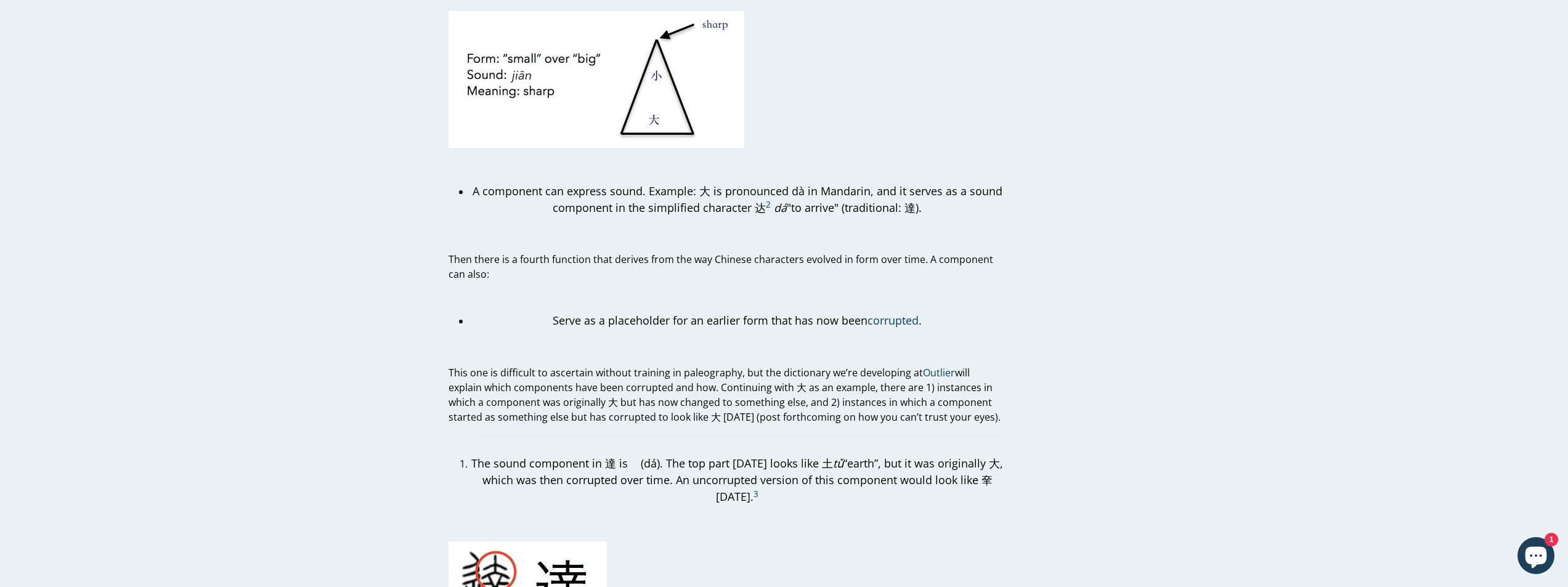
click at [806, 455] on p "The sound component in 達 is 𦍒 (dá). The top part [DATE] looks like 土 tǔ “earth”…" at bounding box center [738, 480] width 535 height 50
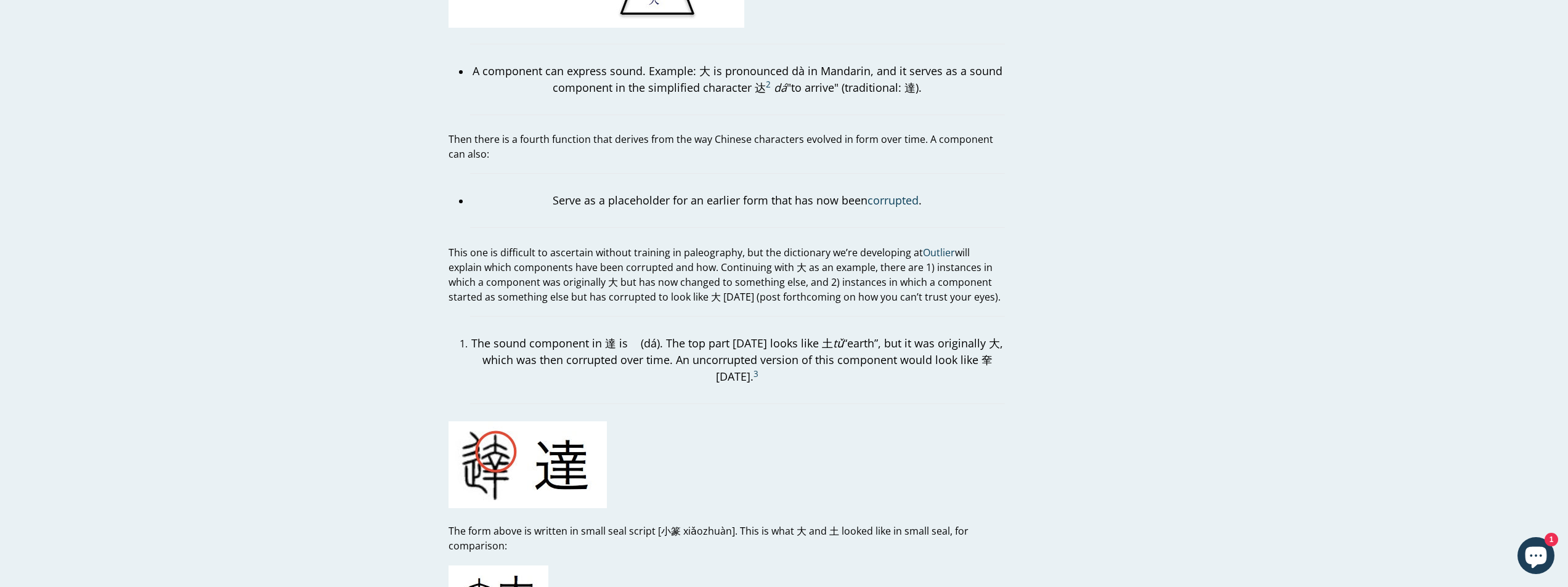
scroll to position [2217, 0]
drag, startPoint x: 578, startPoint y: 336, endPoint x: 899, endPoint y: 340, distance: 321.0
click at [899, 340] on p "The sound component in 達 is 𦍒 (dá). The top part [DATE] looks like 土 tǔ “earth”…" at bounding box center [738, 357] width 535 height 50
click at [899, 356] on p "The sound component in 達 is 𦍒 (dá). The top part [DATE] looks like 土 tǔ “earth”…" at bounding box center [738, 357] width 535 height 50
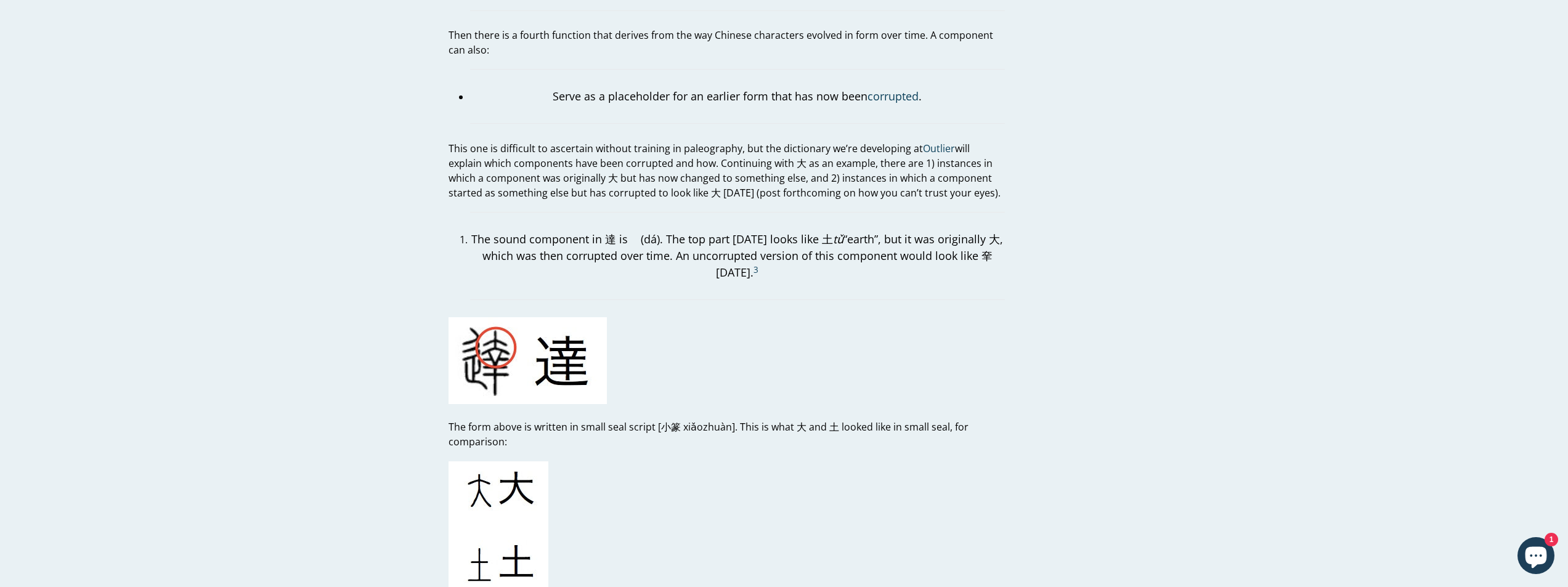
scroll to position [2340, 0]
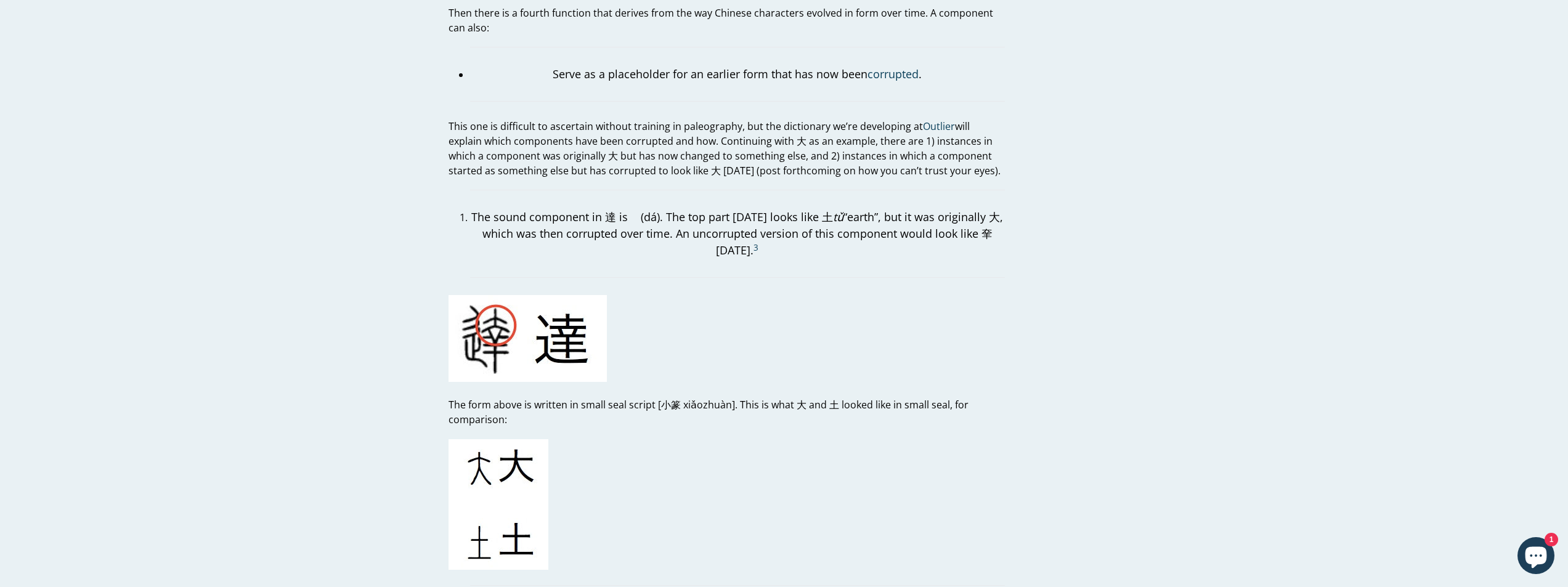
drag, startPoint x: 584, startPoint y: 452, endPoint x: 613, endPoint y: 439, distance: 31.8
click at [596, 450] on p at bounding box center [726, 506] width 556 height 134
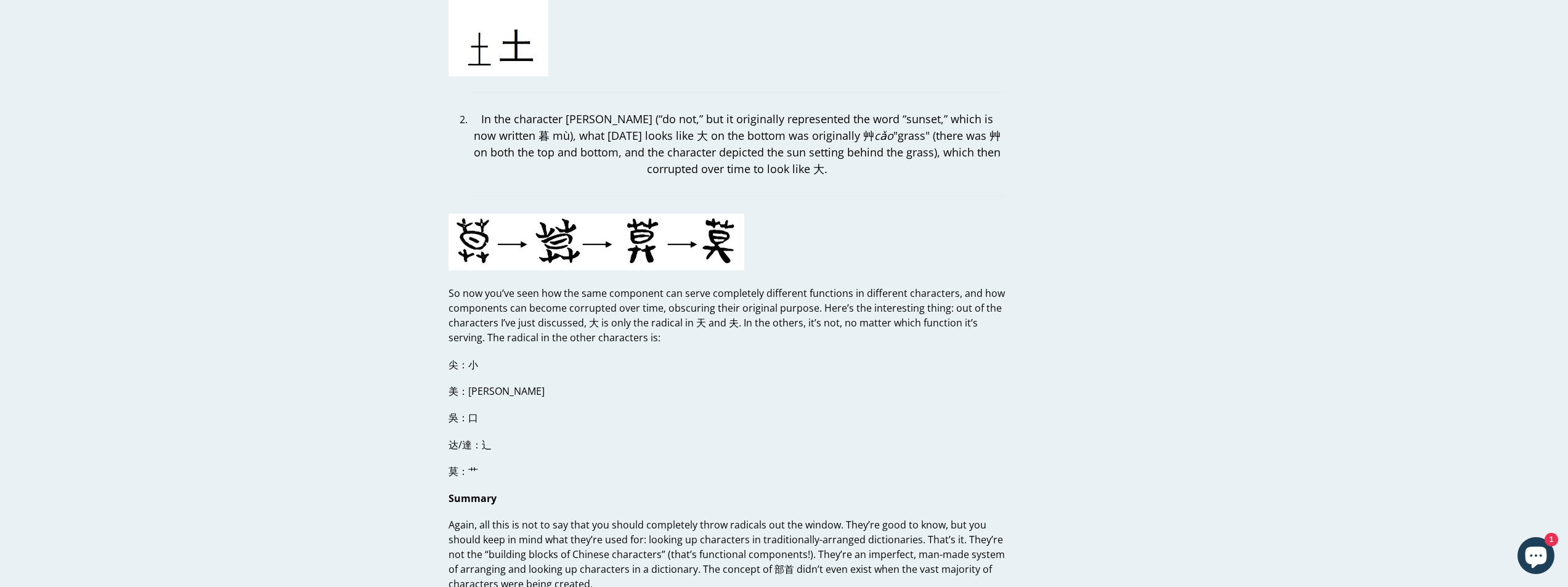
scroll to position [3018, 0]
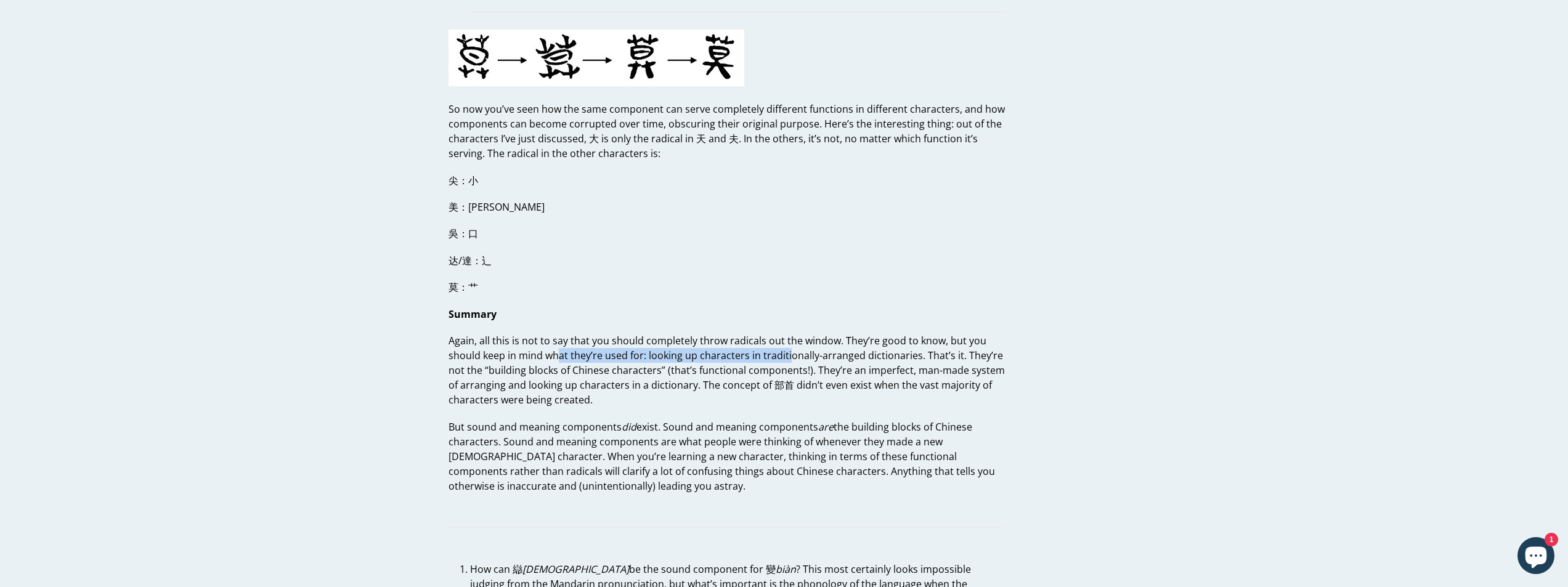
drag, startPoint x: 558, startPoint y: 335, endPoint x: 821, endPoint y: 344, distance: 263.2
click at [805, 342] on p "Again, all this is not to say that you should completely throw radicals out the…" at bounding box center [726, 370] width 556 height 74
click at [807, 355] on p "Again, all this is not to say that you should completely throw radicals out the…" at bounding box center [726, 370] width 556 height 74
drag, startPoint x: 525, startPoint y: 338, endPoint x: 880, endPoint y: 344, distance: 355.1
click at [880, 344] on p "Again, all this is not to say that you should completely throw radicals out the…" at bounding box center [726, 370] width 556 height 74
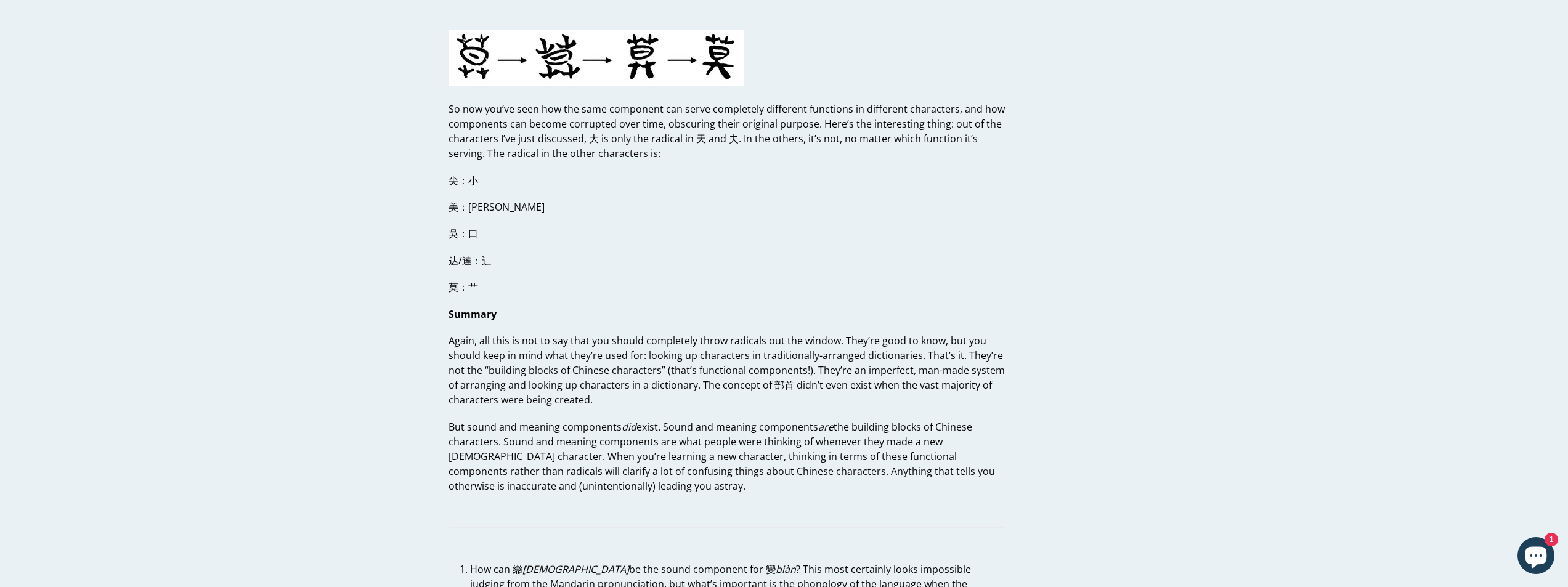
click at [873, 353] on p "Again, all this is not to say that you should completely throw radicals out the…" at bounding box center [726, 370] width 556 height 74
drag, startPoint x: 541, startPoint y: 354, endPoint x: 869, endPoint y: 362, distance: 328.1
click at [869, 362] on p "Again, all this is not to say that you should completely throw radicals out the…" at bounding box center [726, 370] width 556 height 74
click at [861, 371] on p "Again, all this is not to say that you should completely throw radicals out the…" at bounding box center [726, 370] width 556 height 74
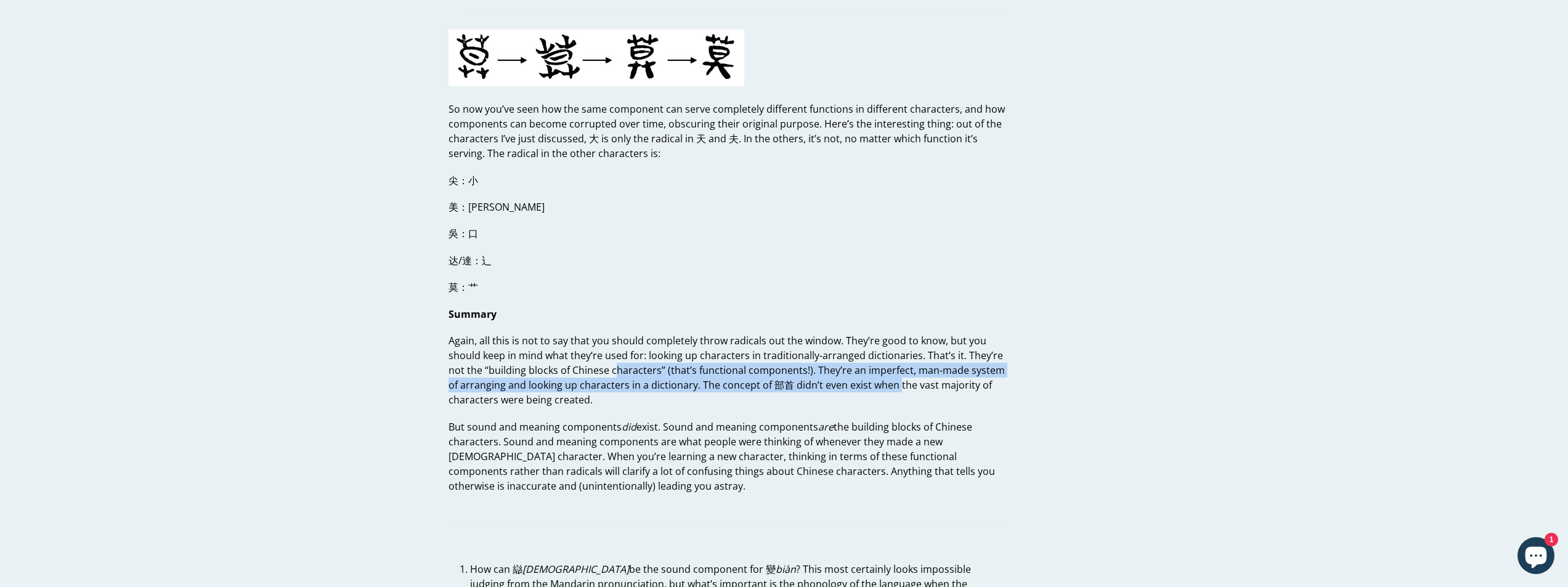
drag, startPoint x: 616, startPoint y: 355, endPoint x: 897, endPoint y: 366, distance: 281.2
click at [897, 366] on p "Again, all this is not to say that you should completely throw radicals out the…" at bounding box center [726, 370] width 556 height 74
drag, startPoint x: 534, startPoint y: 373, endPoint x: 904, endPoint y: 370, distance: 370.0
click at [904, 370] on p "Again, all this is not to say that you should completely throw radicals out the…" at bounding box center [726, 370] width 556 height 74
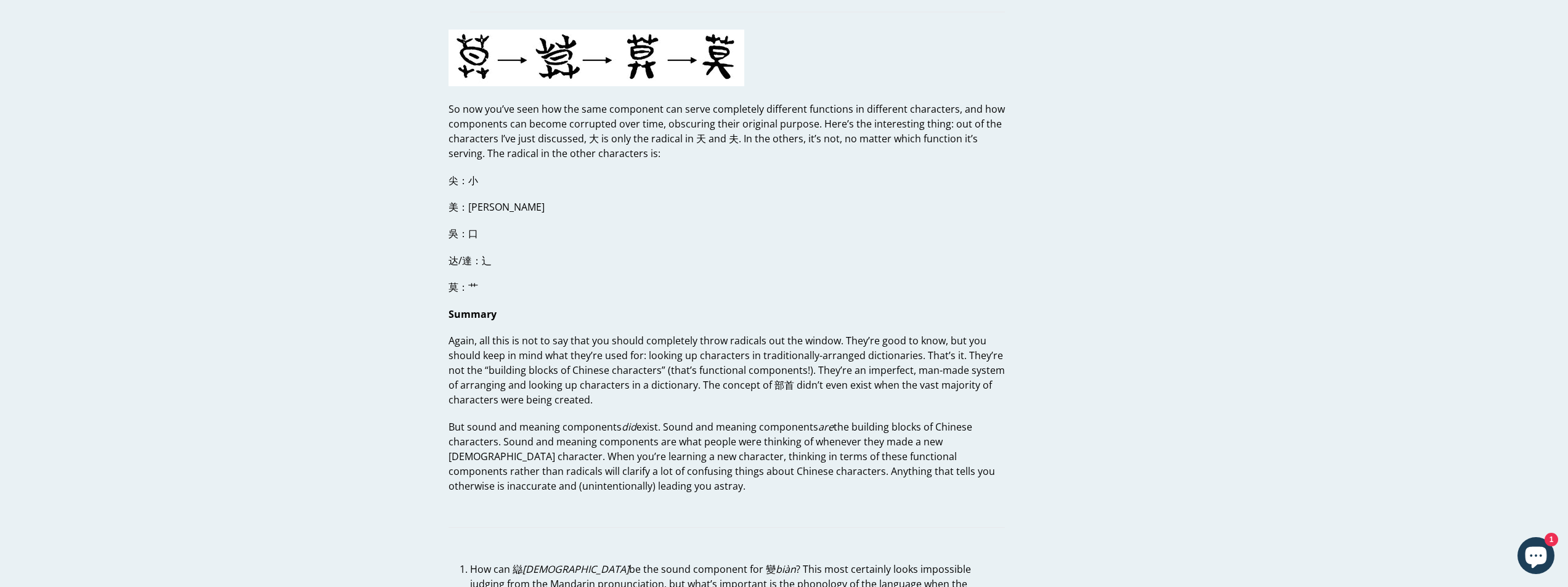
click at [655, 428] on p "But sound and meaning components did exist. Sound and meaning components are th…" at bounding box center [726, 456] width 556 height 74
drag, startPoint x: 539, startPoint y: 416, endPoint x: 791, endPoint y: 417, distance: 252.0
click at [791, 419] on p "But sound and meaning components did exist. Sound and meaning components are th…" at bounding box center [726, 456] width 556 height 74
click at [759, 430] on p "But sound and meaning components did exist. Sound and meaning components are th…" at bounding box center [726, 456] width 556 height 74
drag, startPoint x: 545, startPoint y: 407, endPoint x: 793, endPoint y: 416, distance: 248.2
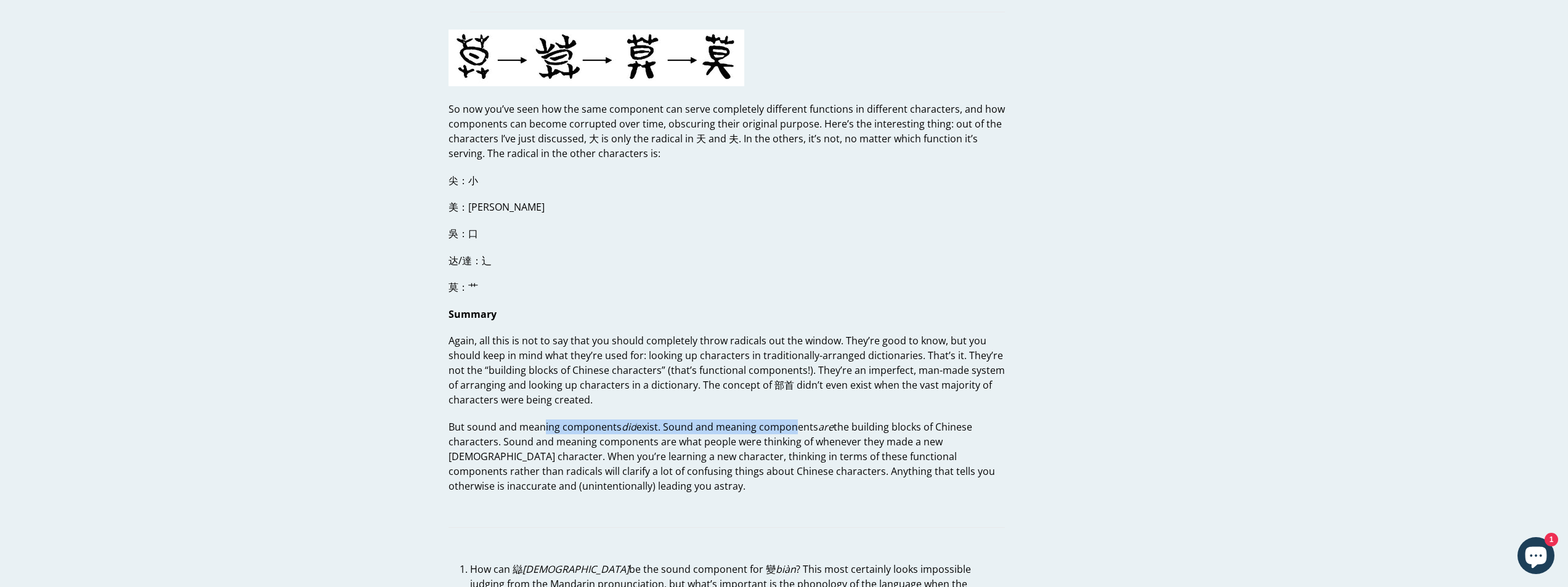
click at [793, 419] on p "But sound and meaning components did exist. Sound and meaning components are th…" at bounding box center [726, 456] width 556 height 74
click at [768, 428] on p "But sound and meaning components did exist. Sound and meaning components are th…" at bounding box center [726, 456] width 556 height 74
drag, startPoint x: 543, startPoint y: 423, endPoint x: 793, endPoint y: 428, distance: 250.0
click at [793, 428] on p "But sound and meaning components did exist. Sound and meaning components are th…" at bounding box center [726, 456] width 556 height 74
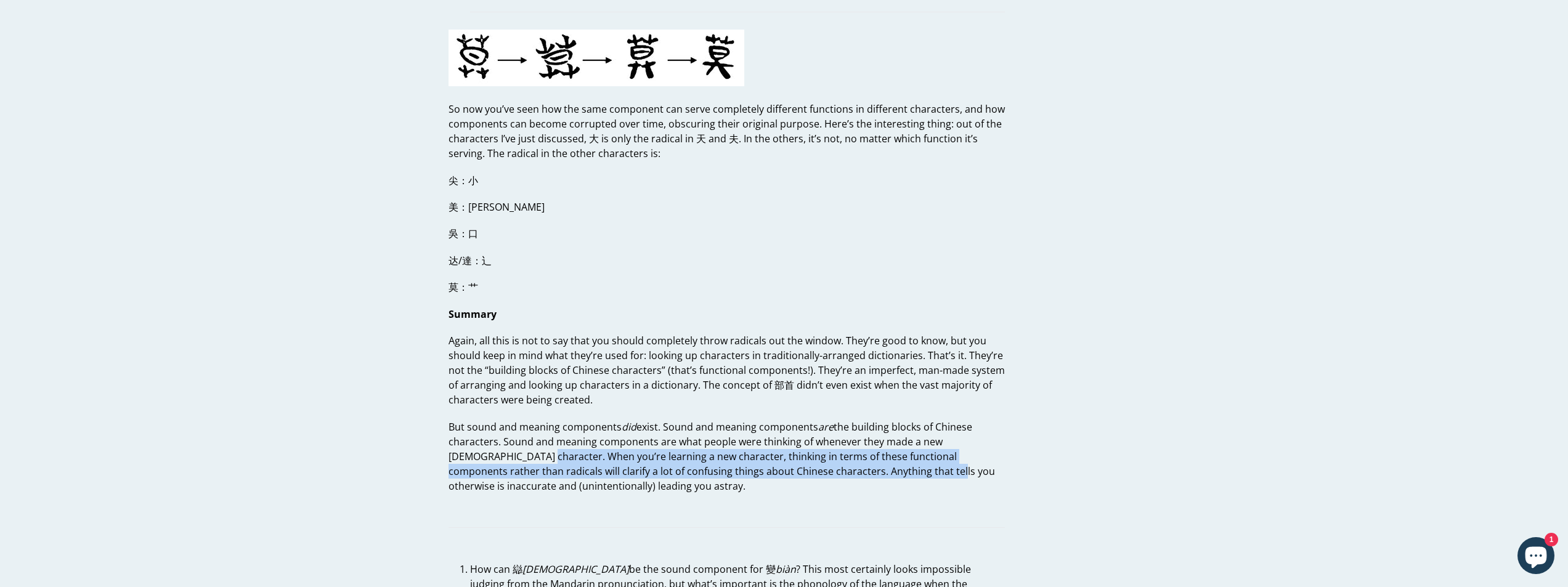
drag, startPoint x: 495, startPoint y: 443, endPoint x: 851, endPoint y: 450, distance: 356.1
click at [851, 450] on p "But sound and meaning components did exist. Sound and meaning components are th…" at bounding box center [726, 456] width 556 height 74
click at [831, 460] on p "But sound and meaning components did exist. Sound and meaning components are th…" at bounding box center [726, 456] width 556 height 74
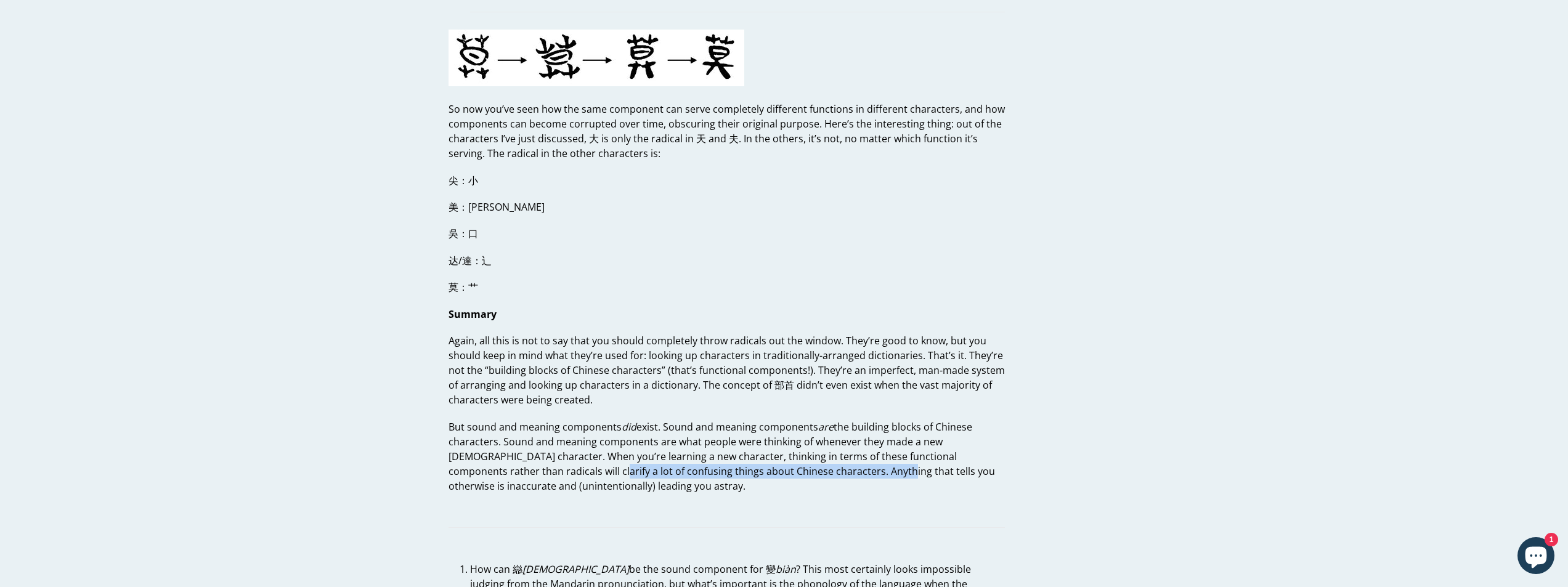
drag, startPoint x: 511, startPoint y: 458, endPoint x: 798, endPoint y: 459, distance: 287.0
click at [798, 459] on p "But sound and meaning components did exist. Sound and meaning components are th…" at bounding box center [726, 456] width 556 height 74
click at [817, 463] on p "But sound and meaning components did exist. Sound and meaning components are th…" at bounding box center [726, 456] width 556 height 74
drag, startPoint x: 629, startPoint y: 456, endPoint x: 838, endPoint y: 455, distance: 209.0
click at [838, 455] on p "But sound and meaning components did exist. Sound and meaning components are th…" at bounding box center [726, 456] width 556 height 74
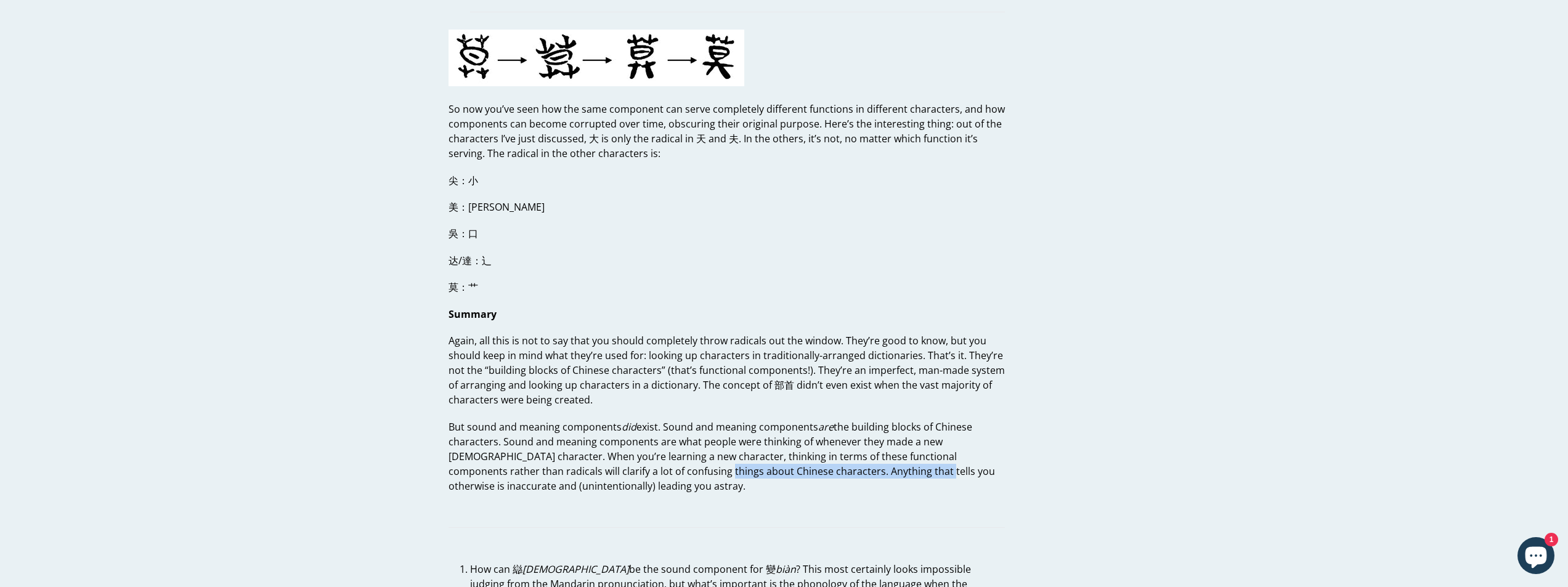
click at [838, 455] on p "But sound and meaning components did exist. Sound and meaning components are th…" at bounding box center [726, 456] width 556 height 74
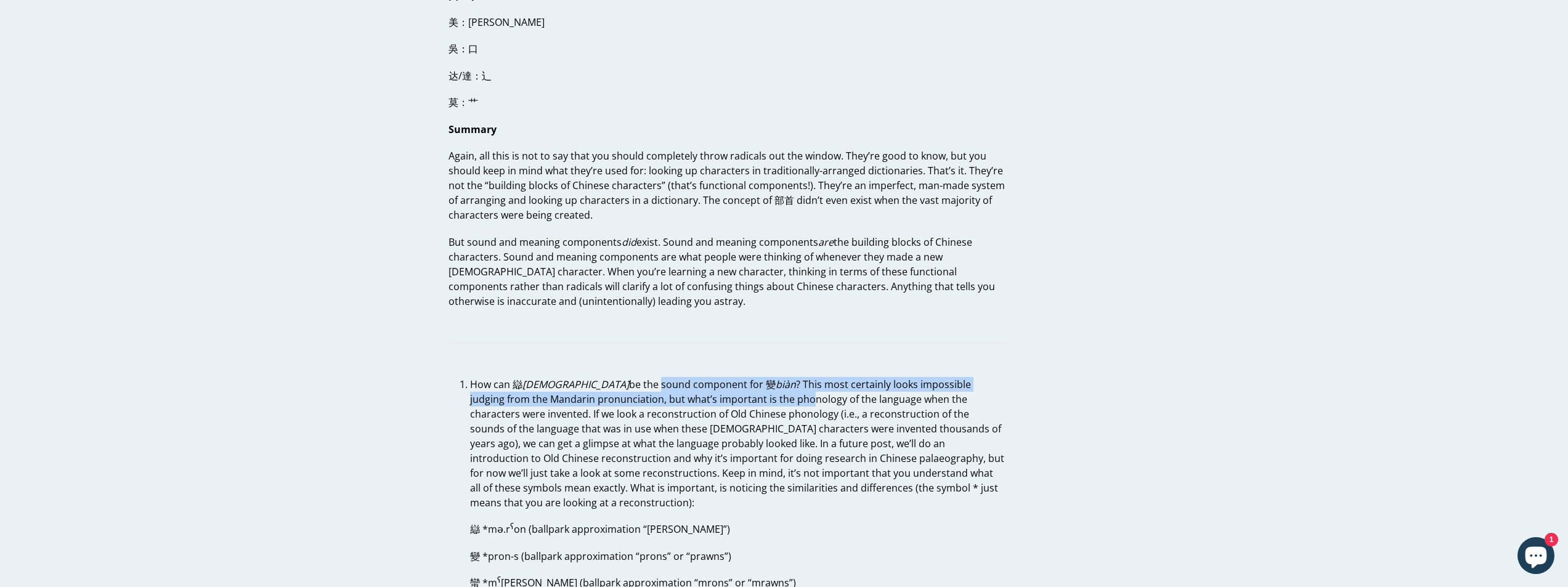
drag, startPoint x: 575, startPoint y: 373, endPoint x: 740, endPoint y: 382, distance: 165.2
click at [733, 380] on p "How can 䜌 luán be the sound component for 變 biàn ? This most certainly looks im…" at bounding box center [738, 443] width 535 height 133
click at [738, 392] on p "How can 䜌 luán be the sound component for 變 biàn ? This most certainly looks im…" at bounding box center [738, 443] width 535 height 133
drag, startPoint x: 534, startPoint y: 370, endPoint x: 787, endPoint y: 378, distance: 253.1
click at [787, 378] on p "How can 䜌 luán be the sound component for 變 biàn ? This most certainly looks im…" at bounding box center [738, 443] width 535 height 133
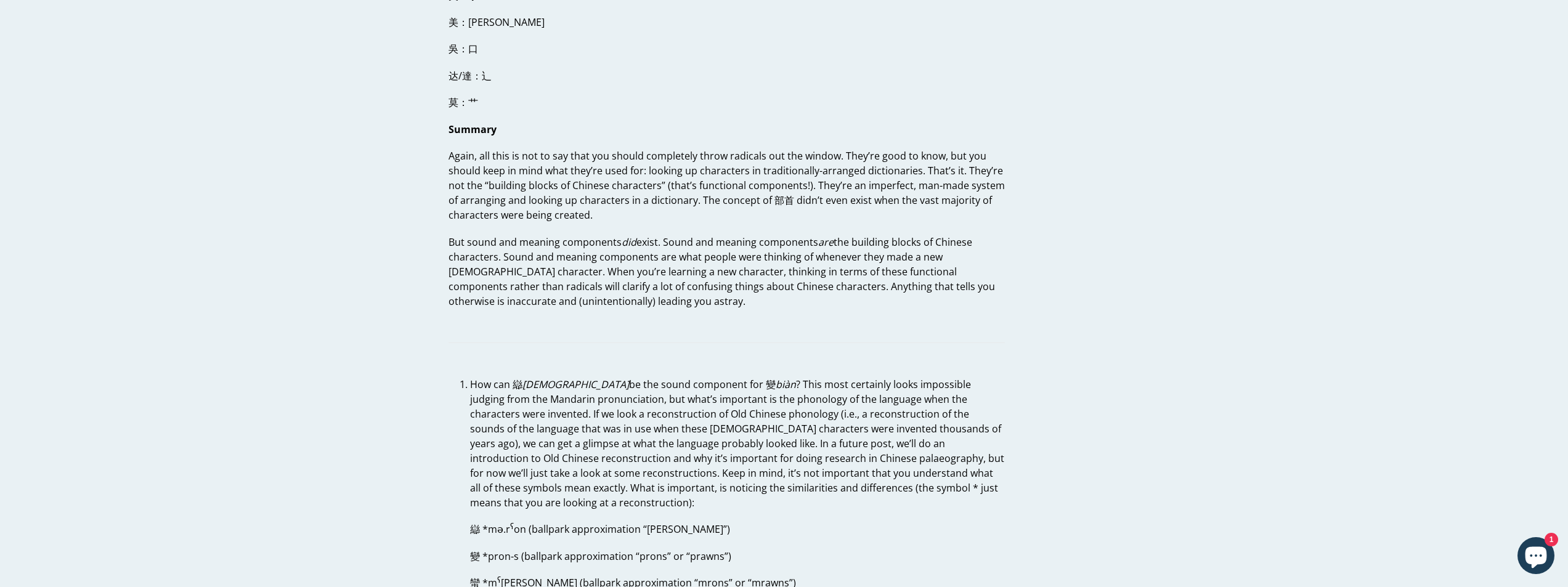
click at [778, 393] on p "How can 䜌 luán be the sound component for 變 biàn ? This most certainly looks im…" at bounding box center [738, 443] width 535 height 133
drag, startPoint x: 571, startPoint y: 382, endPoint x: 827, endPoint y: 387, distance: 256.0
click at [827, 387] on p "How can 䜌 luán be the sound component for 變 biàn ? This most certainly looks im…" at bounding box center [738, 443] width 535 height 133
click at [784, 400] on p "How can 䜌 luán be the sound component for 變 biàn ? This most certainly looks im…" at bounding box center [738, 443] width 535 height 133
drag, startPoint x: 540, startPoint y: 399, endPoint x: 845, endPoint y: 401, distance: 305.0
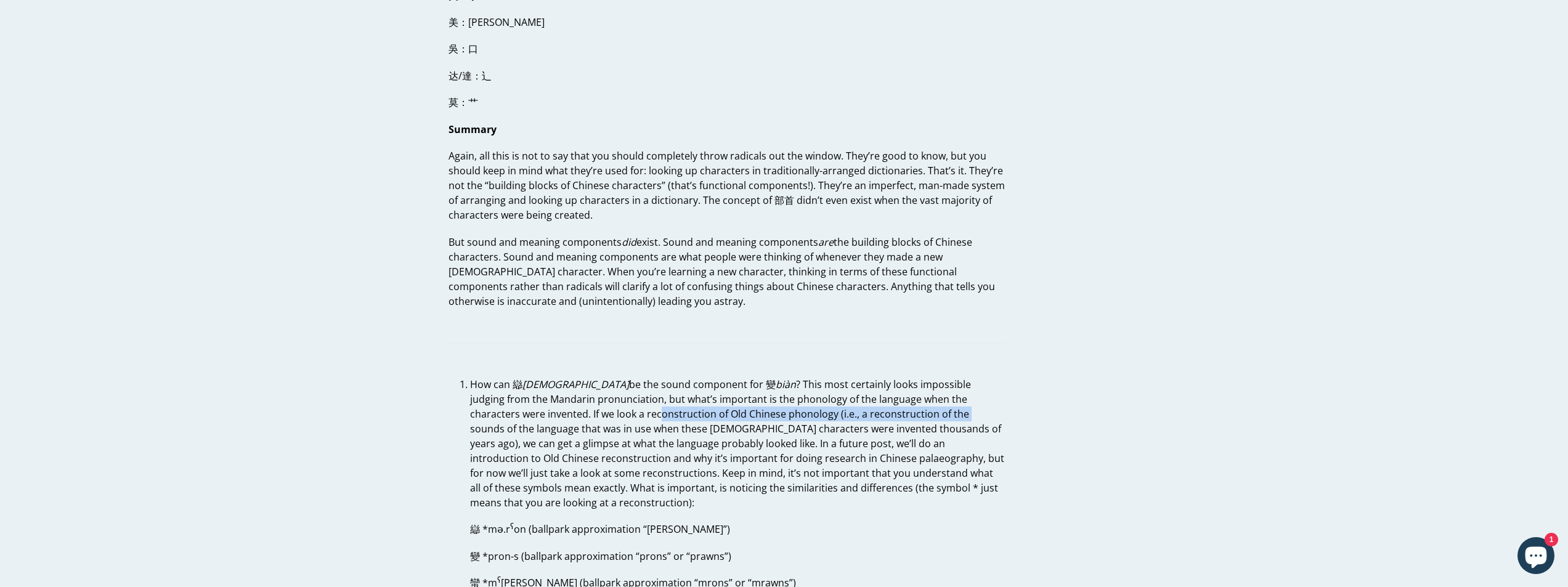
click at [845, 401] on p "How can 䜌 luán be the sound component for 變 biàn ? This most certainly looks im…" at bounding box center [738, 443] width 535 height 133
click at [845, 412] on p "How can 䜌 luán be the sound component for 變 biàn ? This most certainly looks im…" at bounding box center [738, 443] width 535 height 133
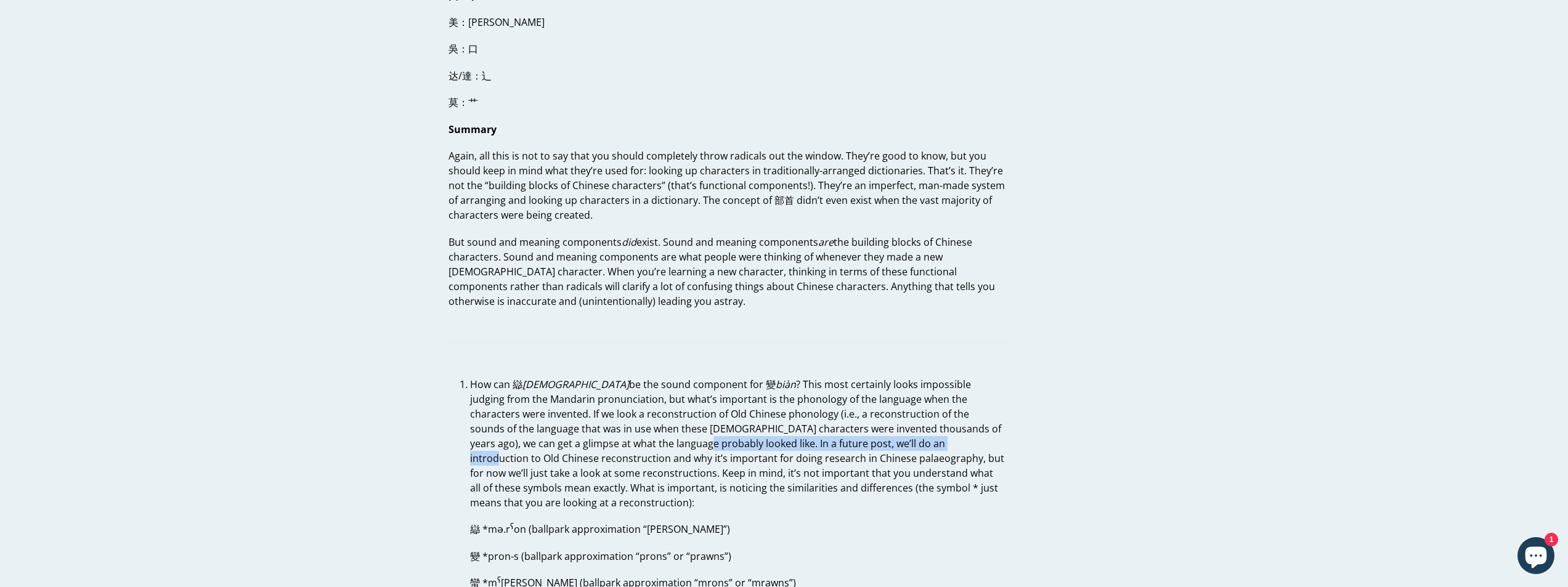
drag, startPoint x: 560, startPoint y: 429, endPoint x: 808, endPoint y: 441, distance: 248.3
click at [817, 436] on p "How can 䜌 luán be the sound component for 變 biàn ? This most certainly looks im…" at bounding box center [738, 443] width 535 height 133
click at [780, 452] on p "How can 䜌 luán be the sound component for 變 biàn ? This most certainly looks im…" at bounding box center [738, 443] width 535 height 133
drag, startPoint x: 561, startPoint y: 440, endPoint x: 856, endPoint y: 447, distance: 295.1
click at [856, 447] on p "How can 䜌 luán be the sound component for 變 biàn ? This most certainly looks im…" at bounding box center [738, 443] width 535 height 133
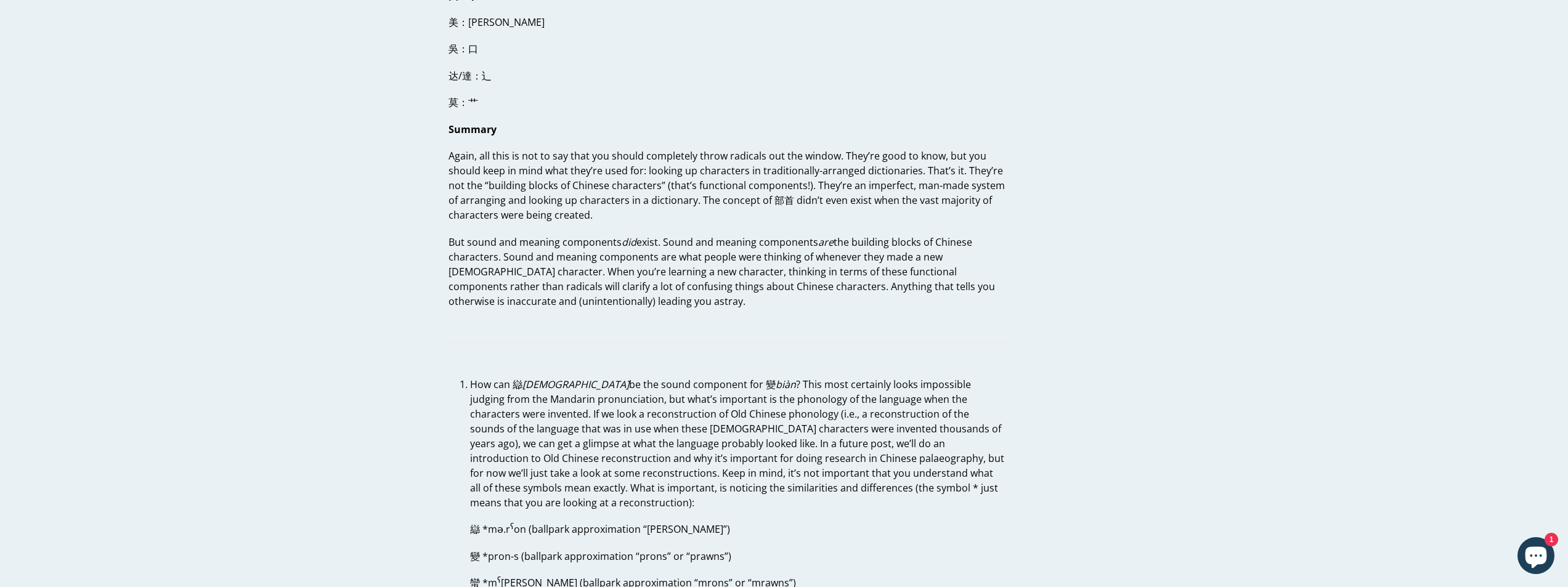
click at [829, 459] on p "How can 䜌 luán be the sound component for 變 biàn ? This most certainly looks im…" at bounding box center [738, 443] width 535 height 133
drag, startPoint x: 564, startPoint y: 455, endPoint x: 823, endPoint y: 461, distance: 259.1
click at [821, 460] on p "How can 䜌 luán be the sound component for 變 biàn ? This most certainly looks im…" at bounding box center [738, 443] width 535 height 133
click at [823, 461] on p "How can 䜌 luán be the sound component for 變 biàn ? This most certainly looks im…" at bounding box center [738, 443] width 535 height 133
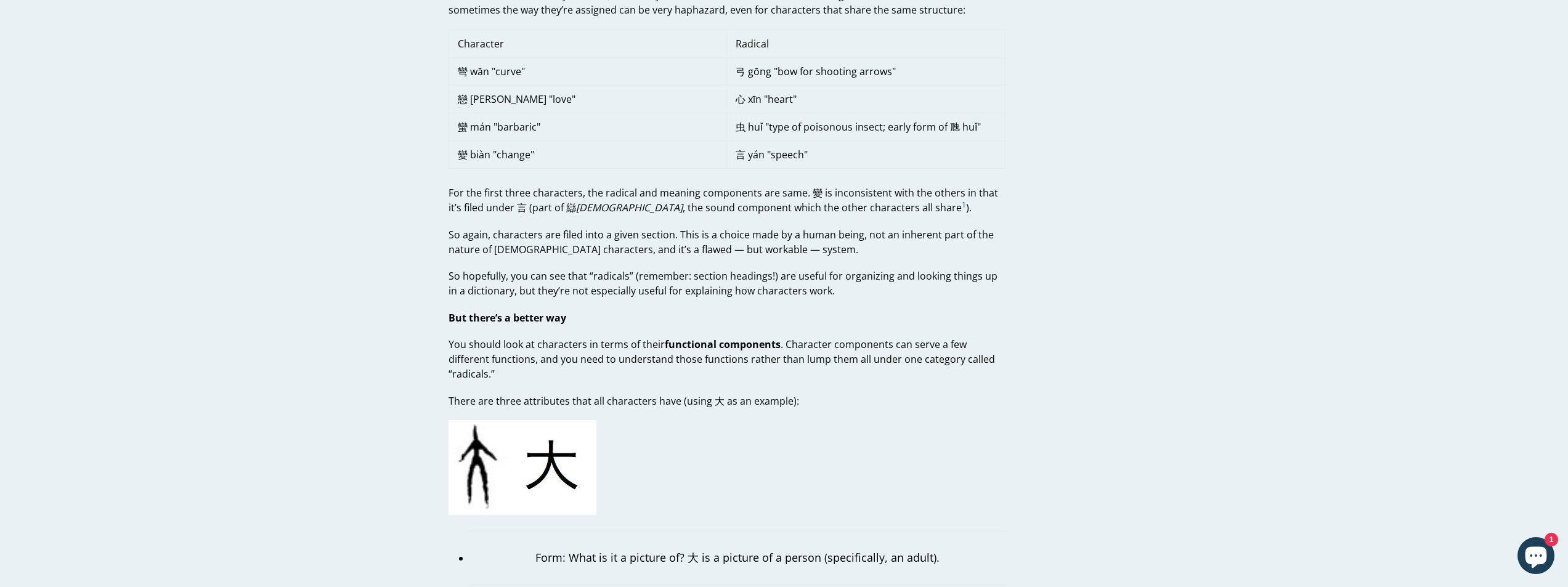
scroll to position [739, 0]
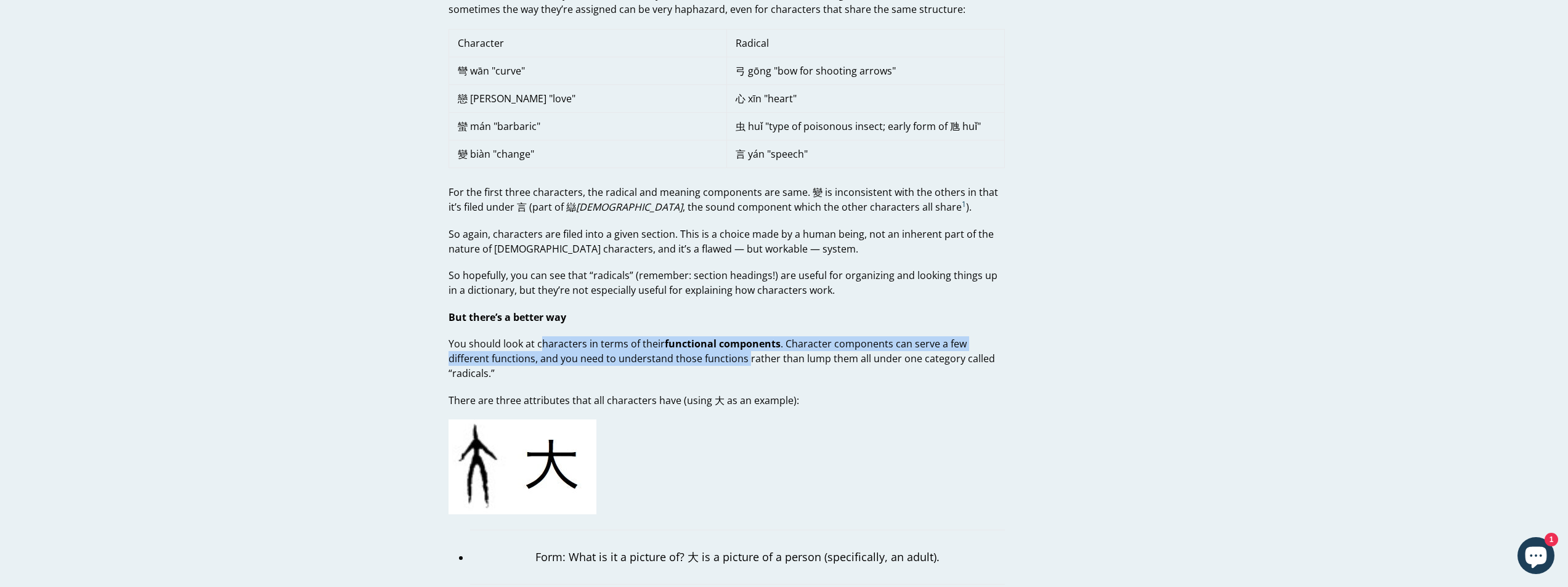
drag, startPoint x: 543, startPoint y: 346, endPoint x: 734, endPoint y: 357, distance: 191.3
click at [732, 357] on p "You should look at characters in terms of their functional components . Charact…" at bounding box center [726, 358] width 556 height 45
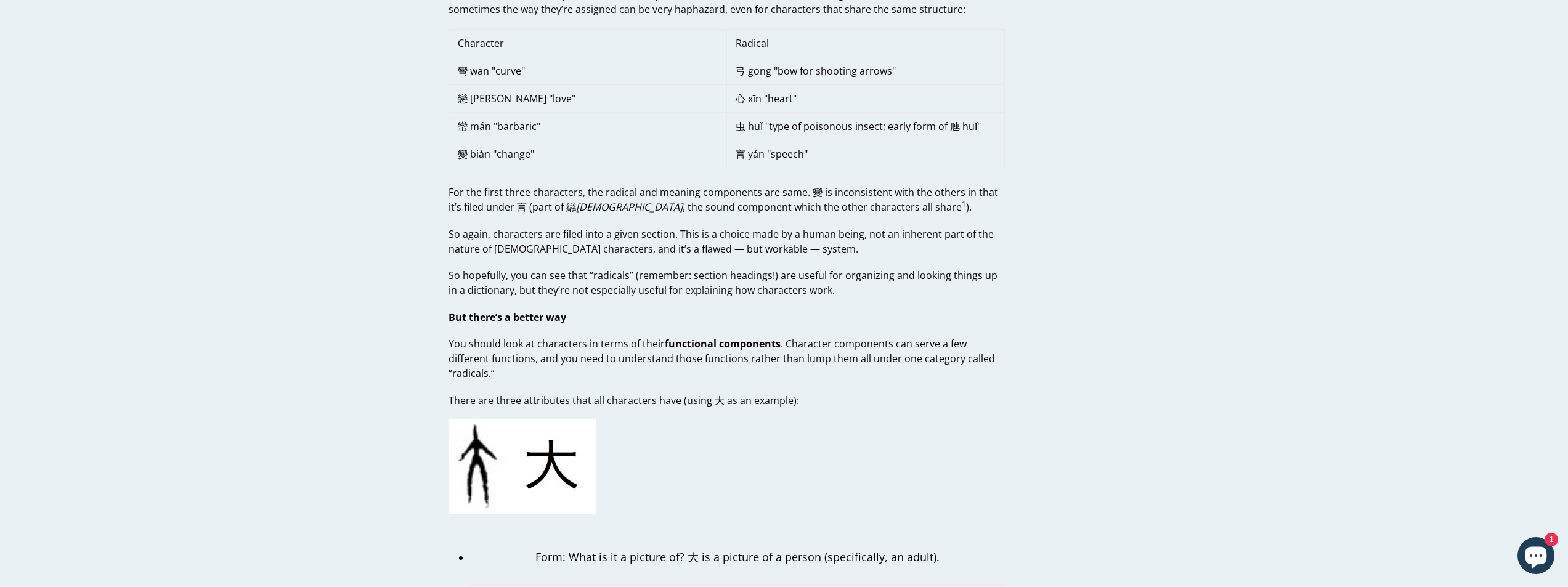
click at [734, 357] on p "You should look at characters in terms of their functional components . Charact…" at bounding box center [726, 358] width 556 height 45
drag, startPoint x: 564, startPoint y: 359, endPoint x: 845, endPoint y: 366, distance: 281.1
click at [845, 366] on p "You should look at characters in terms of their functional components . Charact…" at bounding box center [726, 358] width 556 height 45
drag, startPoint x: 532, startPoint y: 382, endPoint x: 676, endPoint y: 386, distance: 144.1
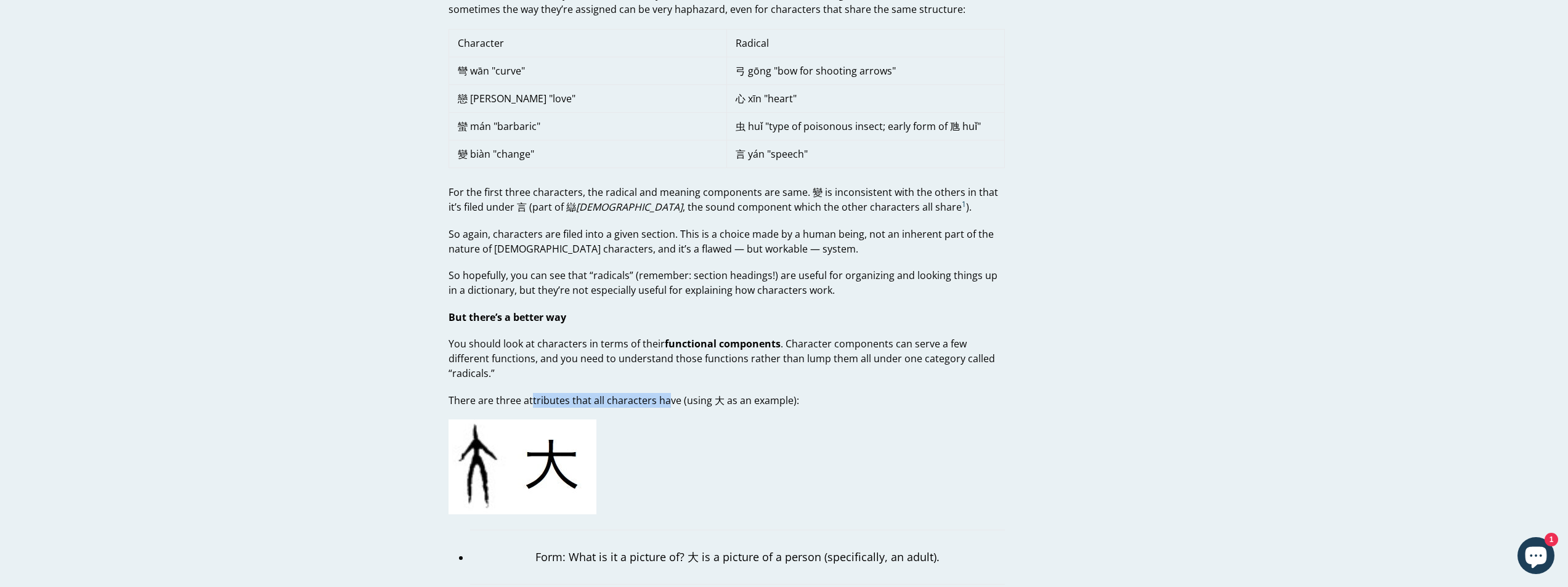
click at [676, 393] on p "There are three attributes that all characters have (using 大 as an example):" at bounding box center [726, 401] width 556 height 15
drag, startPoint x: 565, startPoint y: 386, endPoint x: 727, endPoint y: 388, distance: 162.0
click at [727, 393] on p "There are three attributes that all characters have (using 大 as an example):" at bounding box center [726, 401] width 556 height 15
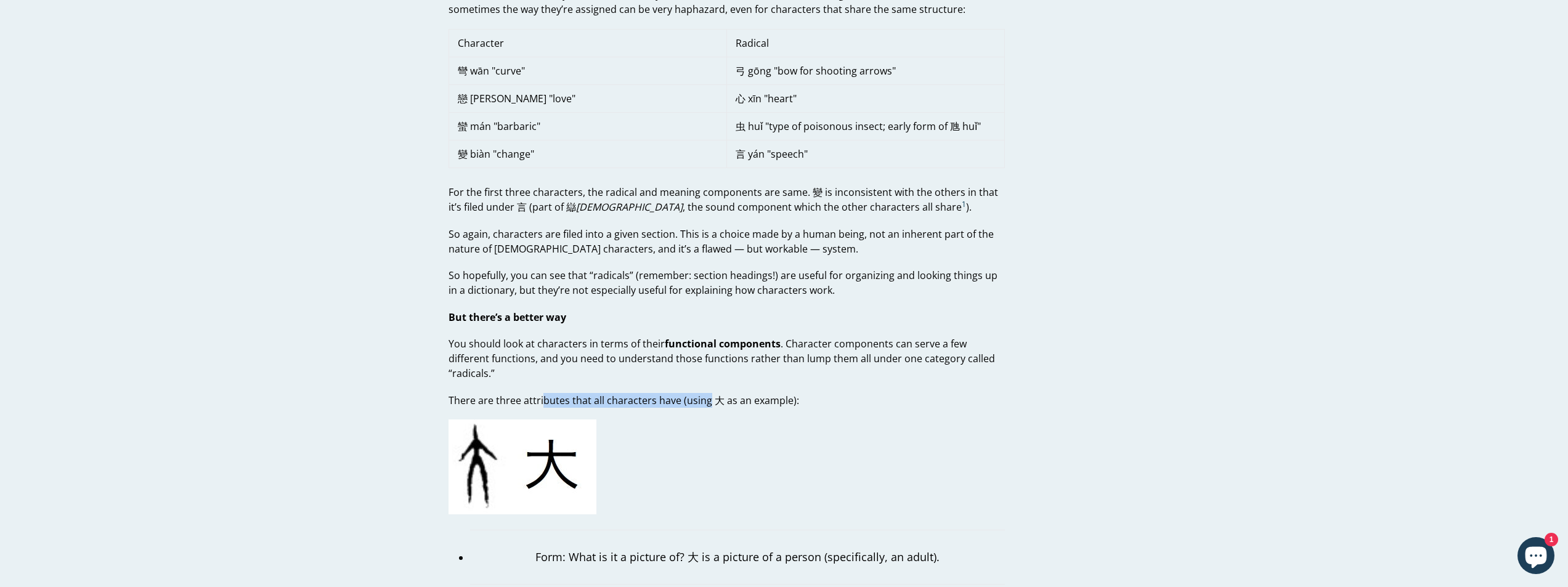
drag, startPoint x: 543, startPoint y: 381, endPoint x: 731, endPoint y: 388, distance: 188.1
click at [731, 393] on p "There are three attributes that all characters have (using 大 as an example):" at bounding box center [726, 401] width 556 height 15
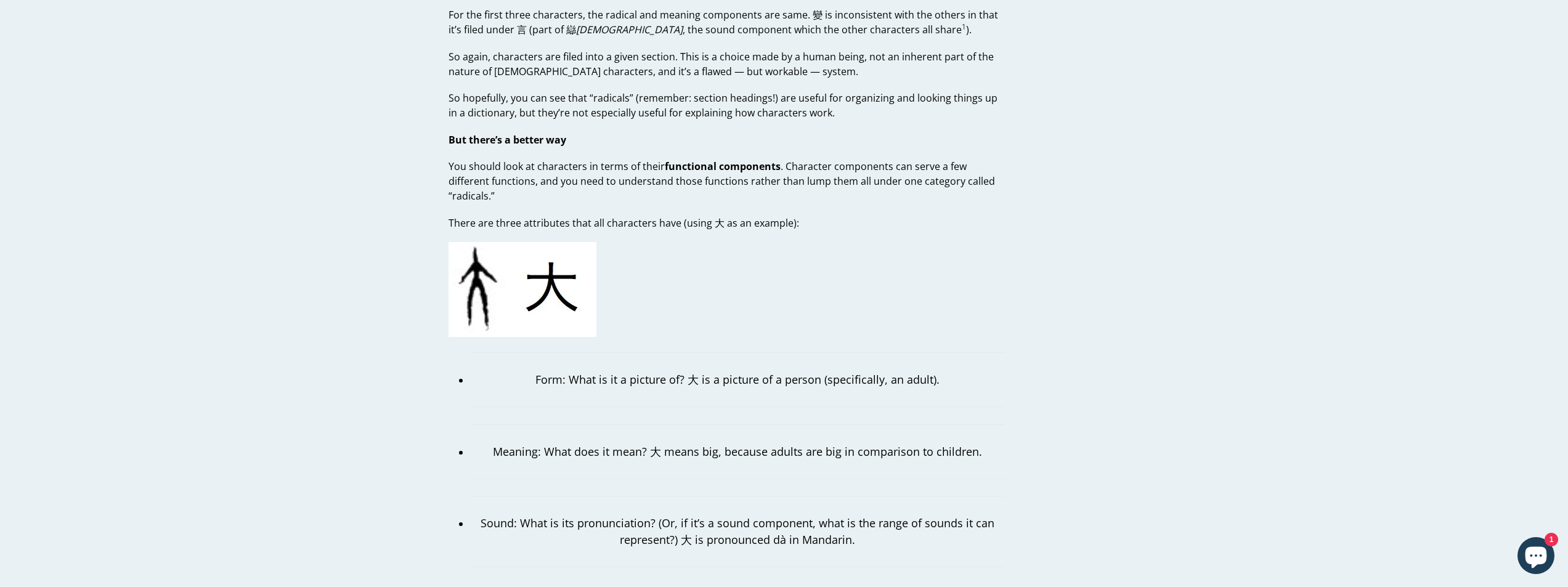
scroll to position [986, 0]
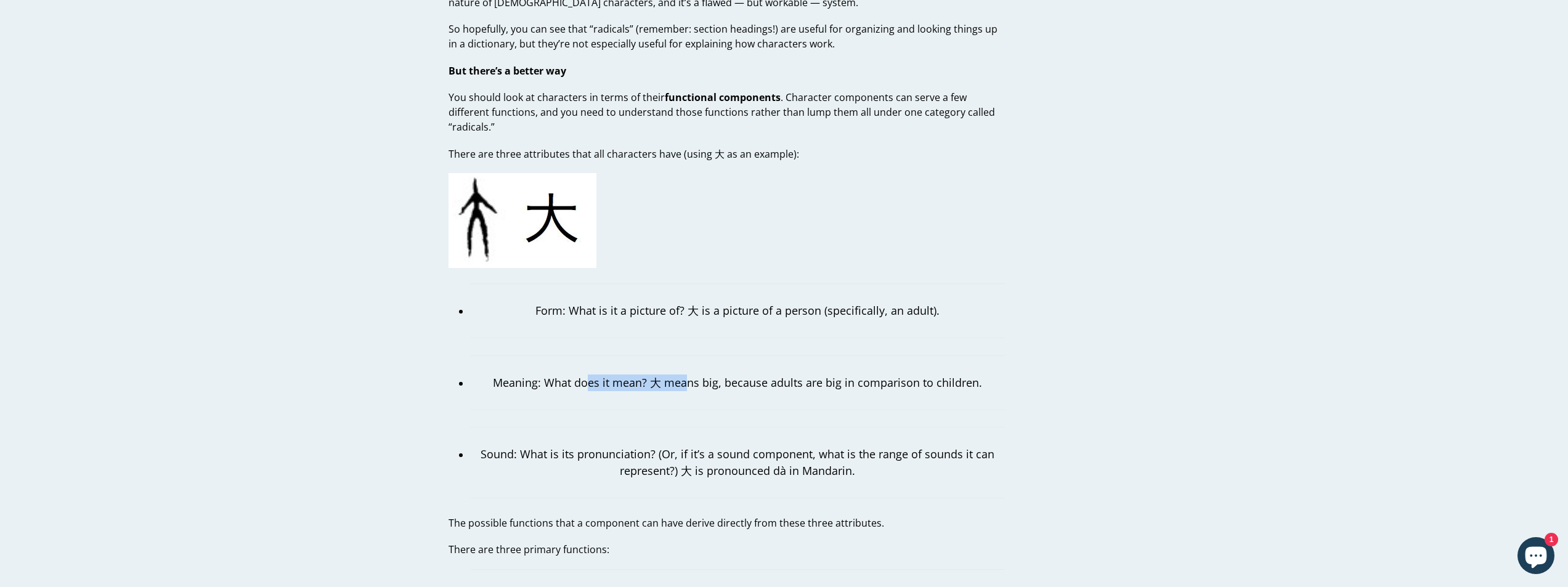
drag, startPoint x: 594, startPoint y: 364, endPoint x: 725, endPoint y: 366, distance: 131.0
click at [725, 375] on p "Meaning: What does it mean? 大 means big, because adults are big in comparison t…" at bounding box center [738, 383] width 535 height 16
drag, startPoint x: 620, startPoint y: 364, endPoint x: 785, endPoint y: 371, distance: 165.1
click at [785, 375] on p "Meaning: What does it mean? 大 means big, because adults are big in comparison t…" at bounding box center [738, 383] width 535 height 16
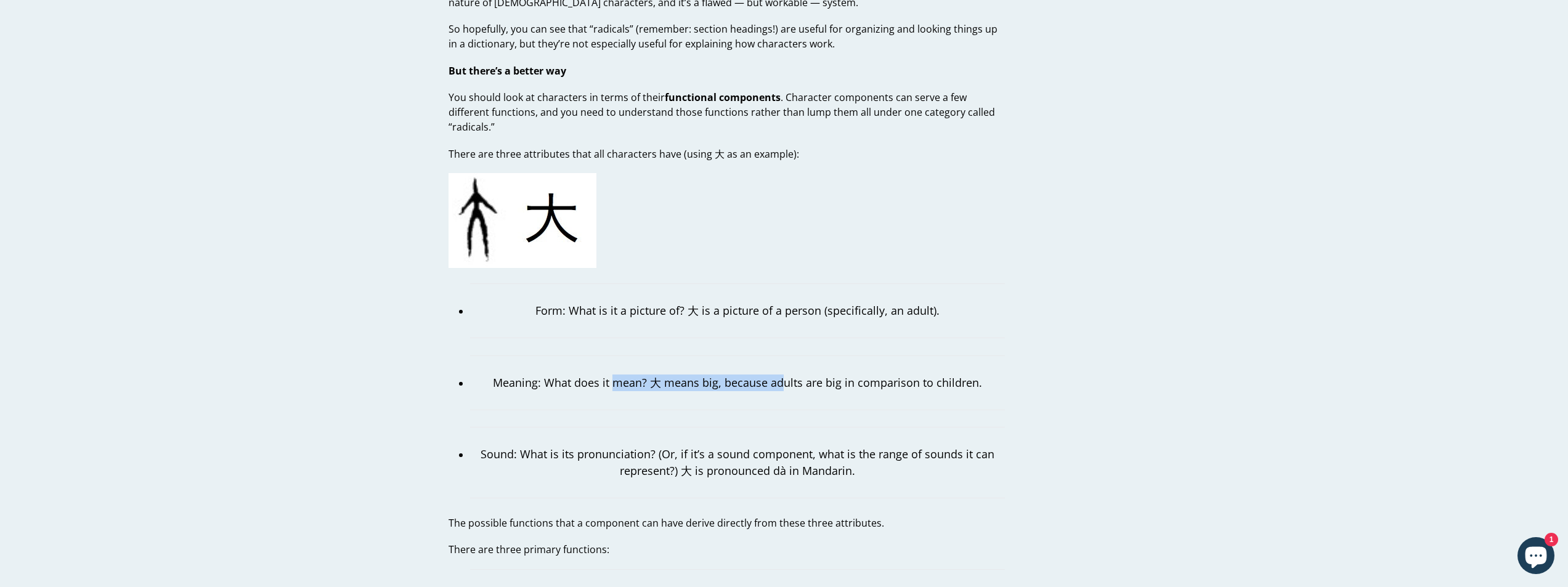
click at [785, 375] on p "Meaning: What does it mean? 大 means big, because adults are big in comparison t…" at bounding box center [738, 383] width 535 height 16
drag, startPoint x: 620, startPoint y: 365, endPoint x: 805, endPoint y: 375, distance: 185.3
click at [805, 375] on p "Meaning: What does it mean? 大 means big, because adults are big in comparison t…" at bounding box center [738, 383] width 535 height 16
drag, startPoint x: 580, startPoint y: 443, endPoint x: 732, endPoint y: 446, distance: 152.0
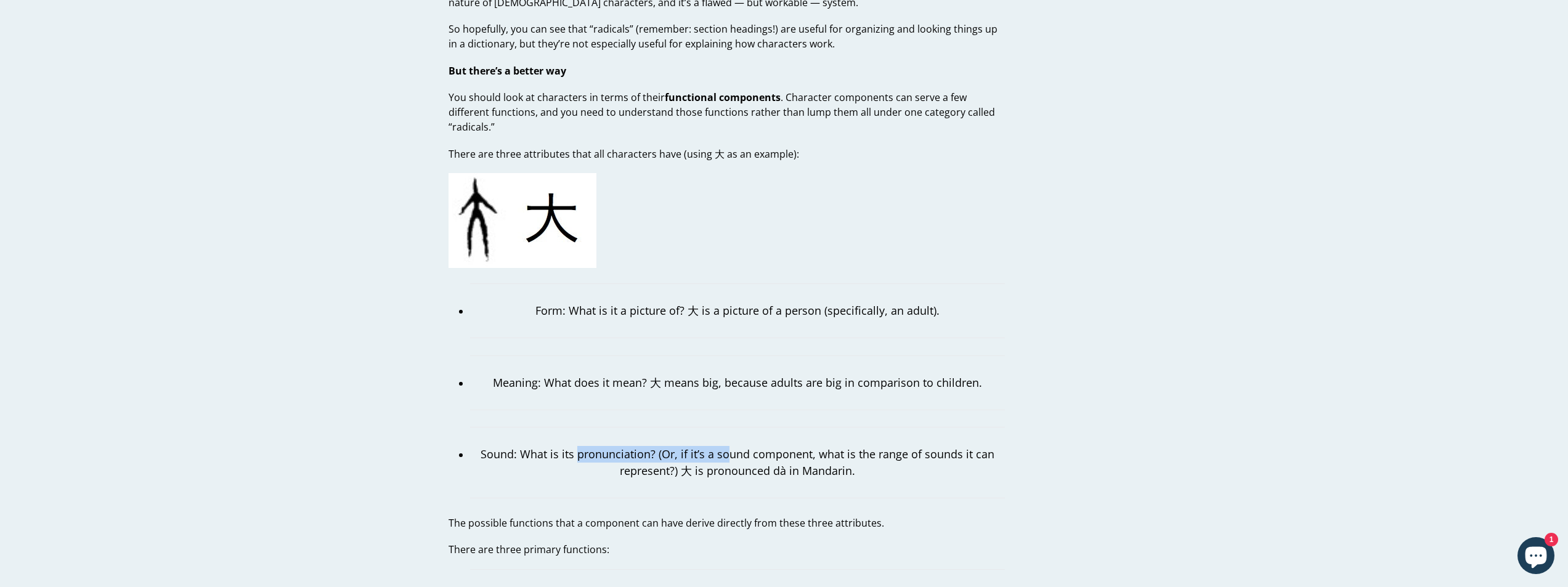
click at [732, 446] on p "Sound: What is its pronunciation? (Or, if it’s a sound component, what is the r…" at bounding box center [738, 463] width 535 height 33
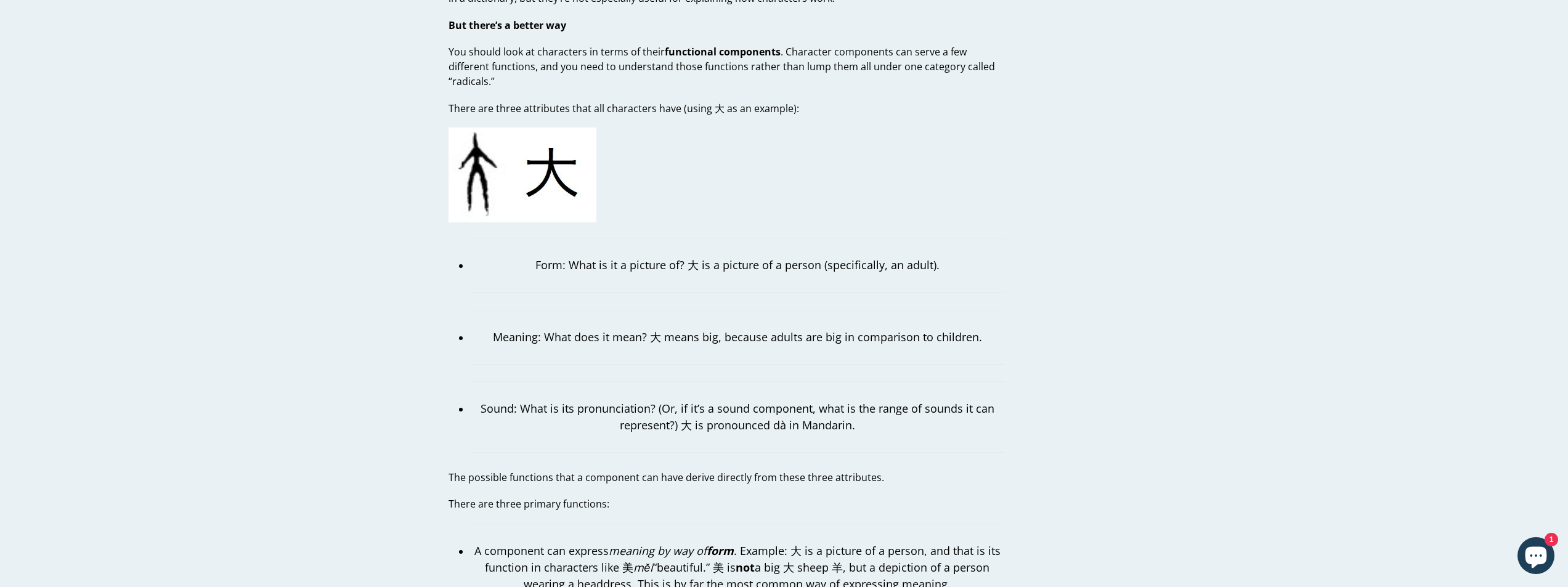
scroll to position [1109, 0]
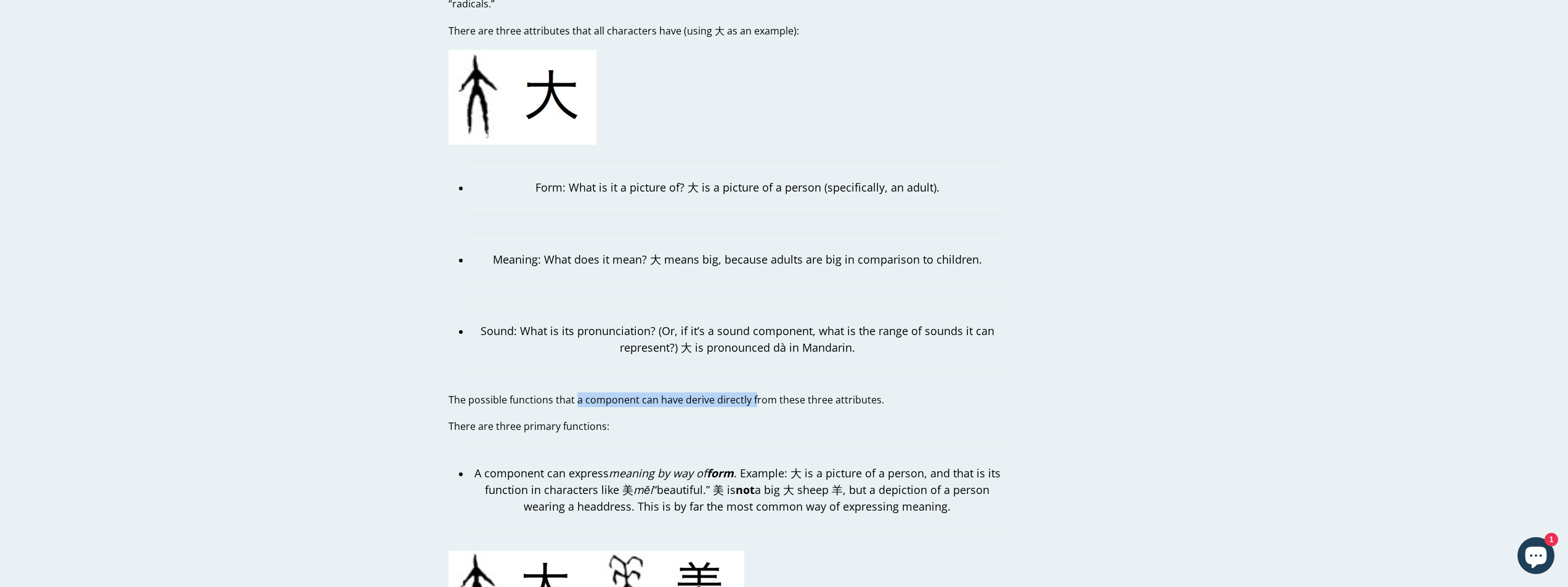
drag, startPoint x: 574, startPoint y: 389, endPoint x: 754, endPoint y: 388, distance: 180.0
click at [754, 392] on p "The possible functions that a component can have derive directly from these thr…" at bounding box center [726, 400] width 556 height 15
drag, startPoint x: 514, startPoint y: 414, endPoint x: 564, endPoint y: 414, distance: 50.0
click at [561, 419] on p "There are three primary functions:" at bounding box center [726, 426] width 556 height 15
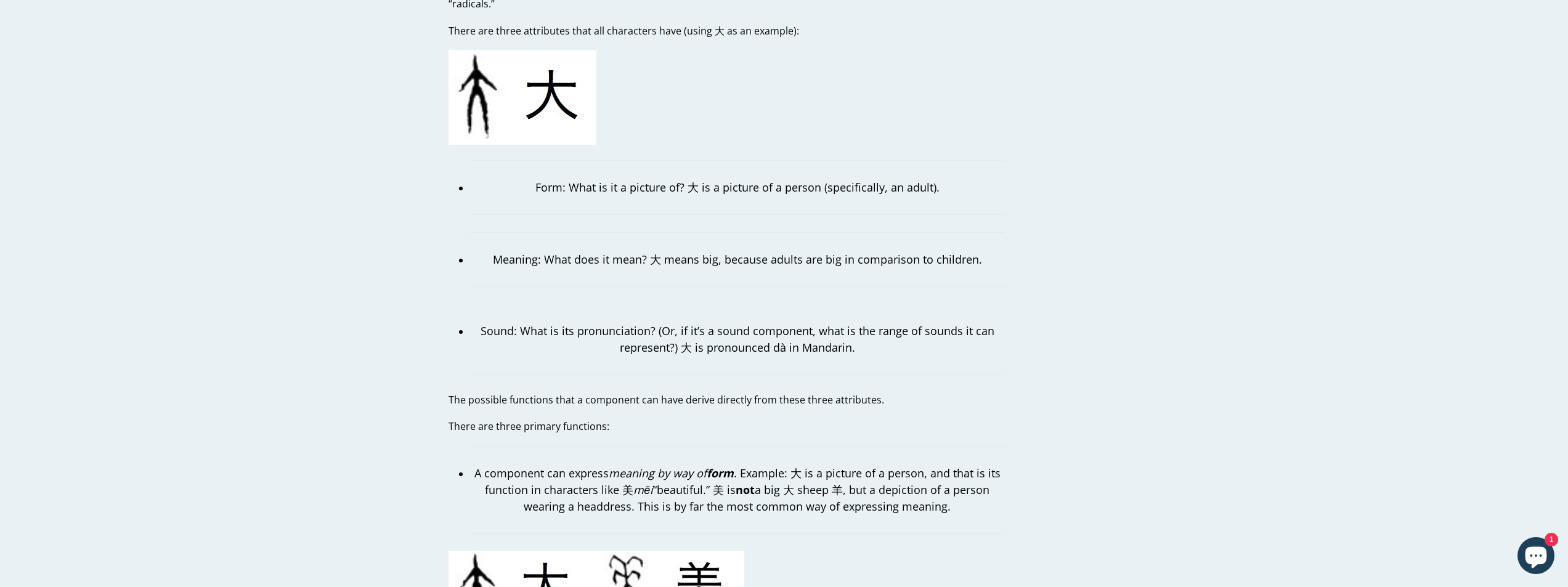
click at [565, 419] on p "There are three primary functions:" at bounding box center [726, 426] width 556 height 15
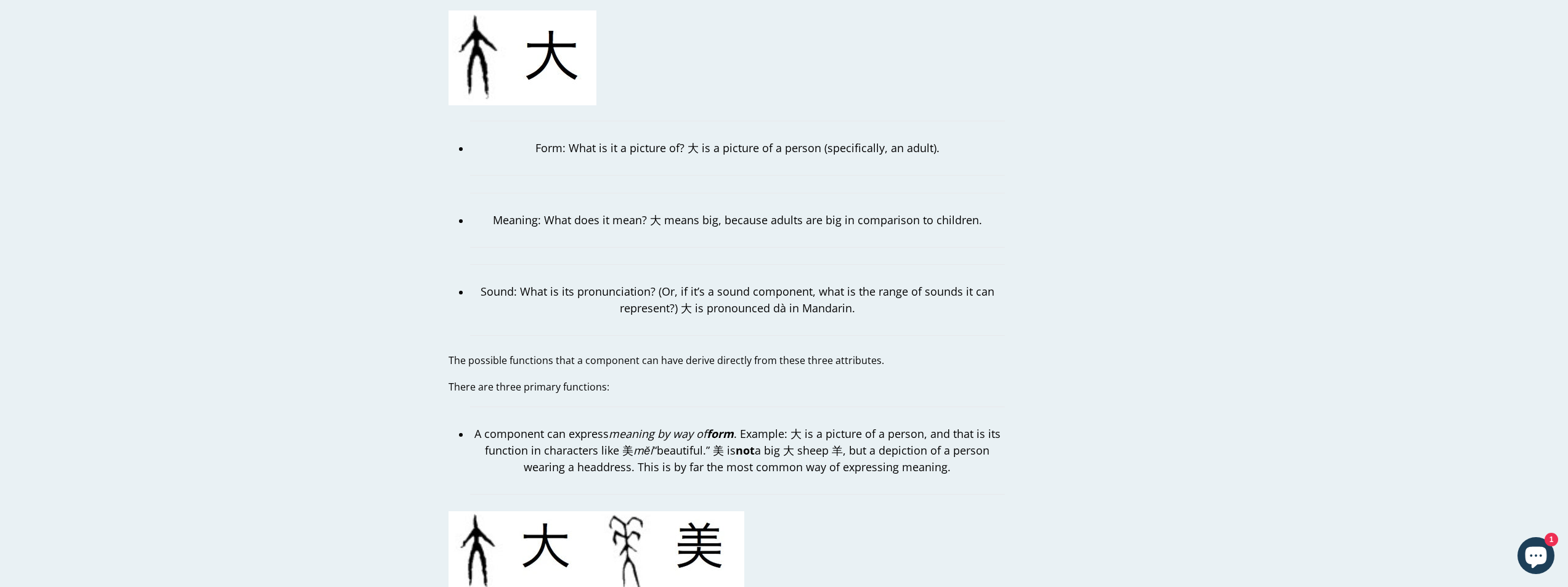
scroll to position [1171, 0]
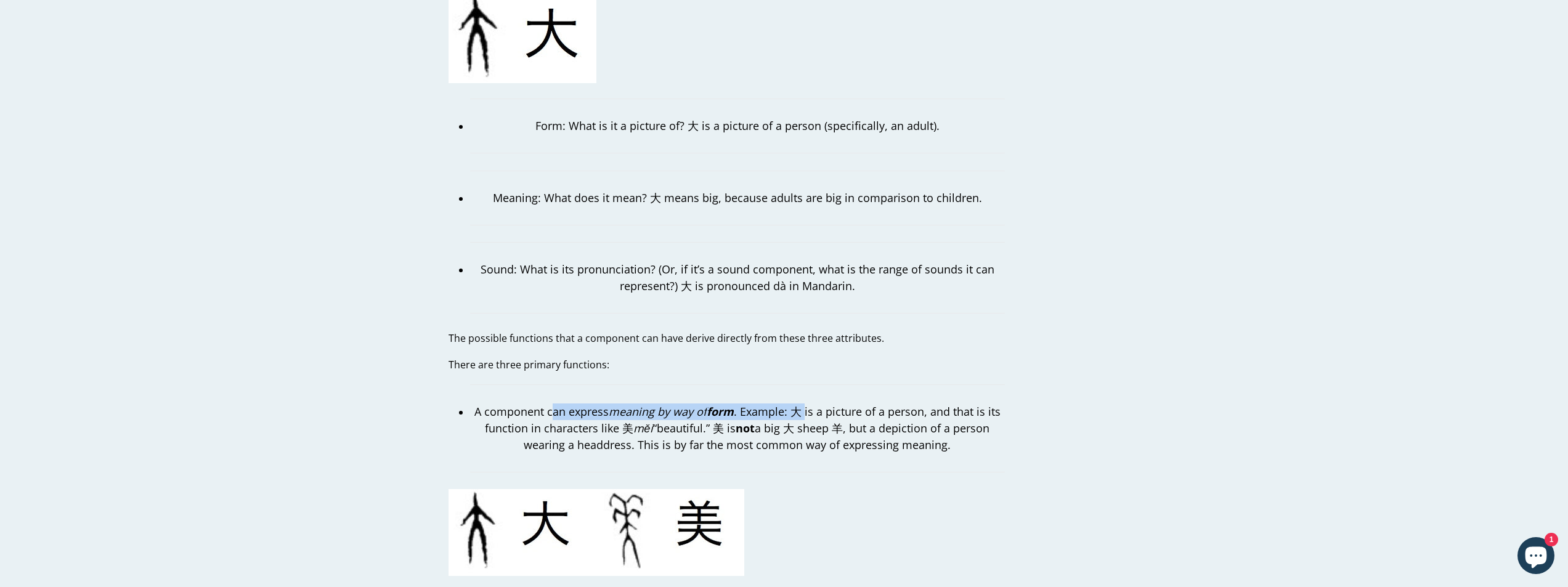
drag, startPoint x: 552, startPoint y: 394, endPoint x: 818, endPoint y: 404, distance: 266.2
click at [808, 403] on p "A component can express meaning by way of form . Example: 大 is a picture of a p…" at bounding box center [738, 428] width 535 height 50
click at [838, 406] on p "A component can express meaning by way of form . Example: 大 is a picture of a p…" at bounding box center [738, 428] width 535 height 50
drag, startPoint x: 602, startPoint y: 398, endPoint x: 902, endPoint y: 401, distance: 300.0
click at [884, 403] on p "A component can express meaning by way of form . Example: 大 is a picture of a p…" at bounding box center [738, 428] width 535 height 50
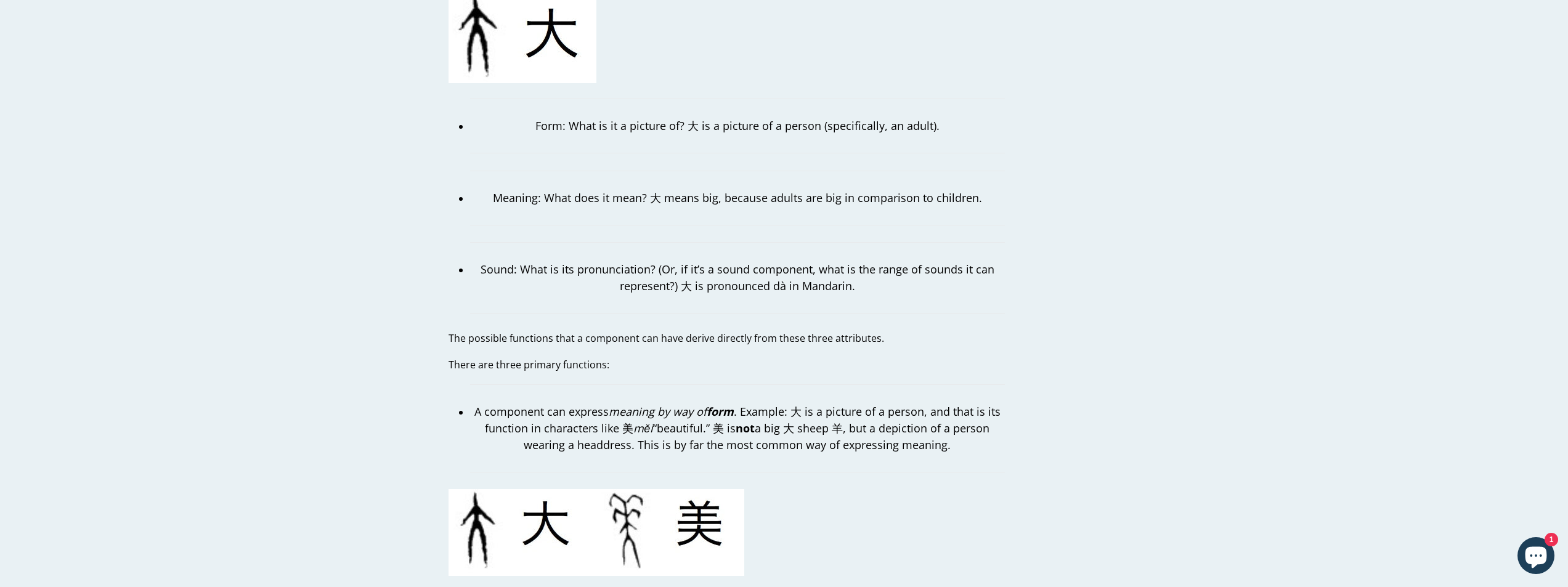
click at [902, 403] on p "A component can express meaning by way of form . Example: 大 is a picture of a p…" at bounding box center [738, 428] width 535 height 50
drag
click at [863, 418] on p "A component can express meaning by way of form . Example: 大 is a picture of a p…" at bounding box center [738, 428] width 535 height 50
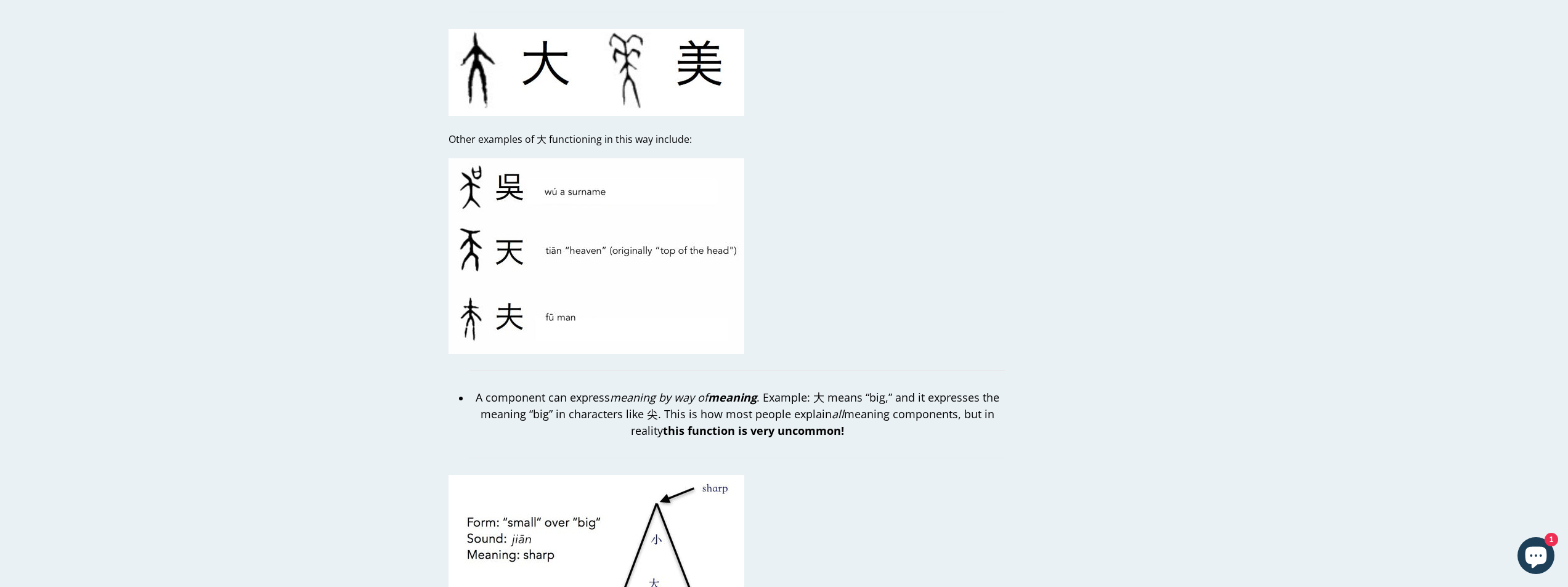
scroll to position [1848, 0]
